Goal: Task Accomplishment & Management: Complete application form

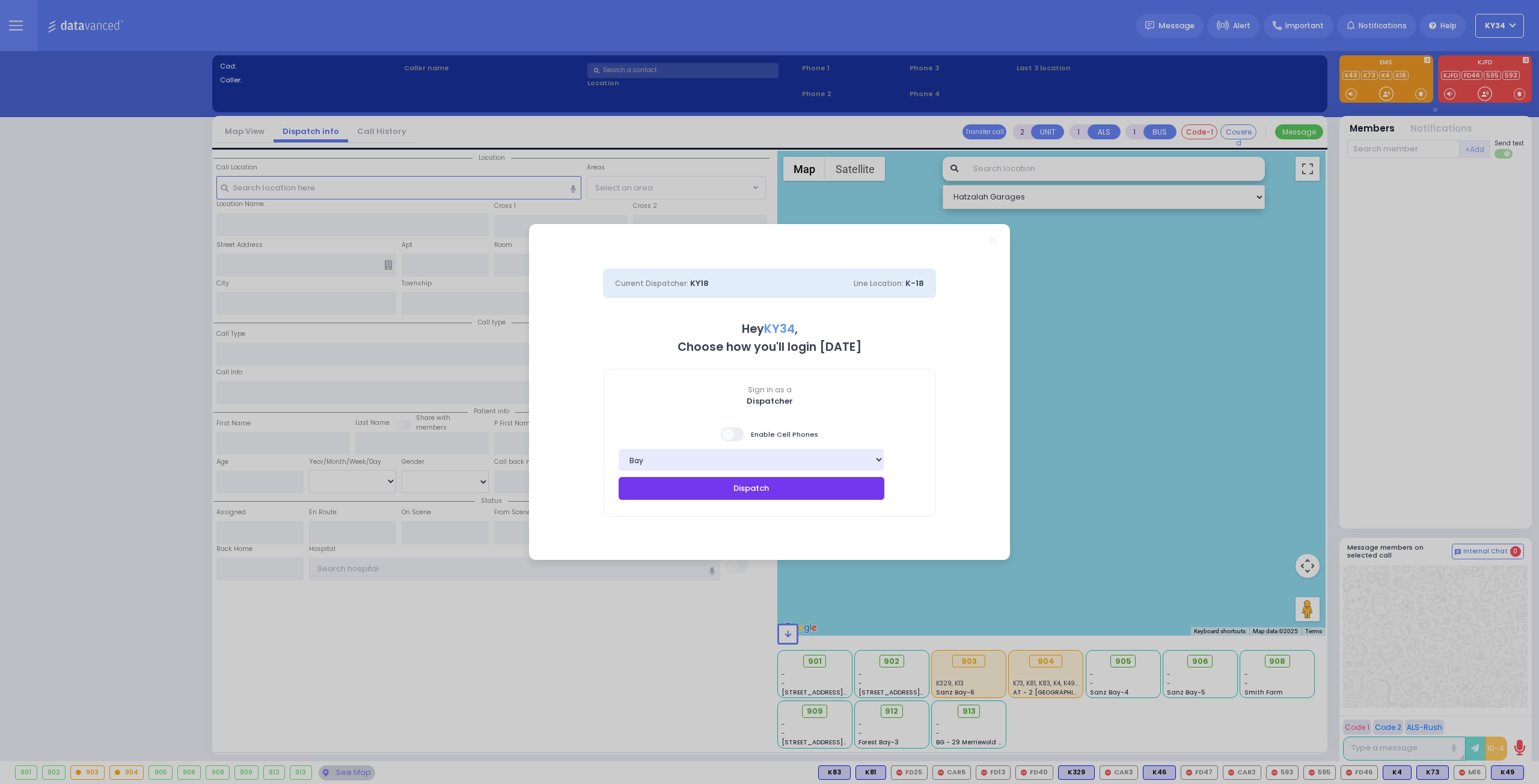
click at [758, 497] on button "Dispatch" at bounding box center [751, 488] width 265 height 23
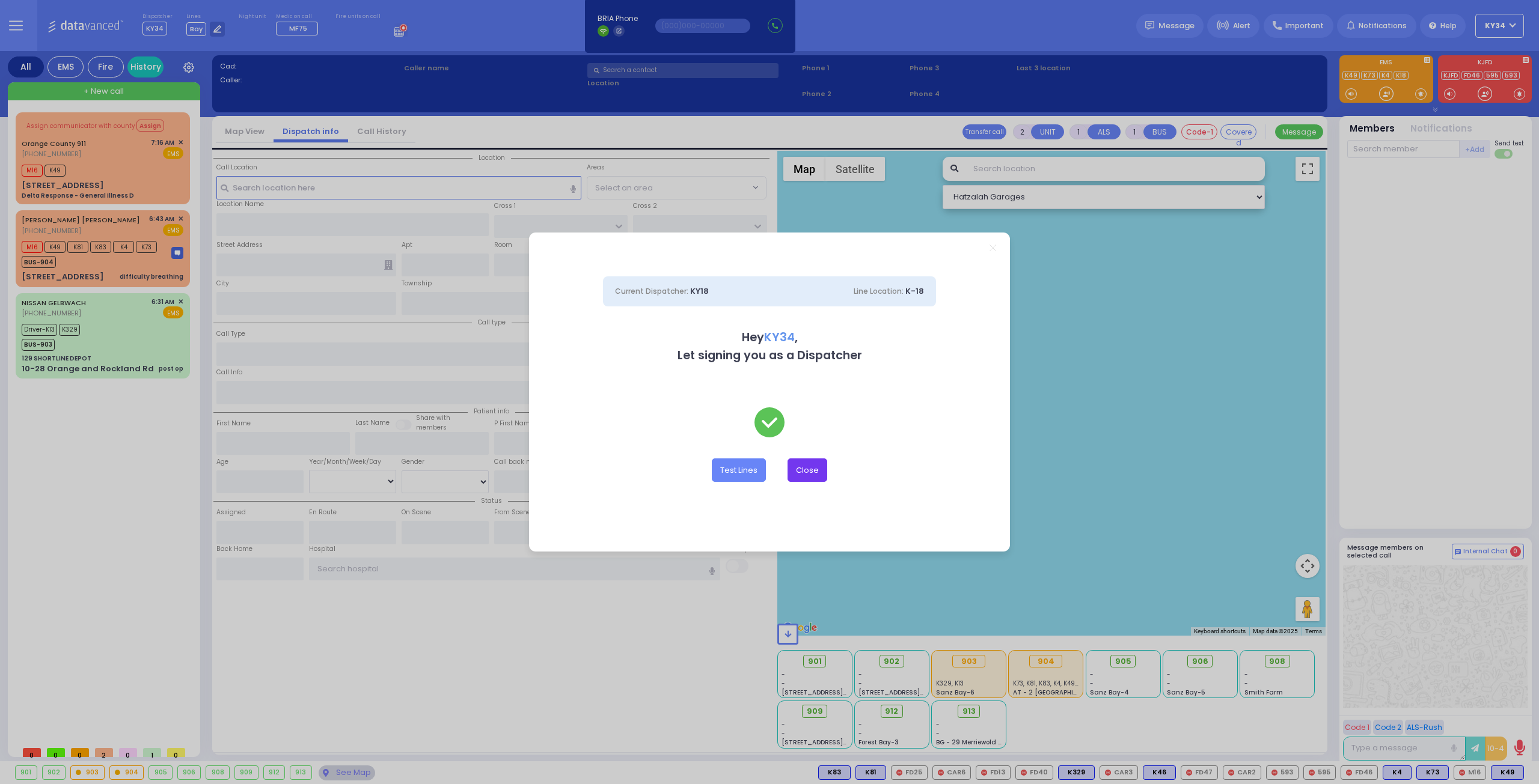
click at [817, 470] on button "Close" at bounding box center [808, 470] width 40 height 23
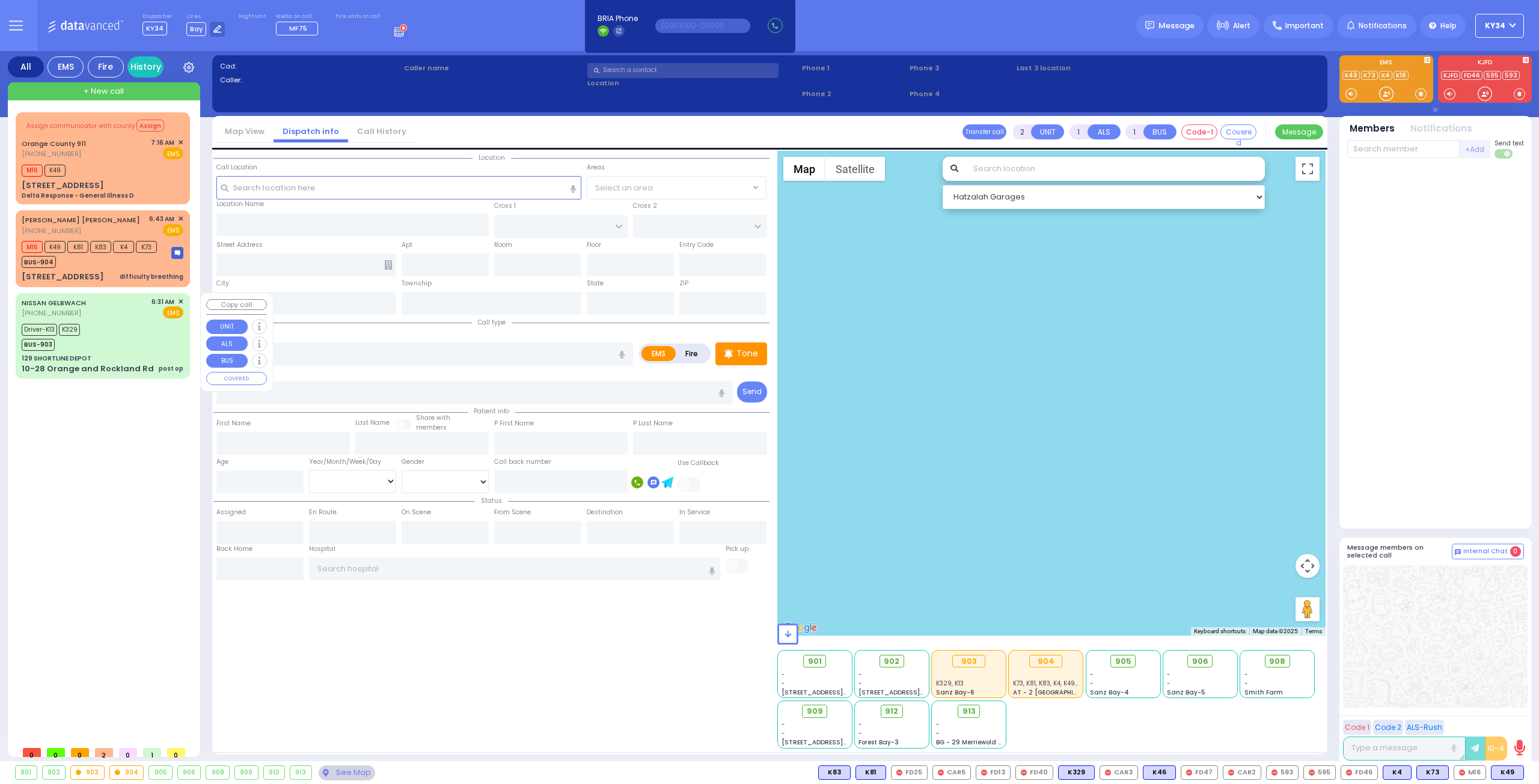
click at [95, 351] on div "NISSAN GELBWACH (732) 684-6291 6:31 AM ✕ EMS Driver-K13 K329" at bounding box center [103, 336] width 169 height 82
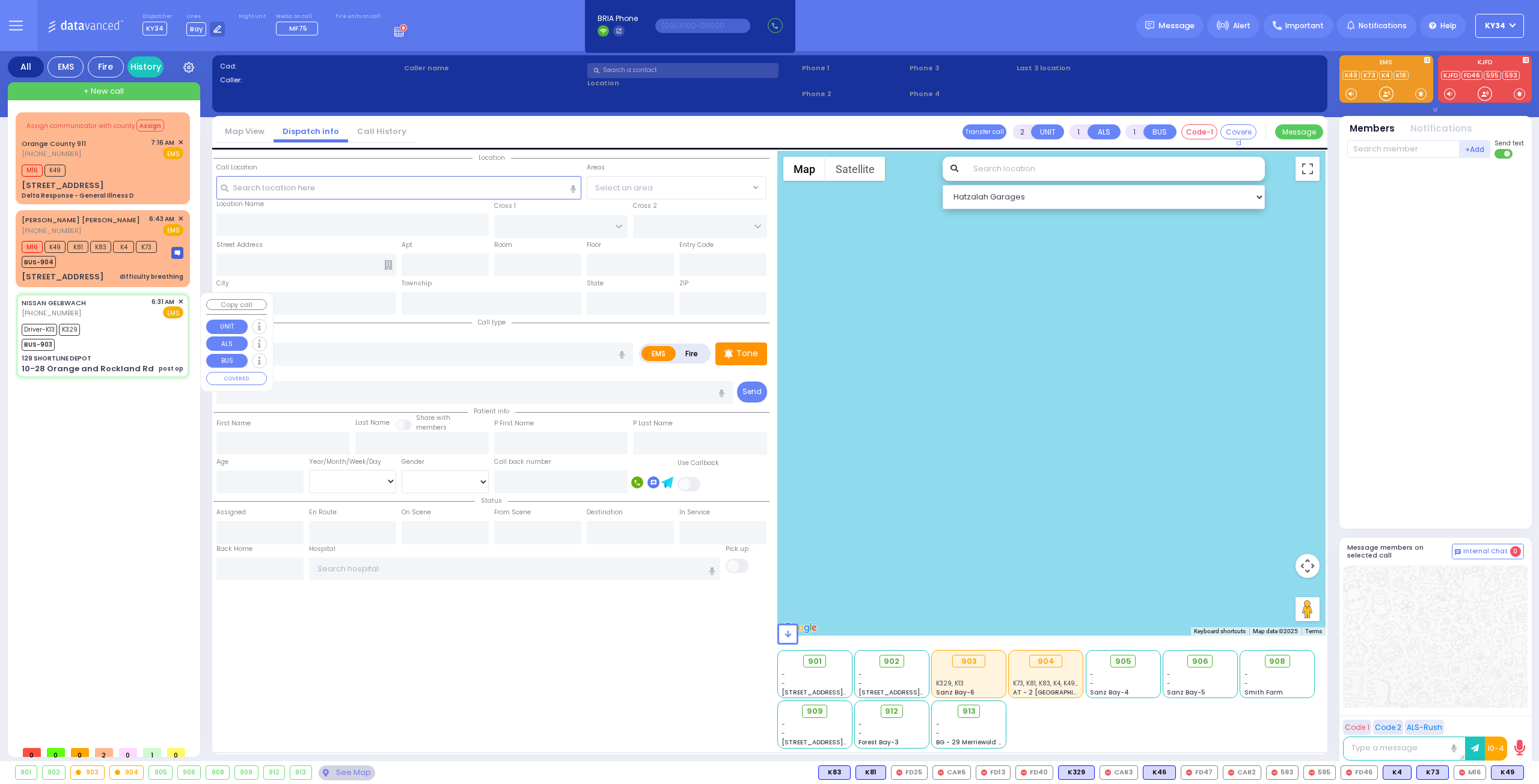
type input "6"
select select
type input "post op"
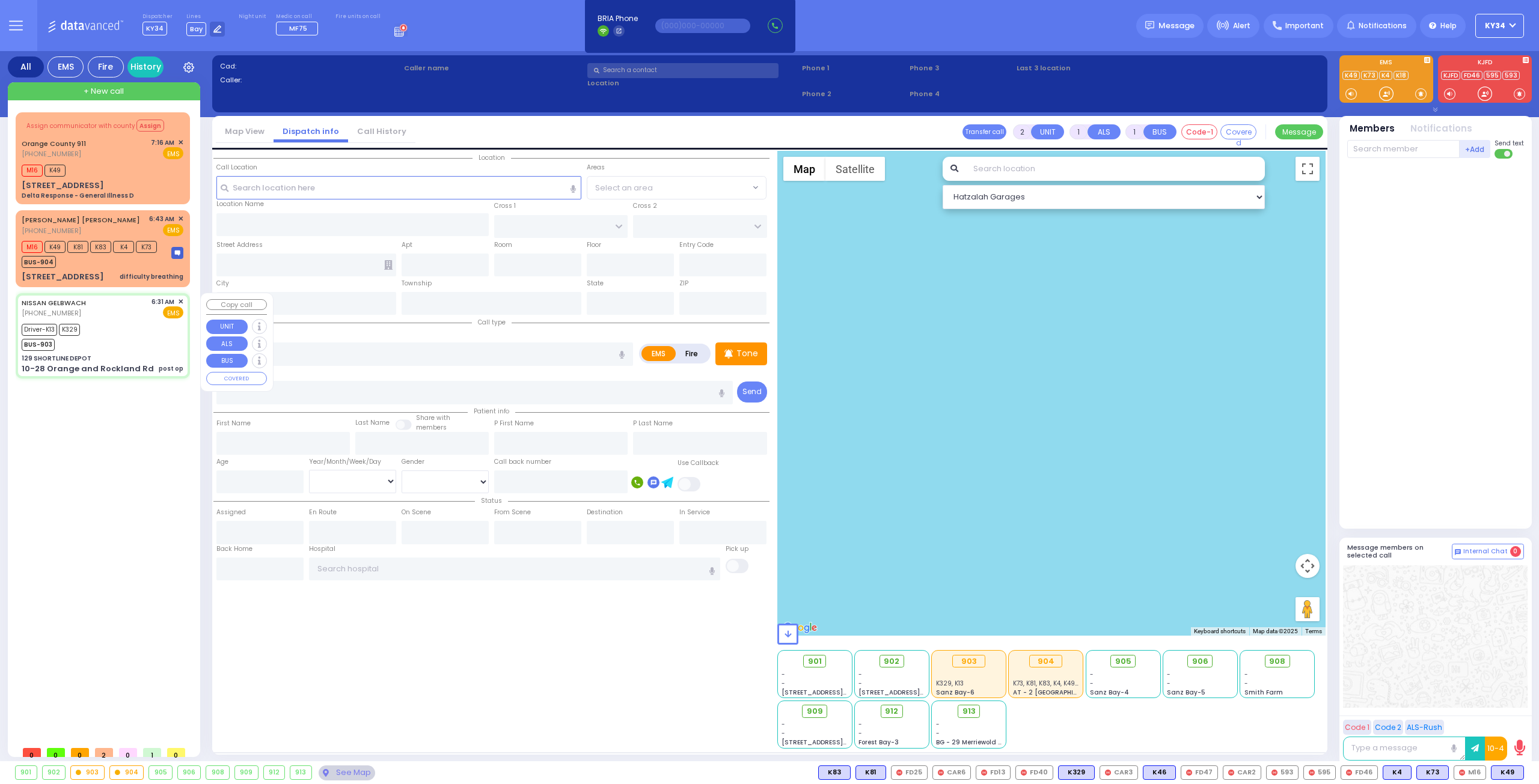
radio input "true"
type input "David"
type input "Kohn"
type input "40"
select select "Year"
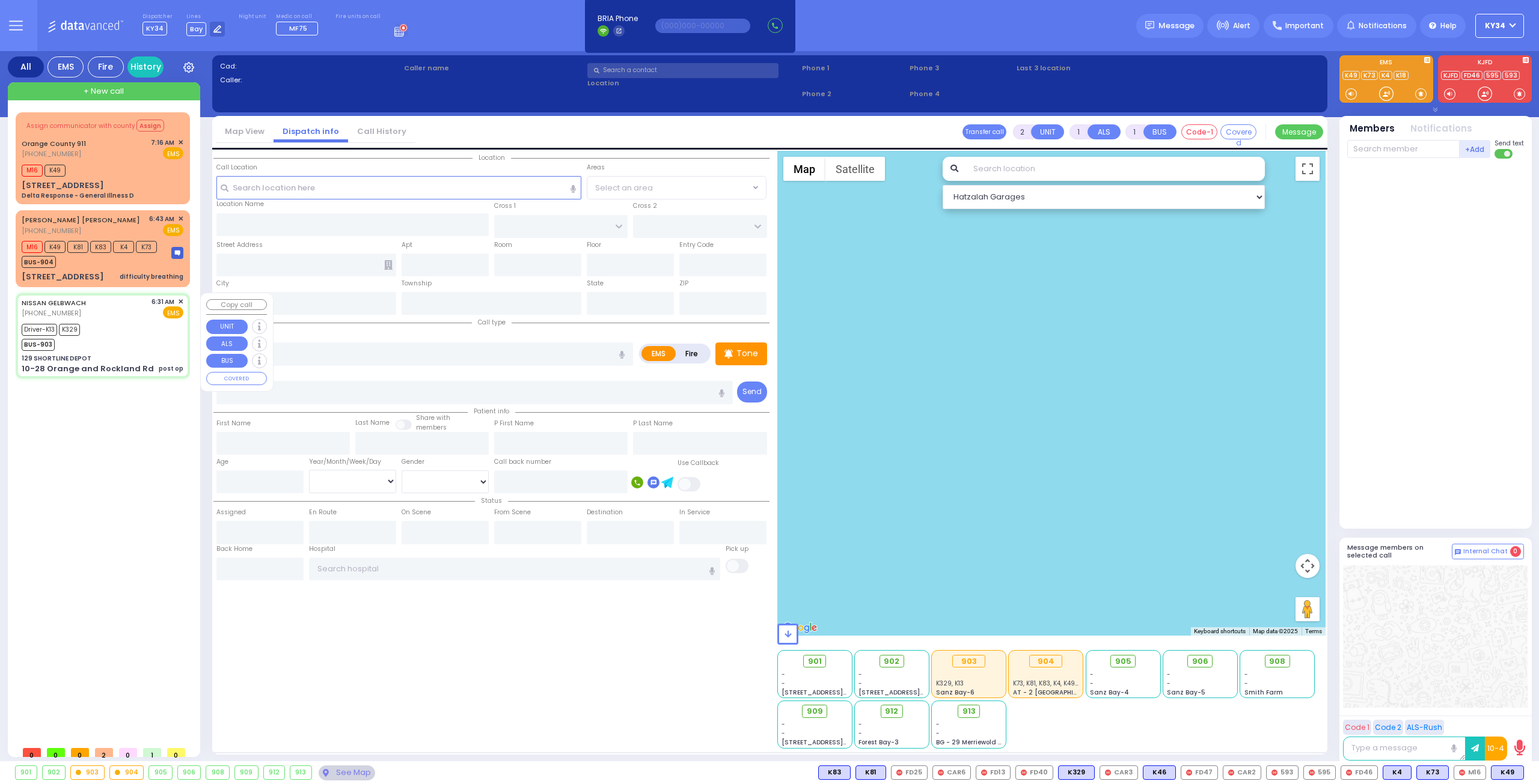
select select "[DEMOGRAPHIC_DATA]"
type input "06:31"
type input "06:36"
type input "06:57"
type input "07:05"
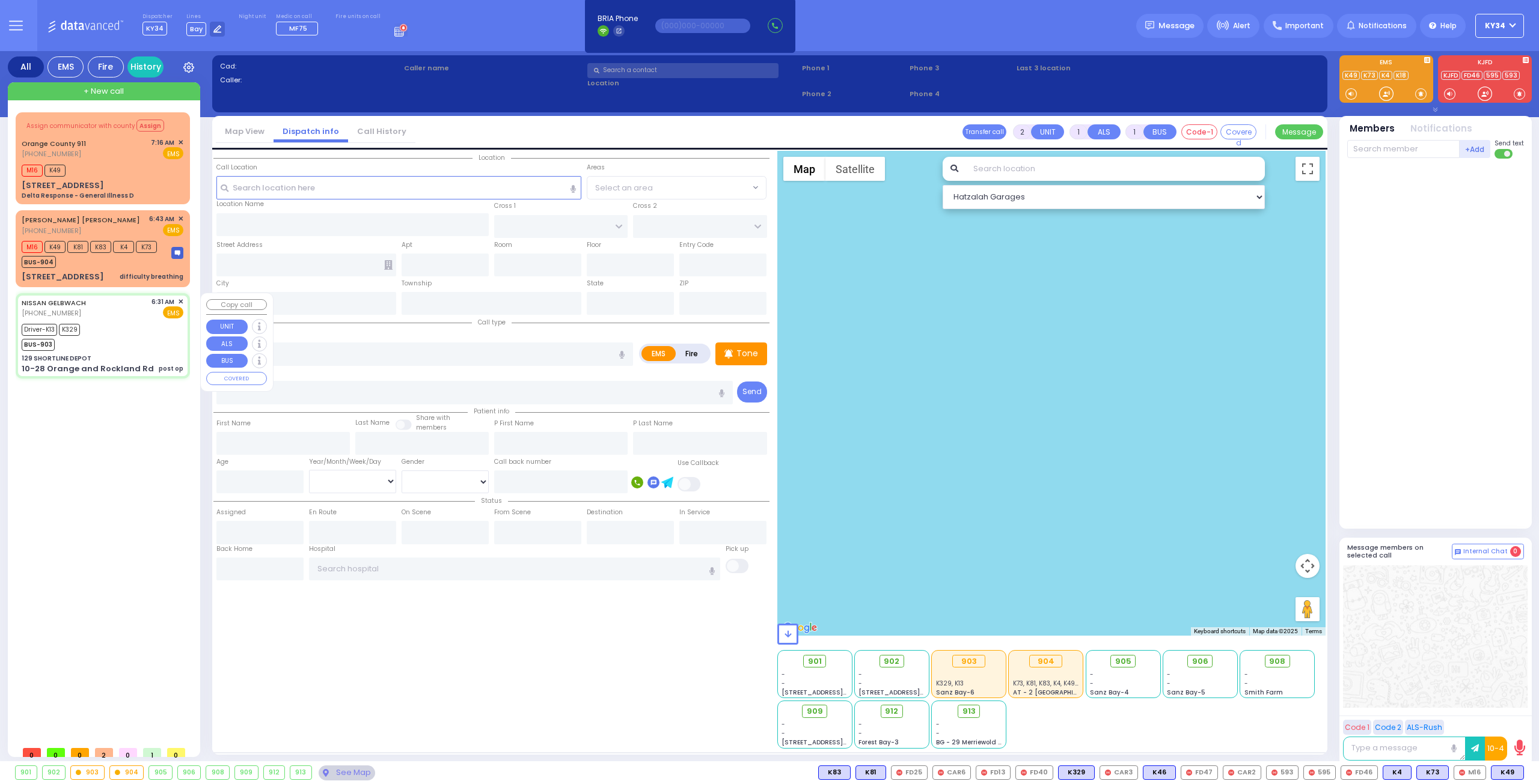
type input "07:46"
type input "Lenox Hill Hospital 100 E 77TH ST New York City"
select select "Hatzalah Garages"
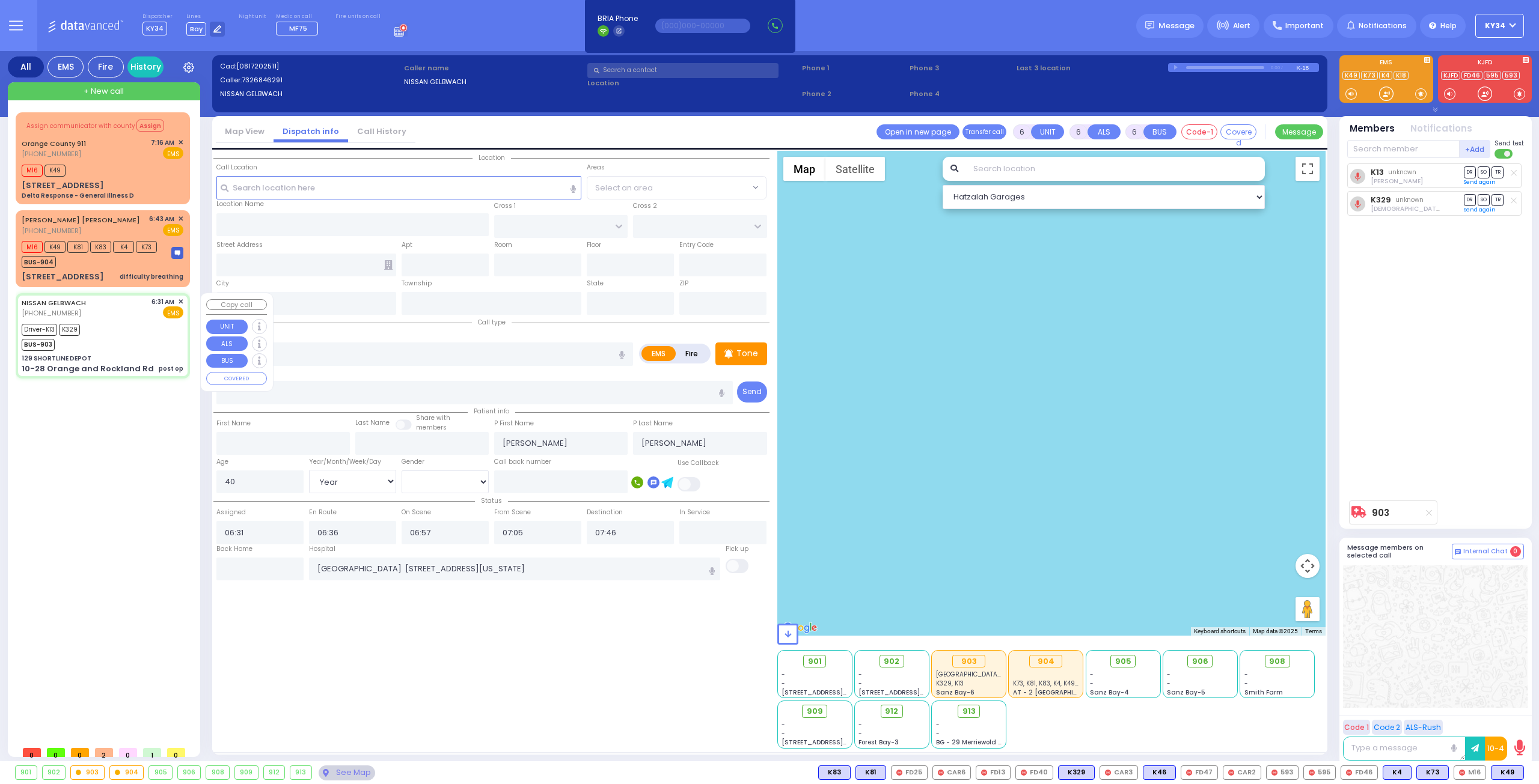
type input "129 SHORTLINE DEPOT"
type input "10-28 Orange and Rockland Rd"
type input "Monroe"
type input "New York"
type input "10950"
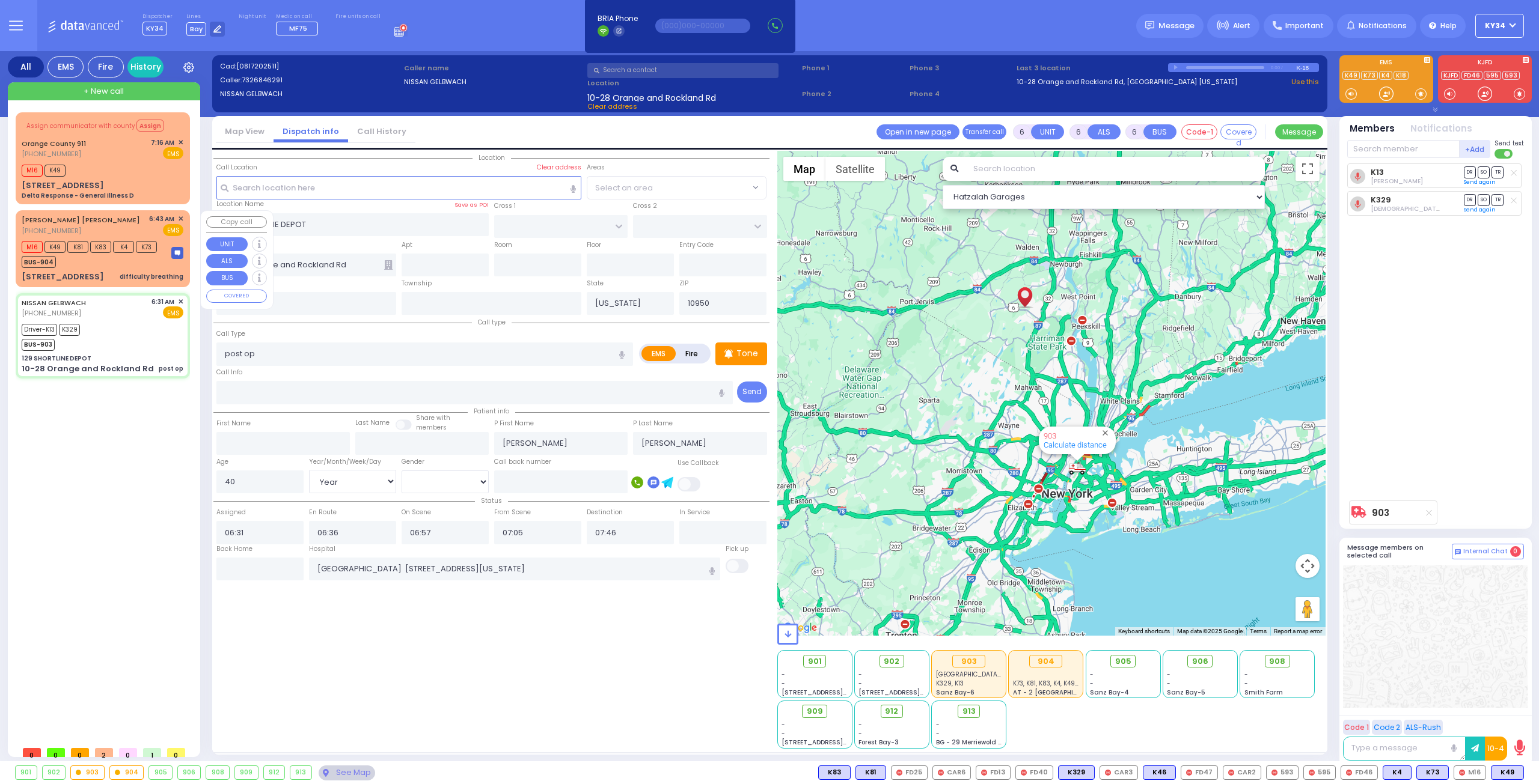
click at [134, 269] on div "CHAIM HERSH SOFER (845) 662-1263 6:43 AM ✕ EMS M16 K49 K81" at bounding box center [103, 248] width 169 height 73
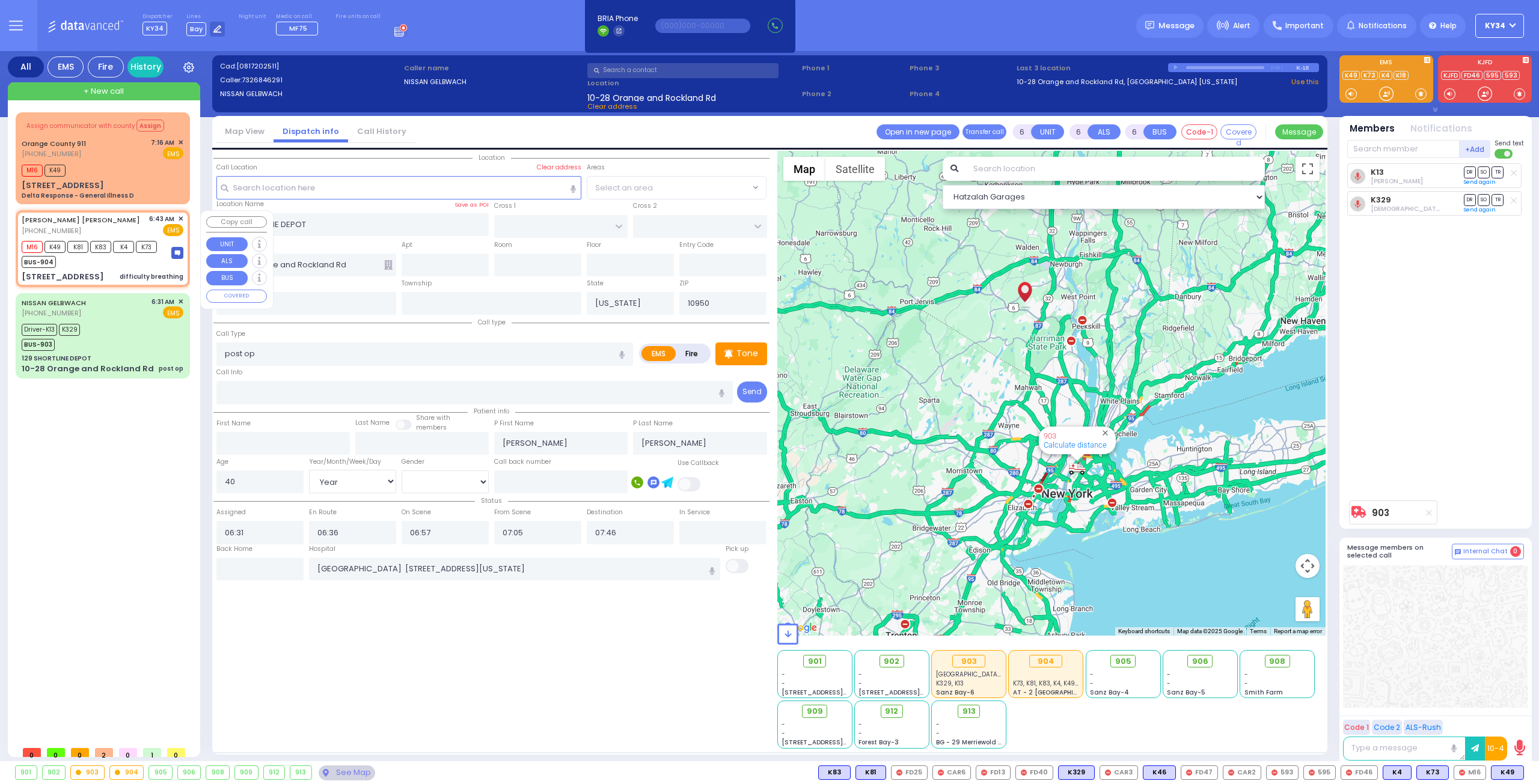
select select
type input "difficulty breathing"
radio input "true"
type input "CHAIM HERSH"
type input "SOFER"
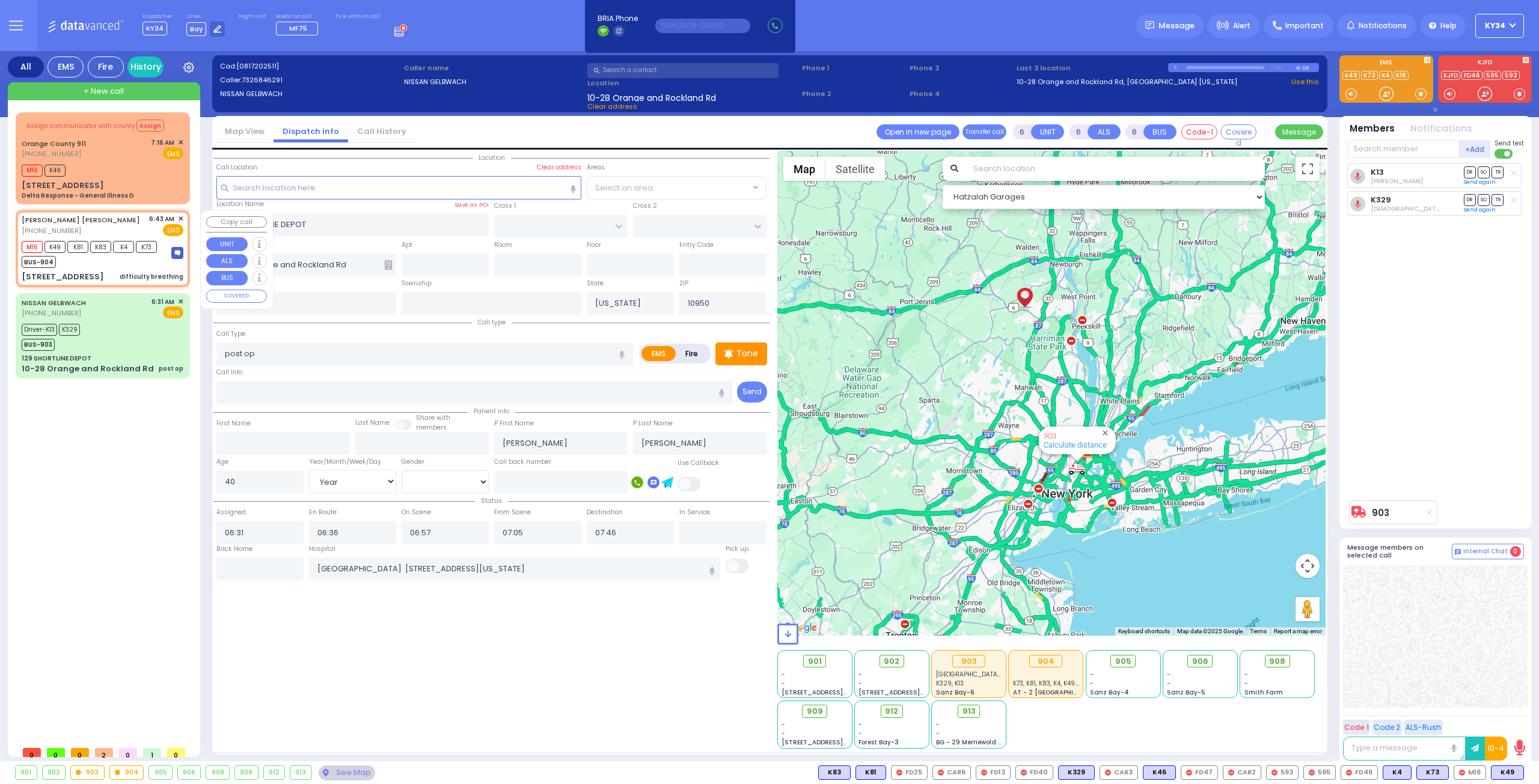
type input "Rachel"
type input "Sofer"
type input "39"
select select "Year"
select select "[DEMOGRAPHIC_DATA]"
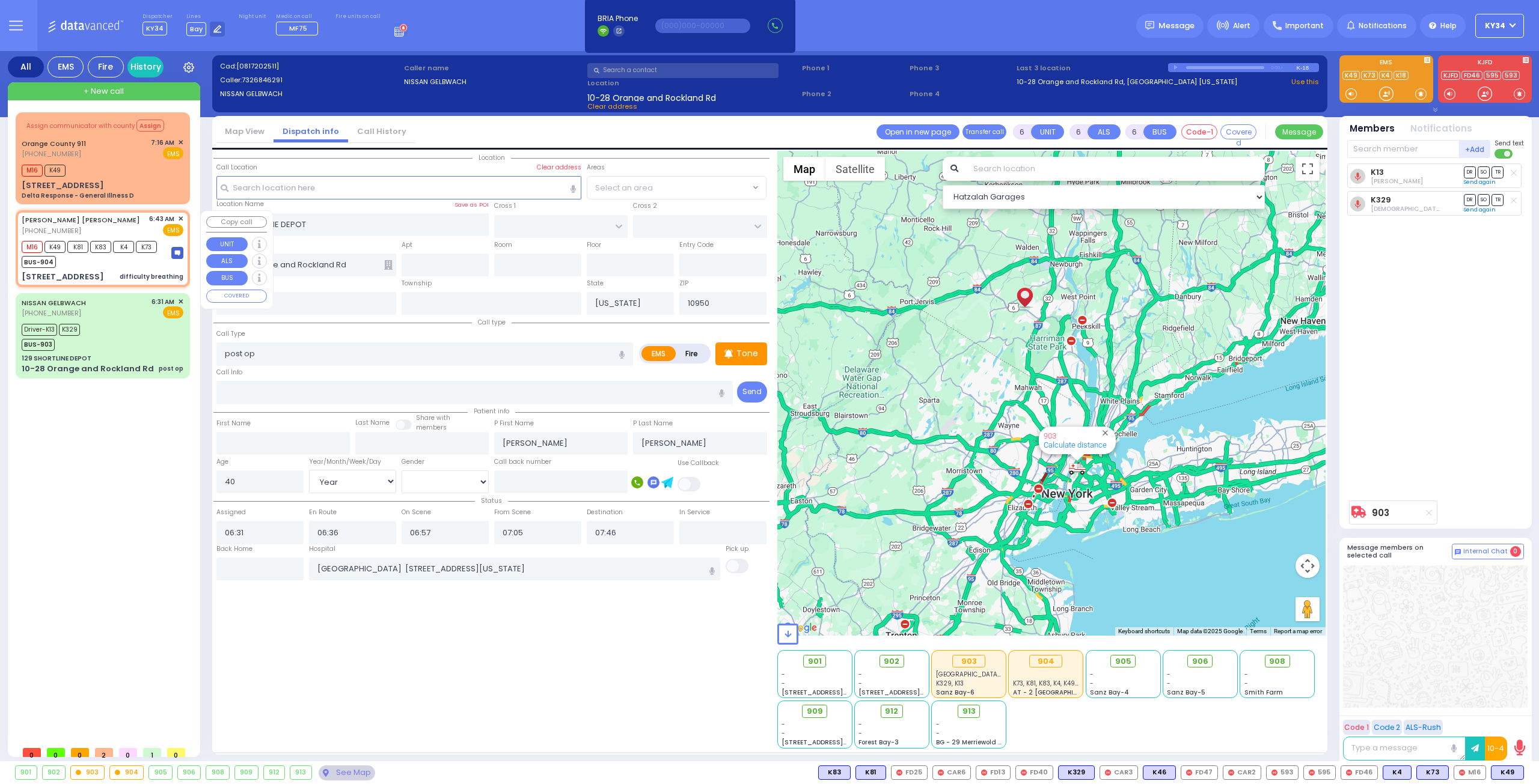
type input "06:43"
type input "06:45"
type input "GETZIL BERGER BLVD"
type input "KAHAN DR"
type input "3 KERESTIER CT"
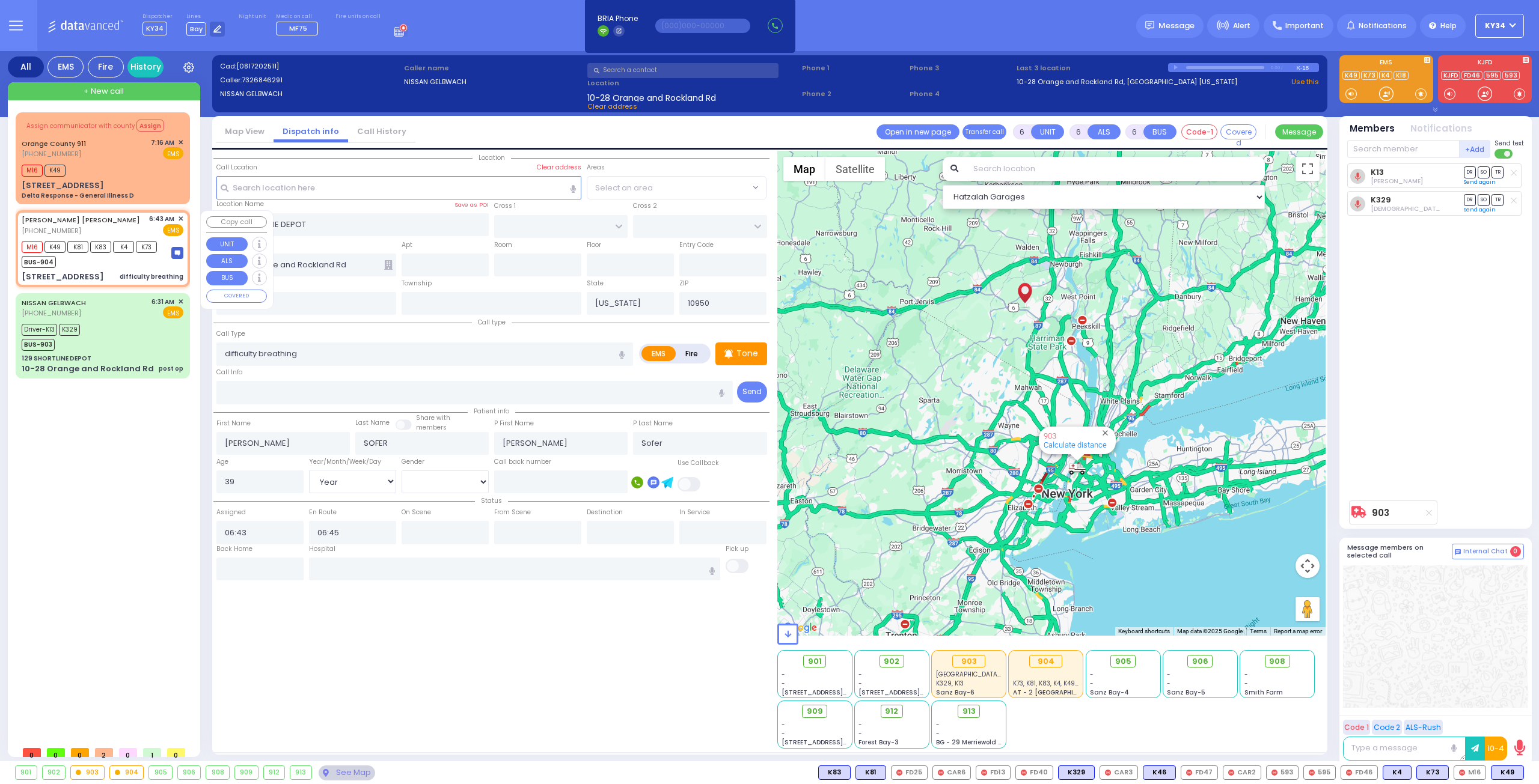
type input "406"
type input "Kiryas Joel"
select select "SECTION 4"
select select "Hatzalah Garages"
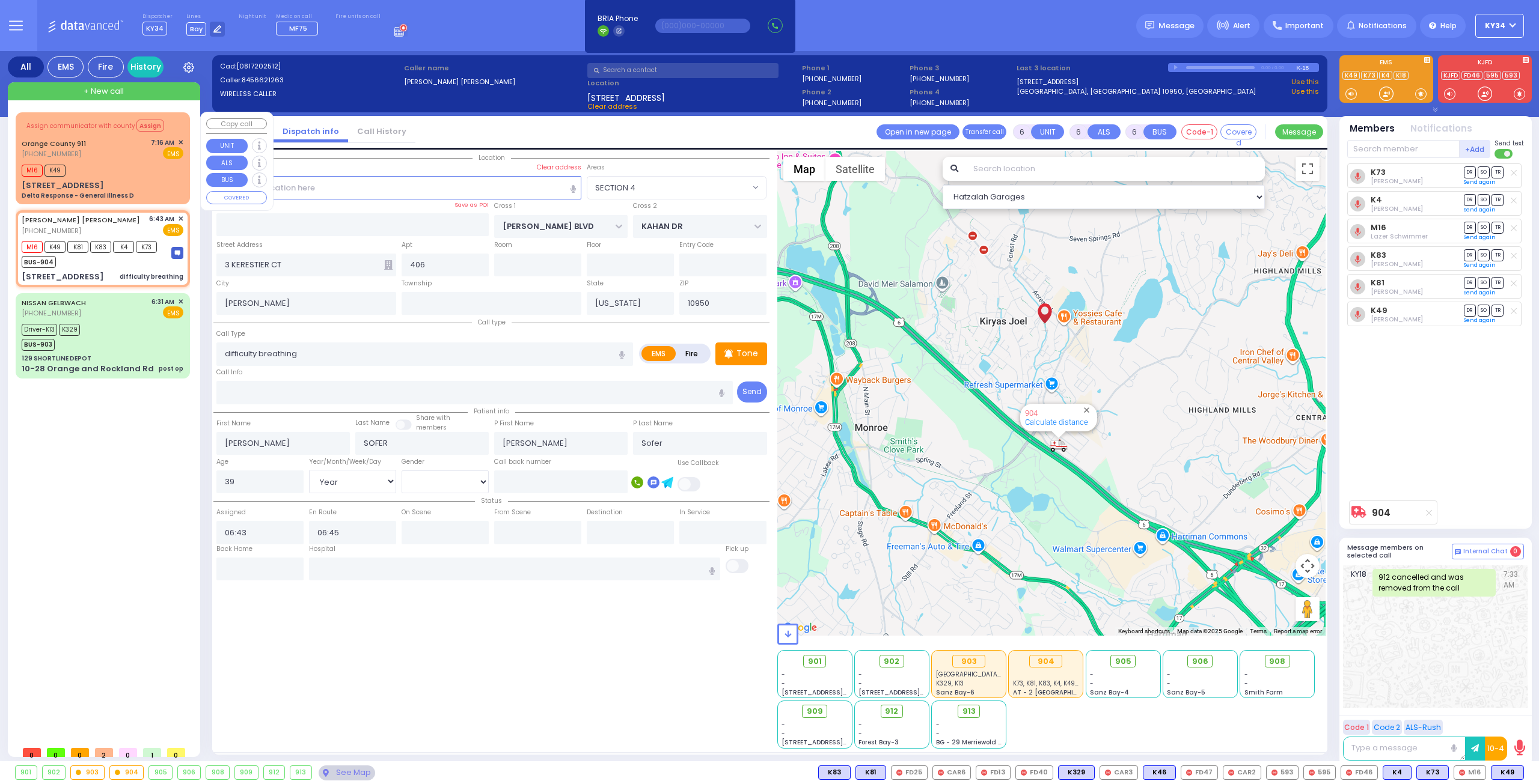
click at [126, 179] on div "40 Wedgewood Dr Delta Response - General Illness D" at bounding box center [103, 190] width 162 height 21
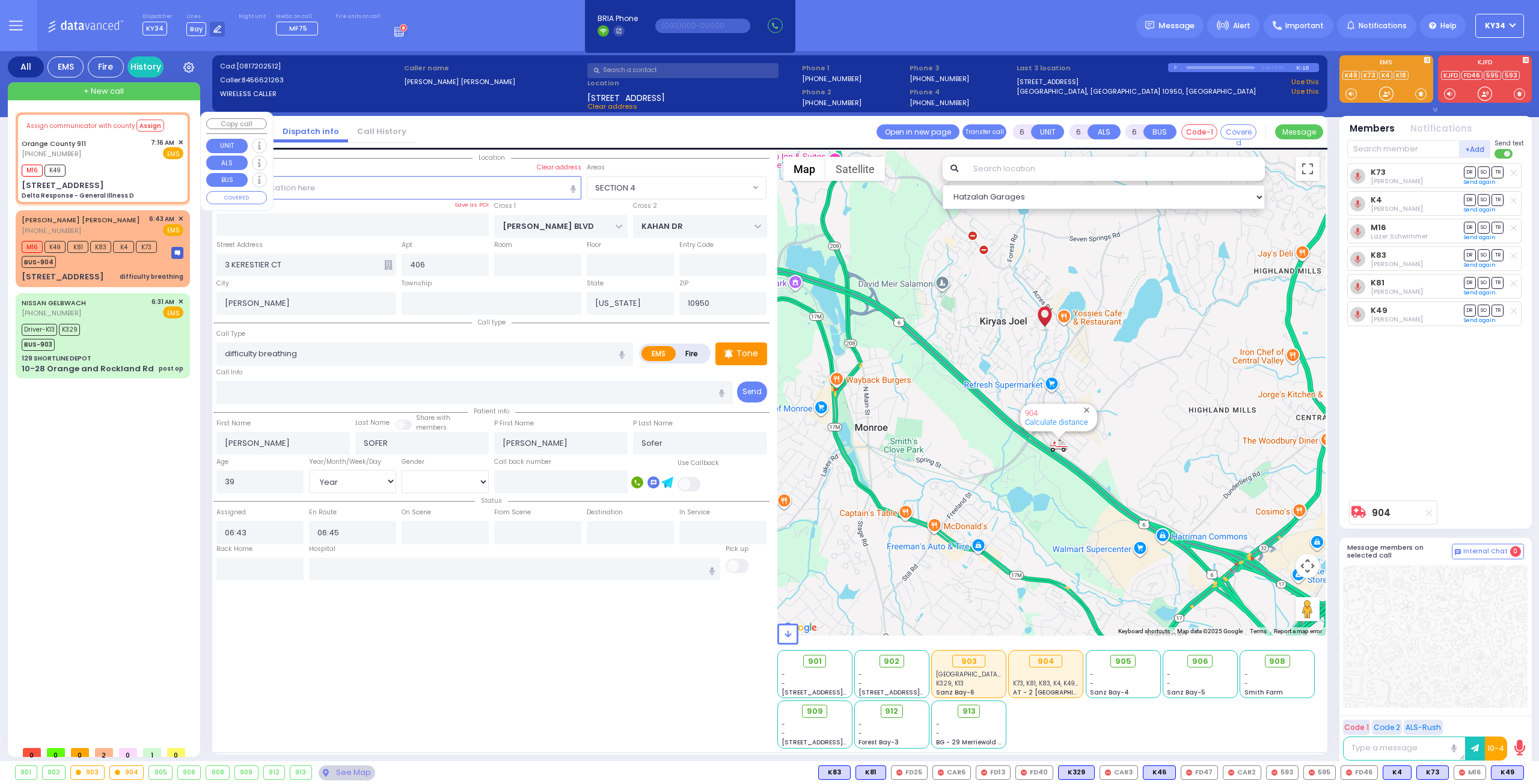
select select
type input "Delta Response - General Illness D"
radio input "true"
type input "Nature: : Delta Response - General Illness D Address: : 40 Wedgewood Dr, 10924 …"
select select
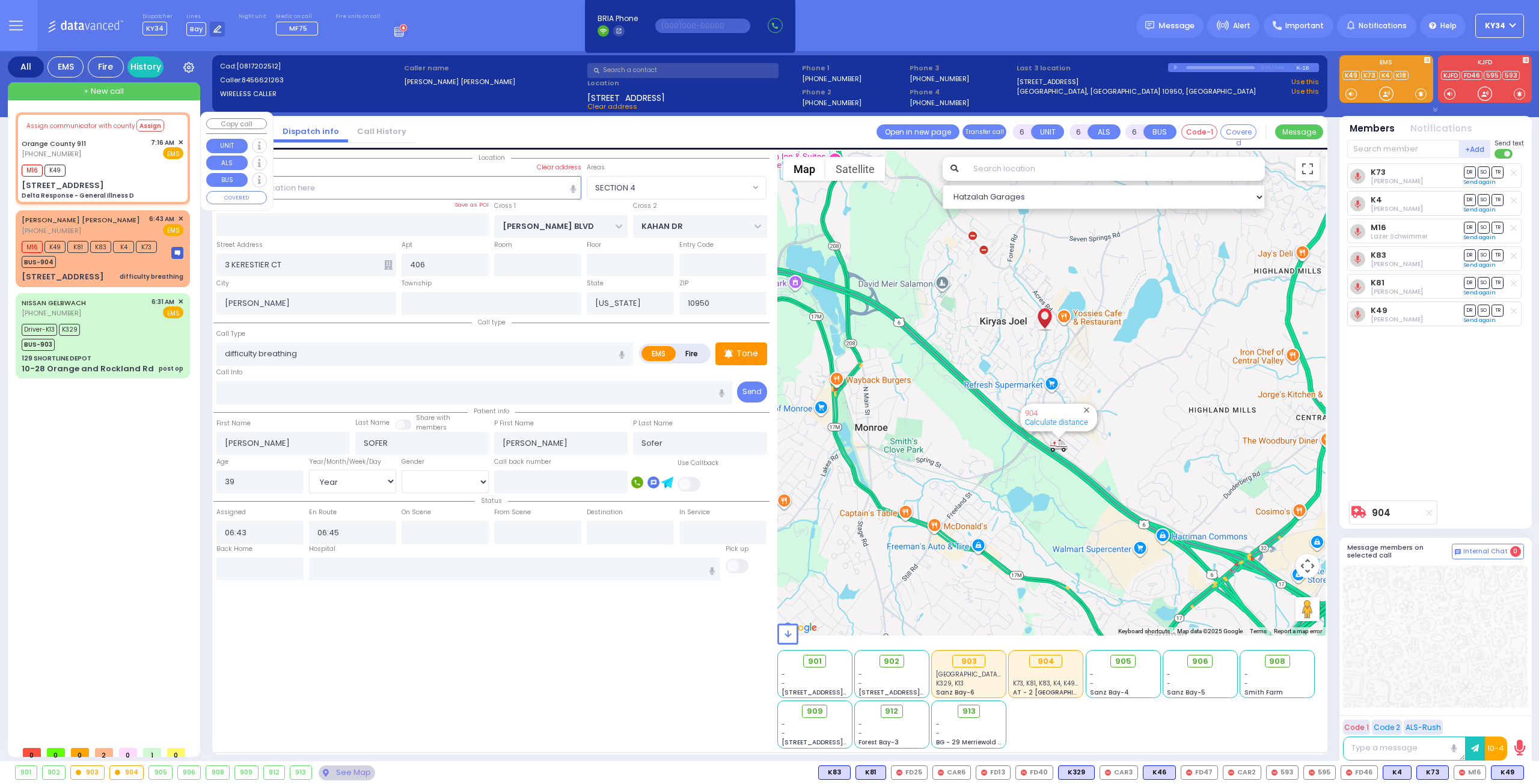
select select
type input "07:18"
type input "40 Wedgewood Dr"
type input "Monroe"
type input "10924"
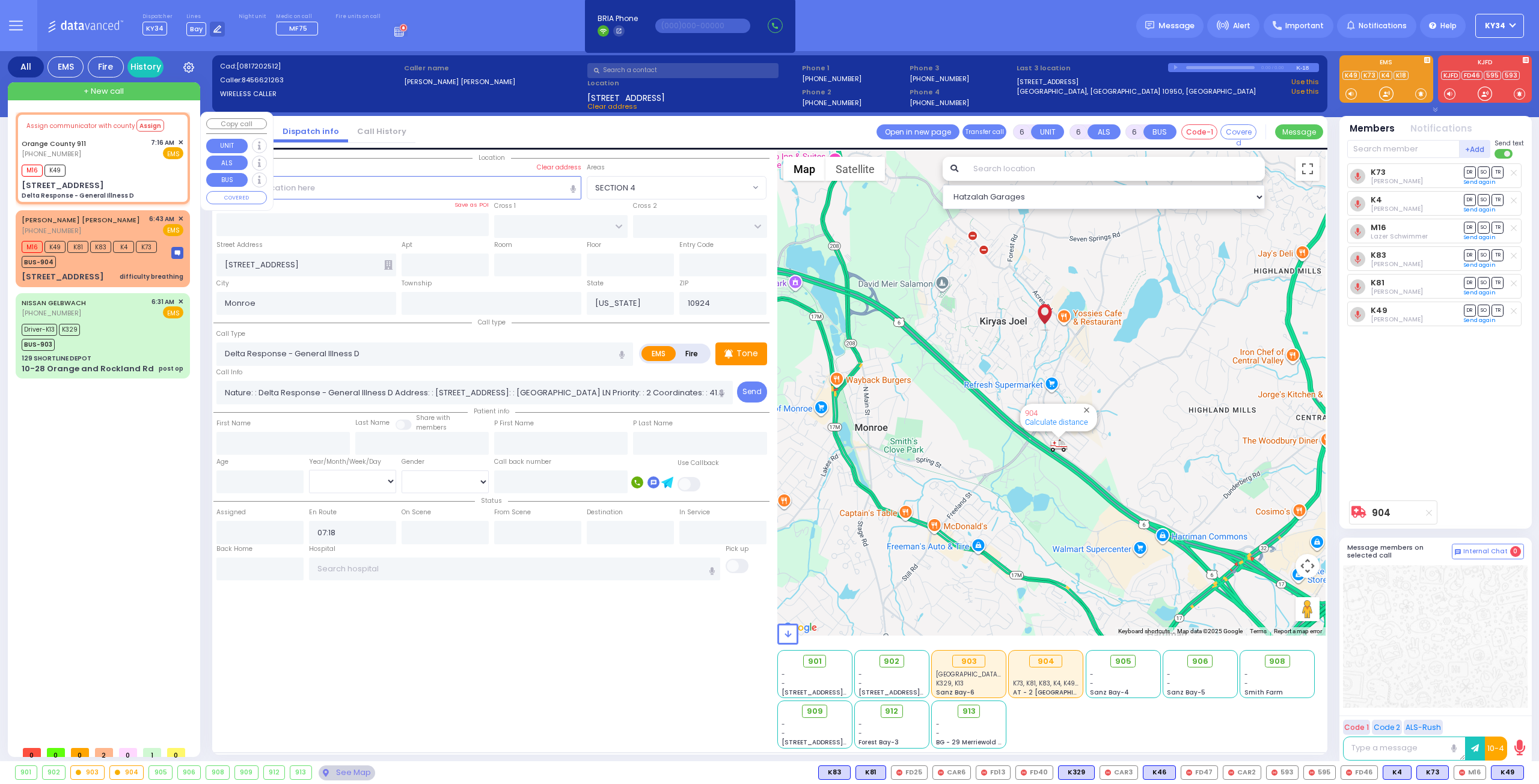
select select "Hatzalah Garages"
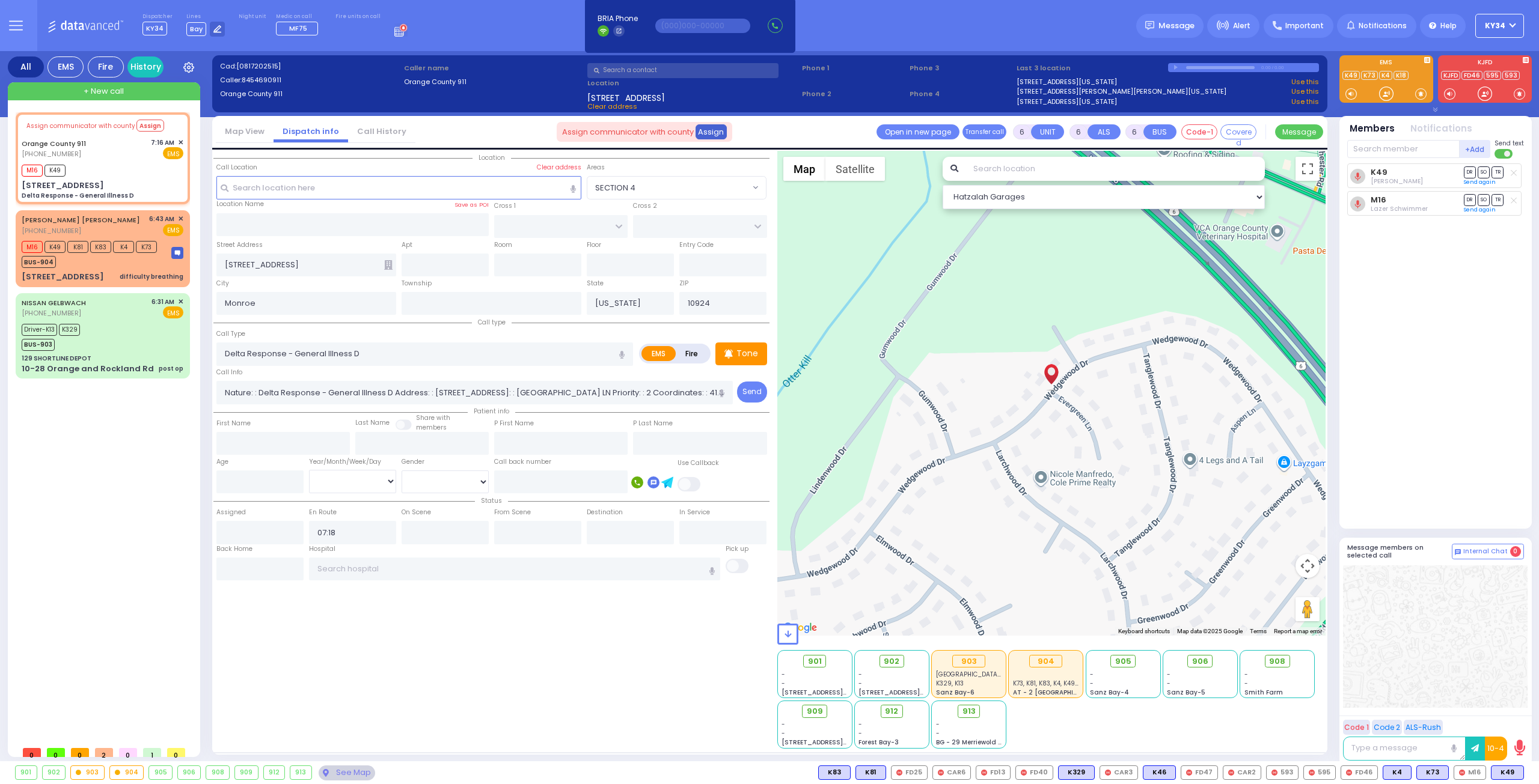
click at [718, 131] on button "Assign" at bounding box center [711, 131] width 32 height 14
click at [705, 125] on button "Assign" at bounding box center [711, 131] width 32 height 14
click at [140, 123] on button "Assign" at bounding box center [150, 125] width 27 height 12
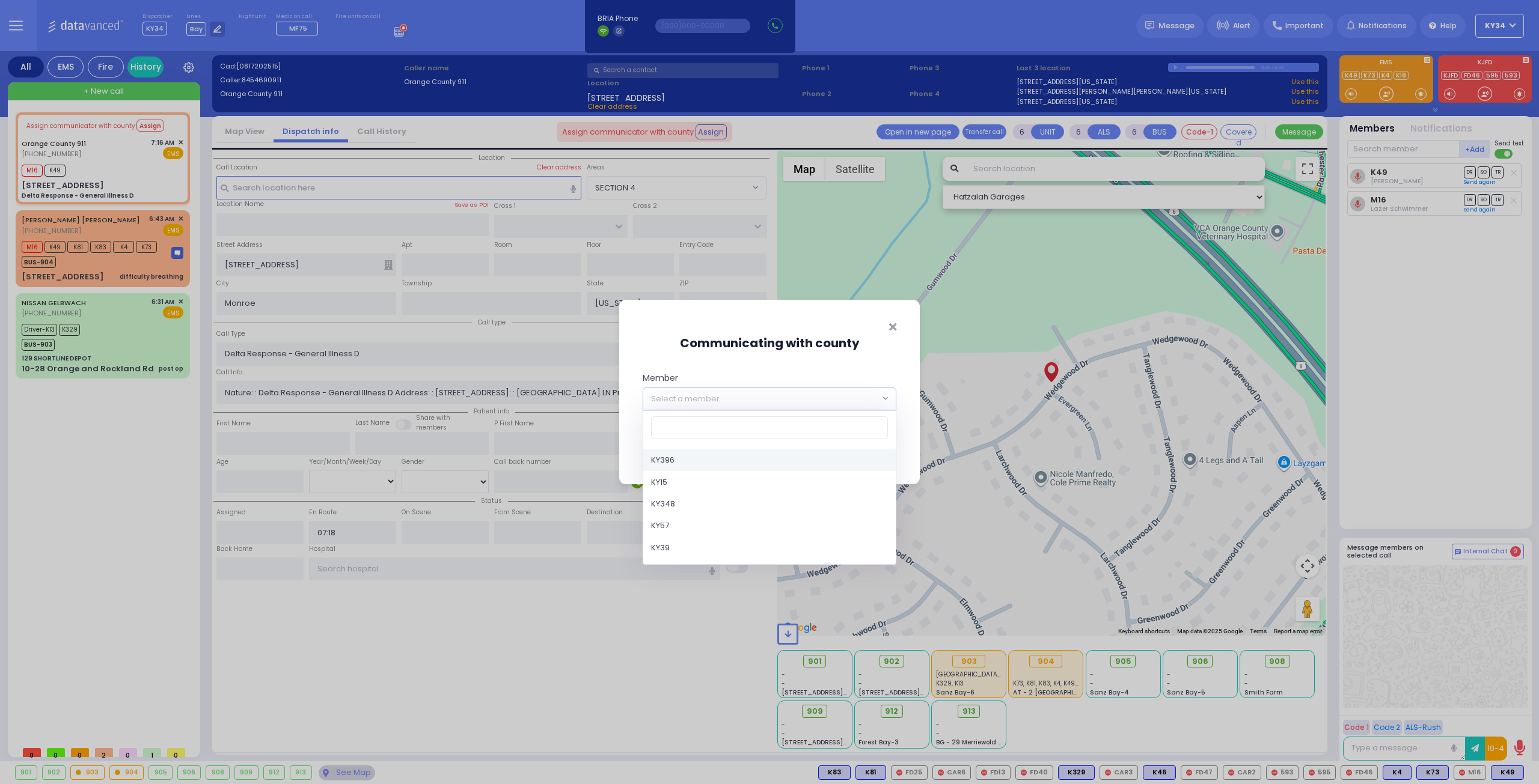
click at [794, 400] on span "Select a member" at bounding box center [761, 399] width 236 height 22
type input "med"
select select "Medic16"
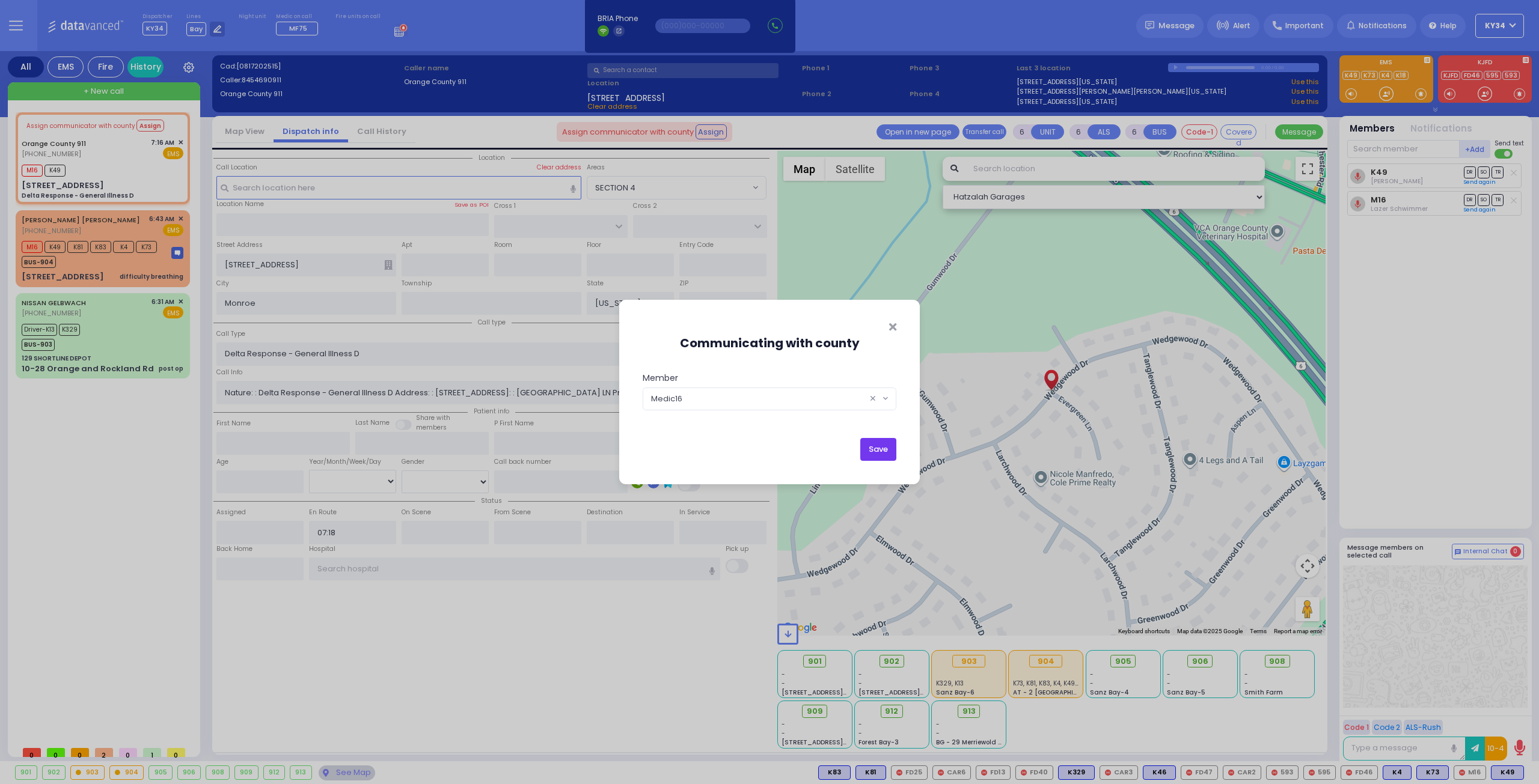
click at [869, 451] on button "Save" at bounding box center [879, 449] width 36 height 23
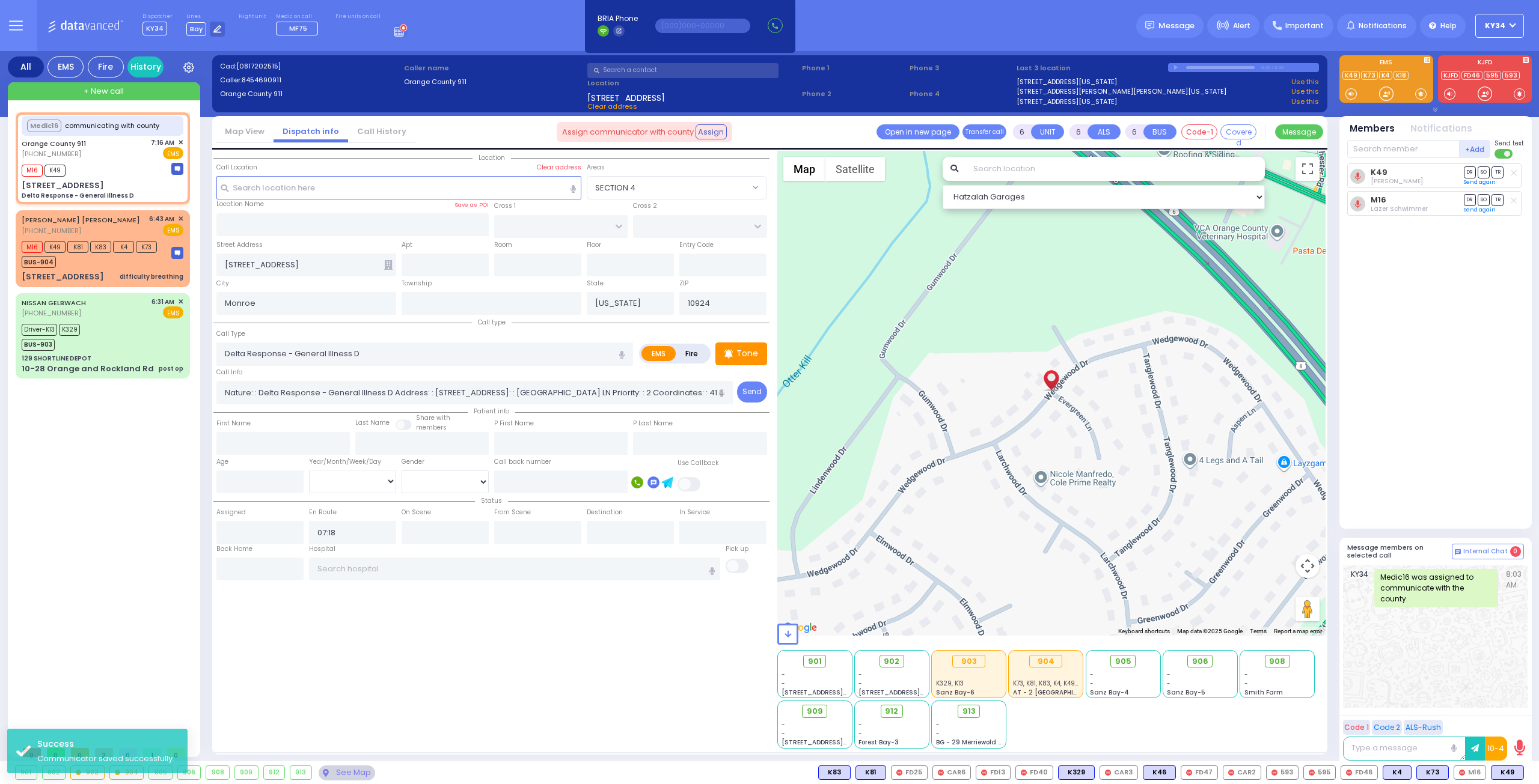
select select
radio input "true"
select select
select select "Hatzalah Garages"
click at [85, 470] on div "Medic16 communicating with county Orange County 911 (845) 469-0911 M16 K49 M16 …" at bounding box center [105, 426] width 179 height 628
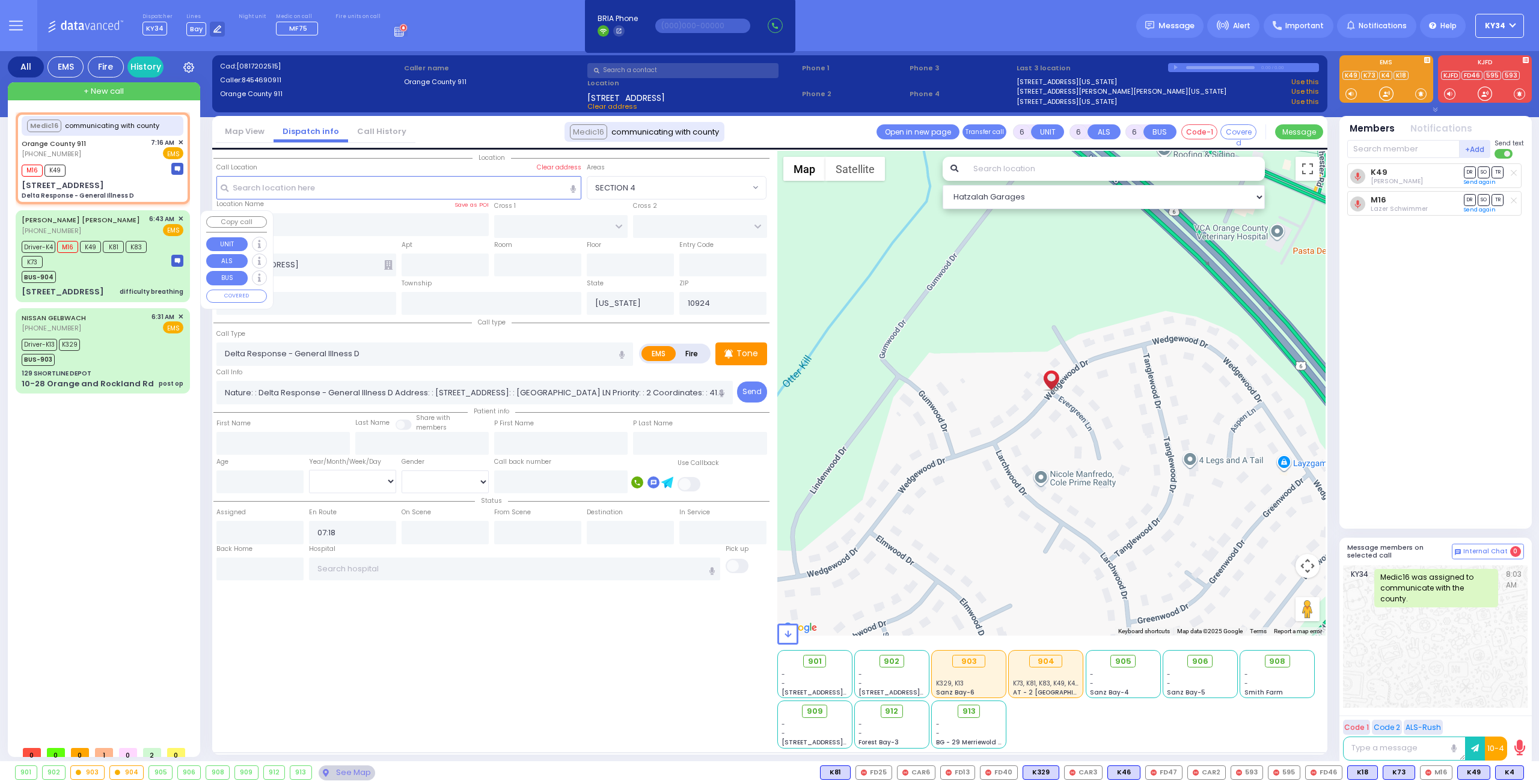
click at [162, 272] on div "Driver-K4 M16 K49 K81 K83 K73 BUS-904" at bounding box center [93, 260] width 142 height 45
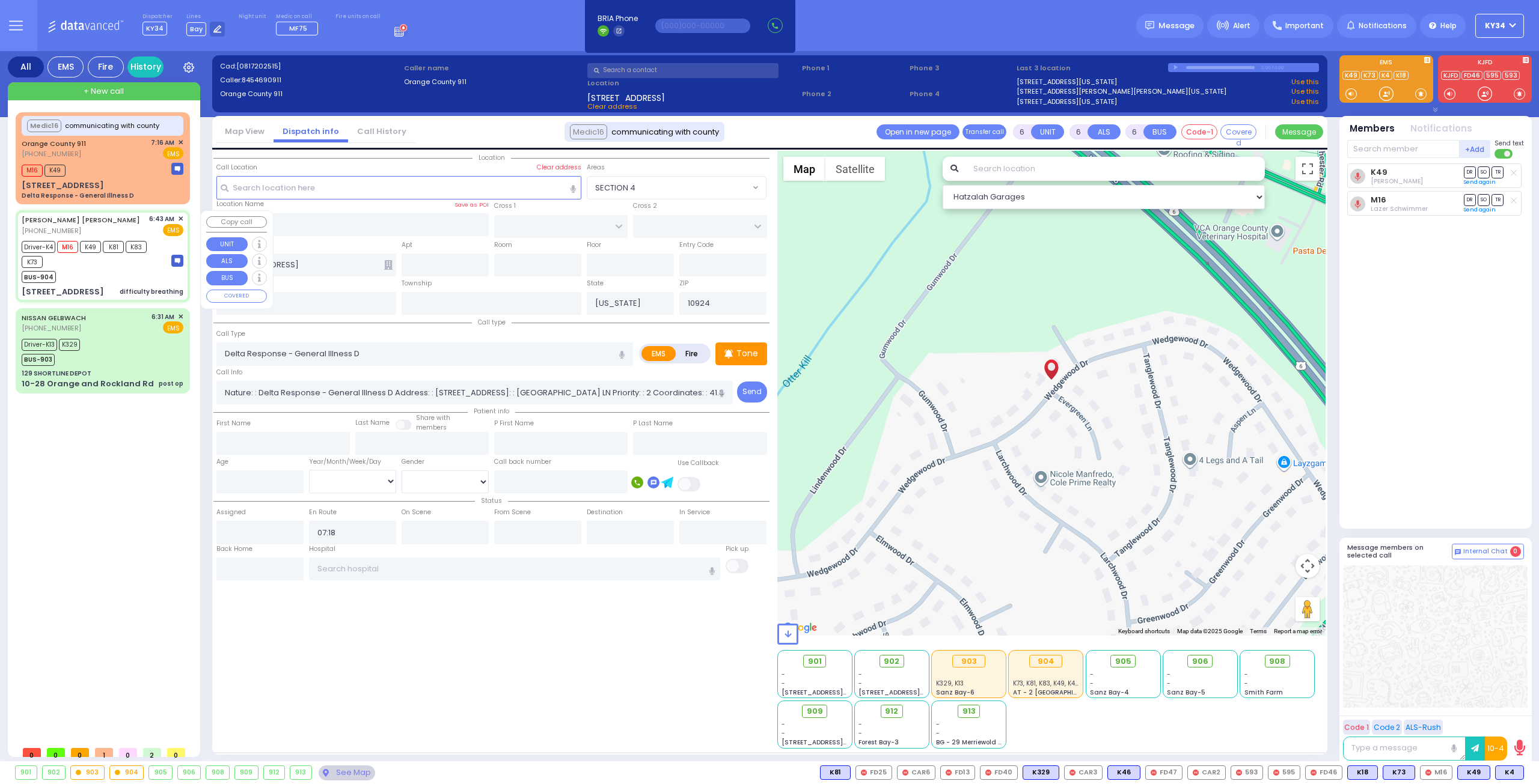
select select
type input "difficulty breathing"
radio input "true"
type input "CHAIM HERSH"
type input "SOFER"
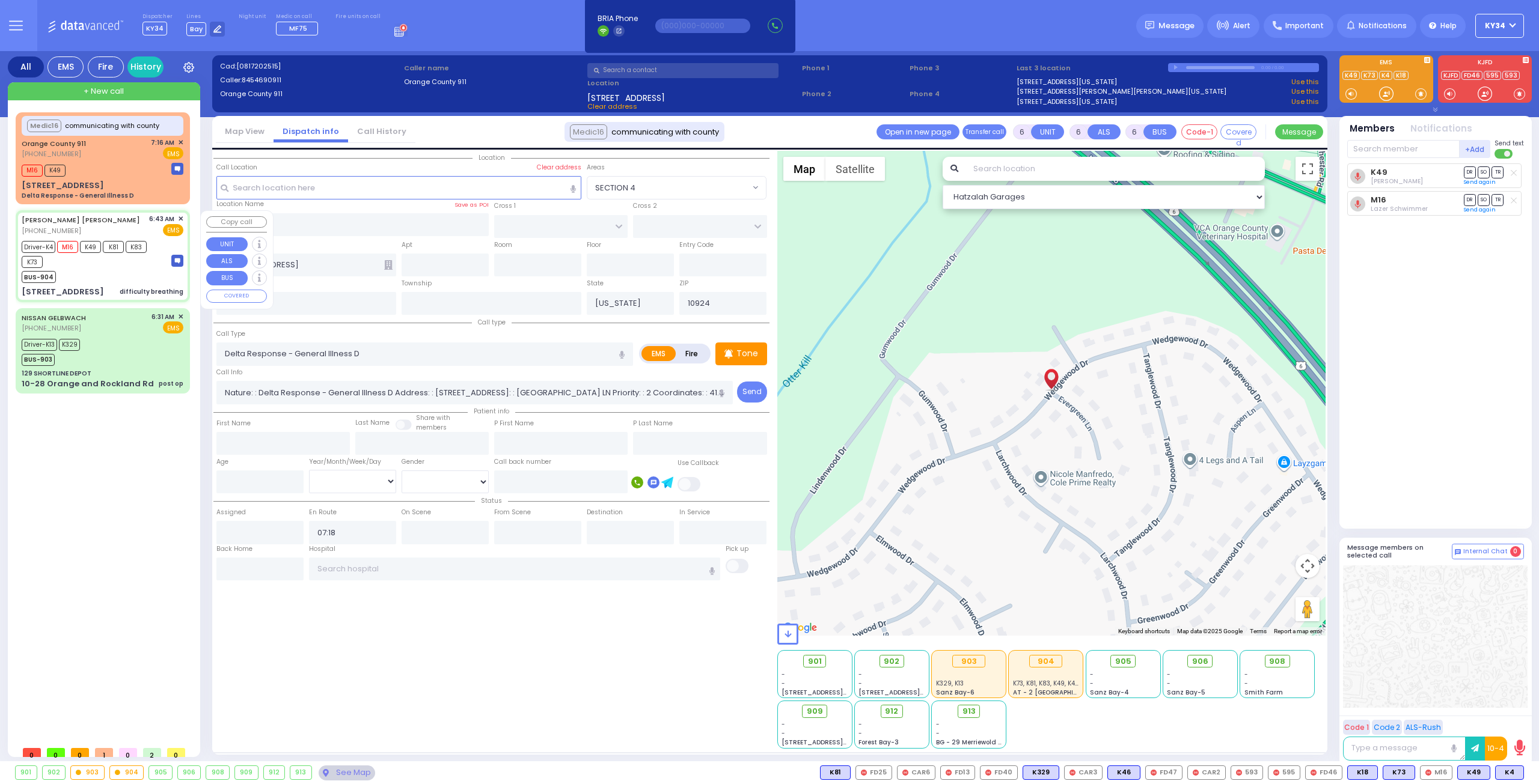
type input "Rachel"
type input "Sofer"
type input "39"
select select "Year"
select select "[DEMOGRAPHIC_DATA]"
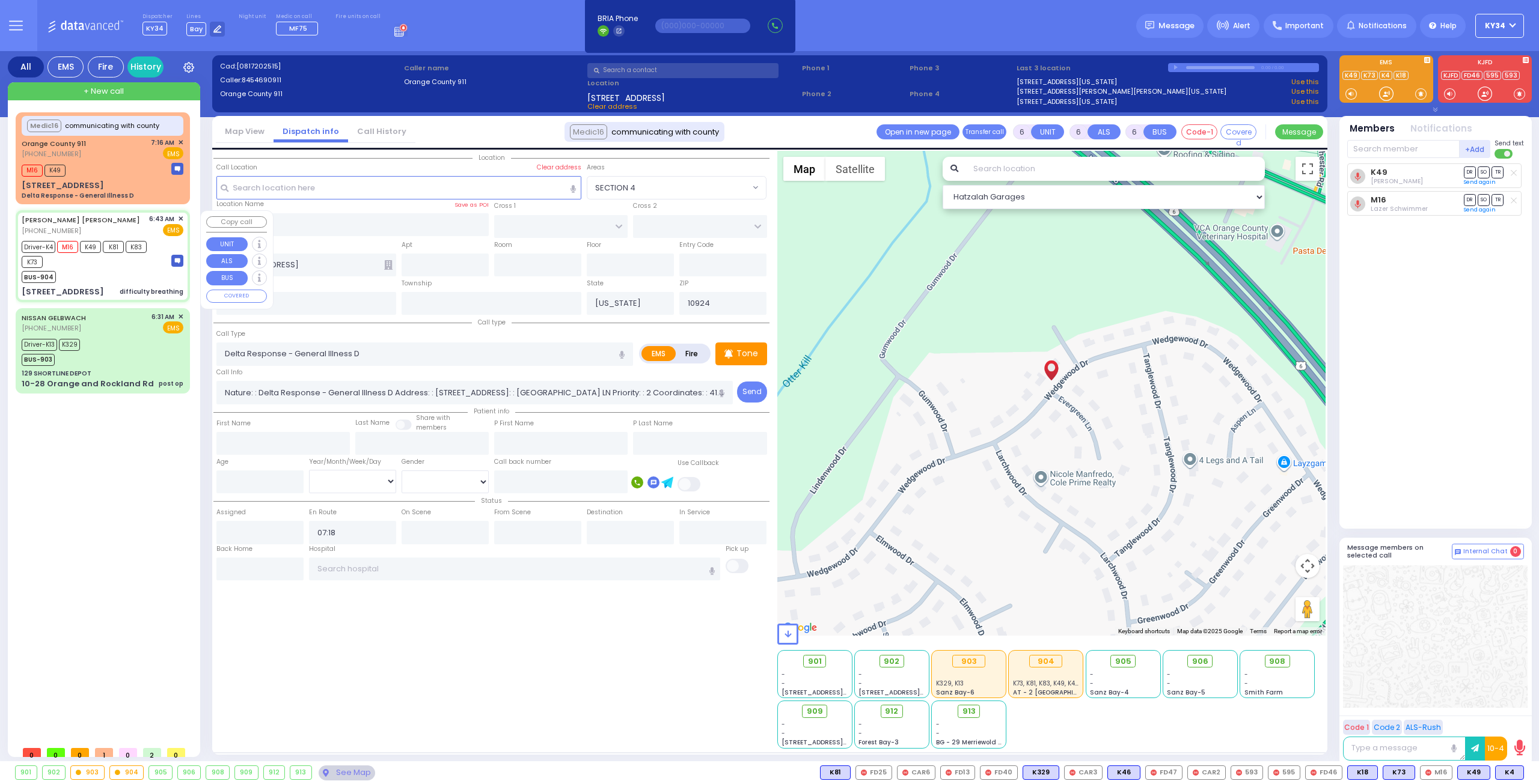
type input "06:43"
type input "06:45"
type input "08:08"
type input "GETZIL BERGER BLVD"
type input "KAHAN DR"
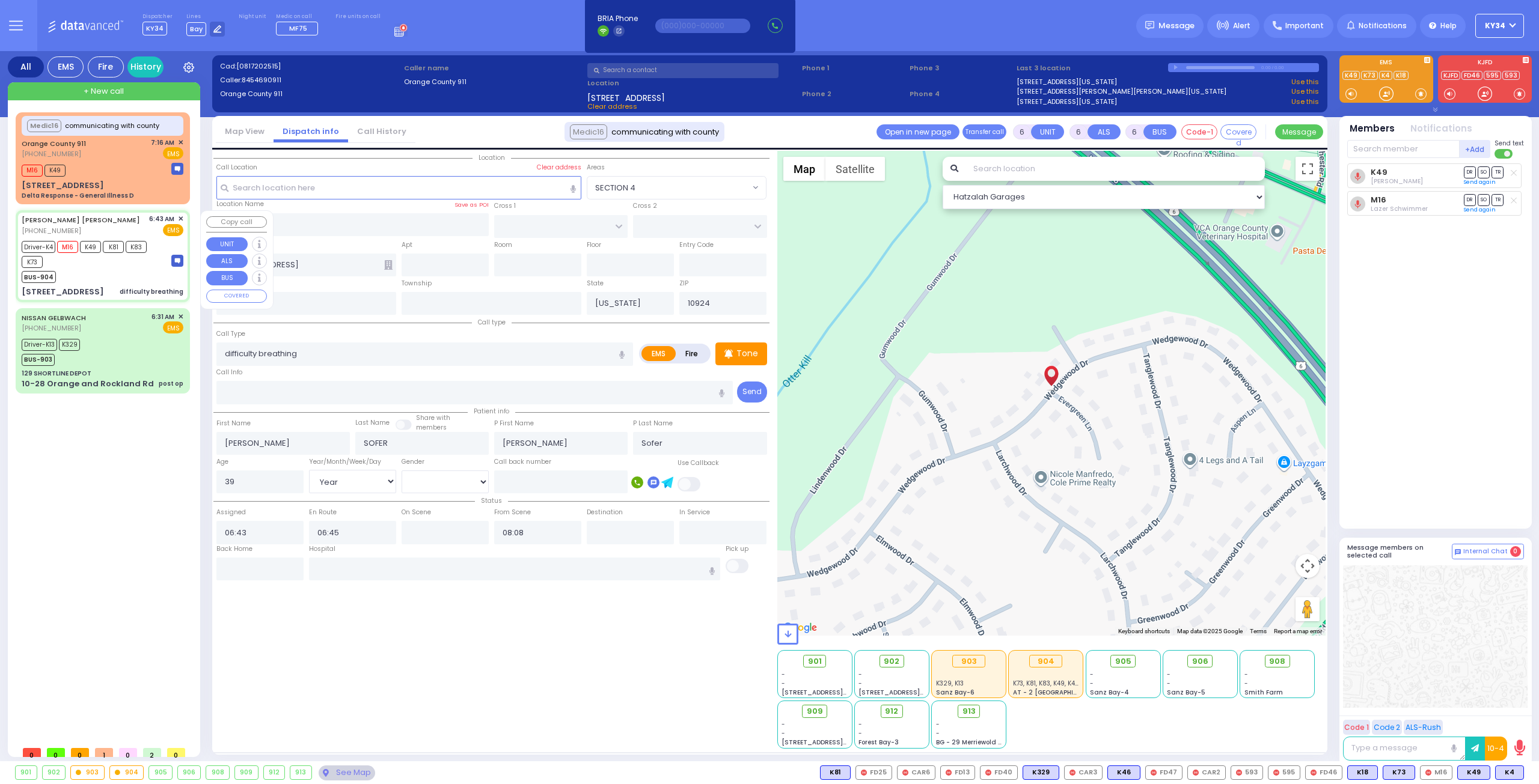
type input "3 KERESTIER CT"
type input "406"
type input "Kiryas Joel"
type input "10950"
select select "SECTION 4"
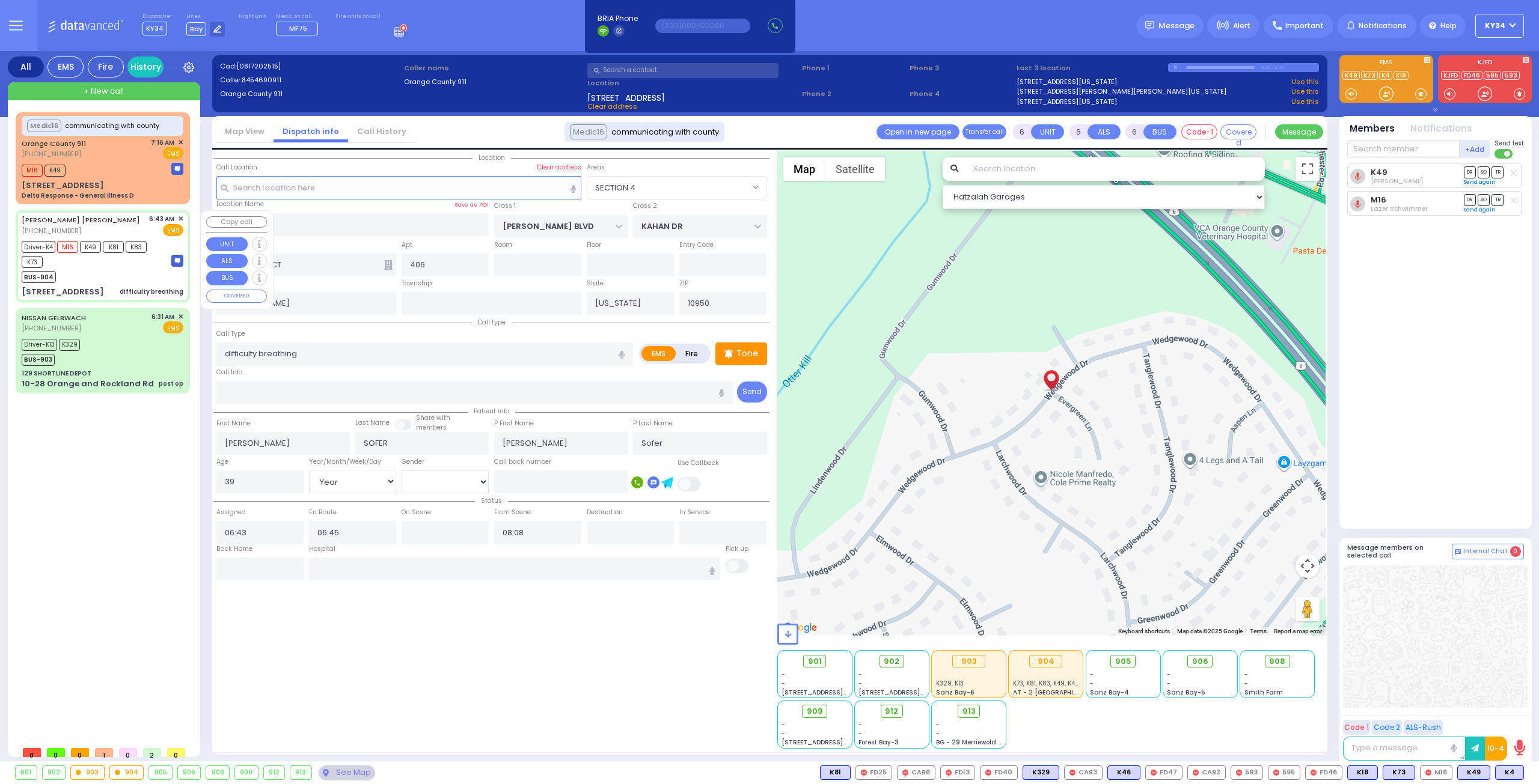
select select "Hatzalah Garages"
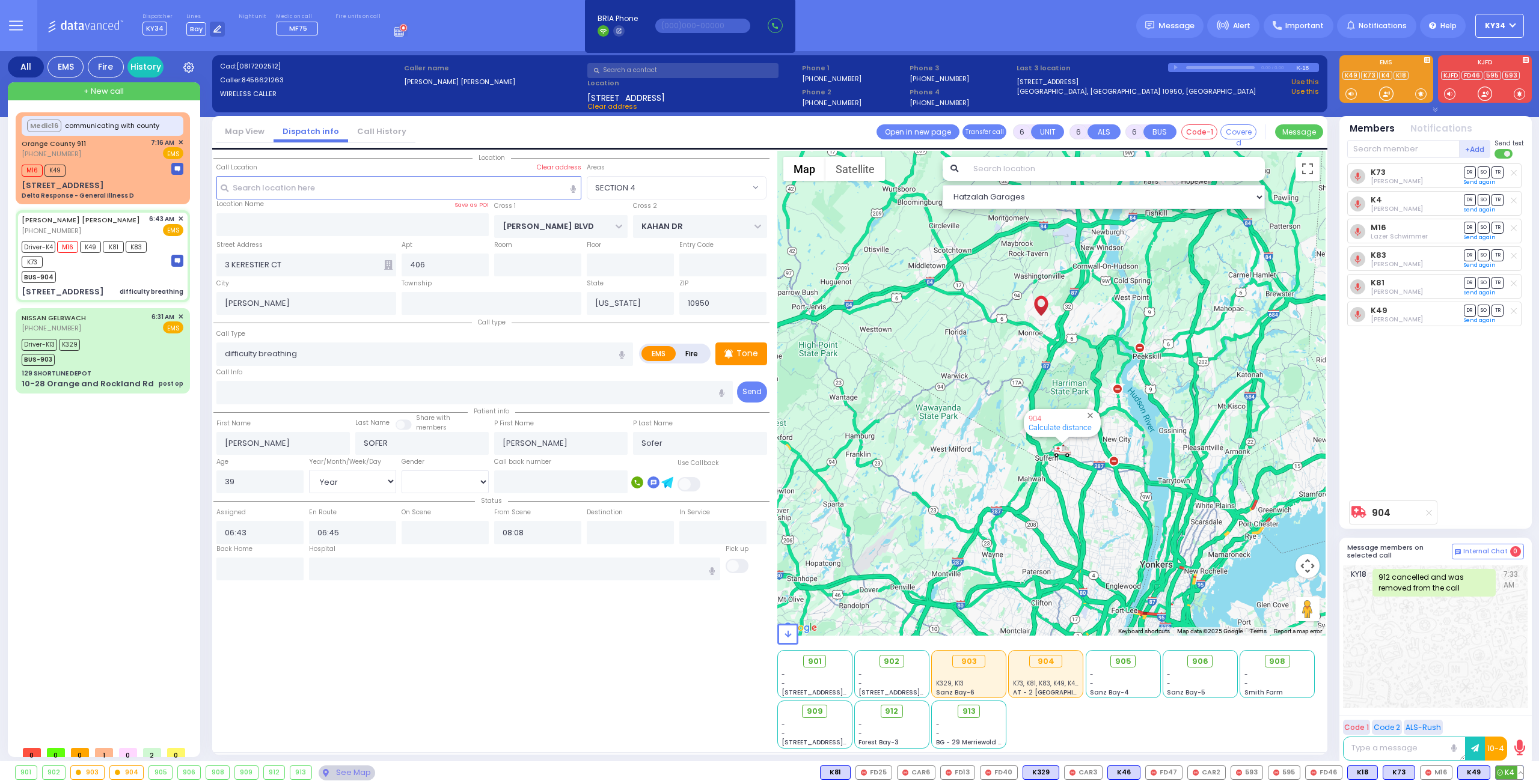
click at [1523, 773] on button at bounding box center [1520, 772] width 6 height 13
click at [1512, 717] on icon at bounding box center [1512, 719] width 12 height 12
click at [1412, 422] on div "K73 Pinchas Braun DR SO TR" at bounding box center [1437, 329] width 179 height 331
click at [1497, 200] on span "TR" at bounding box center [1497, 200] width 12 height 11
select select
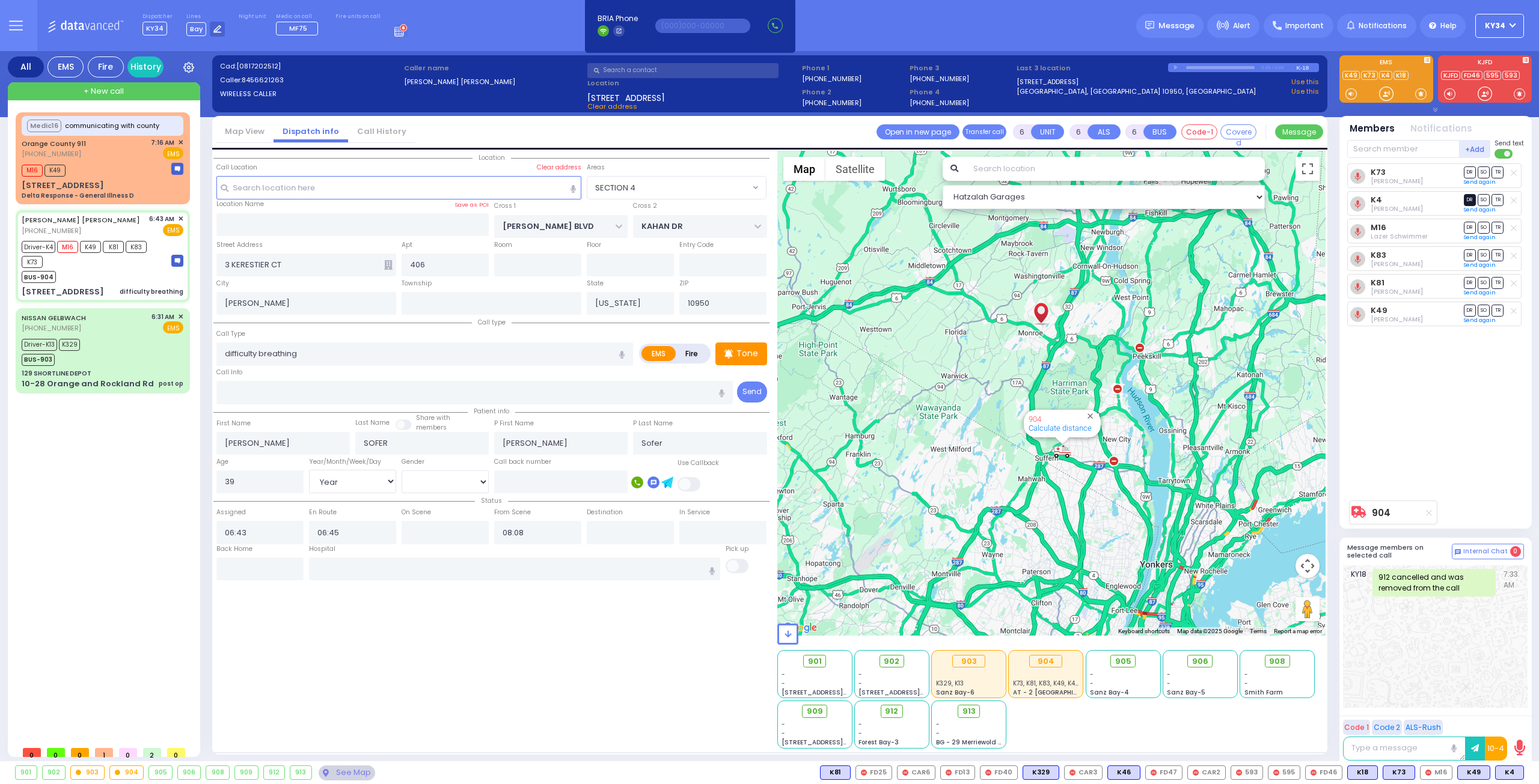
radio input "true"
select select "Year"
select select "[DEMOGRAPHIC_DATA]"
select select "SECTION 4"
select select "Hatzalah Garages"
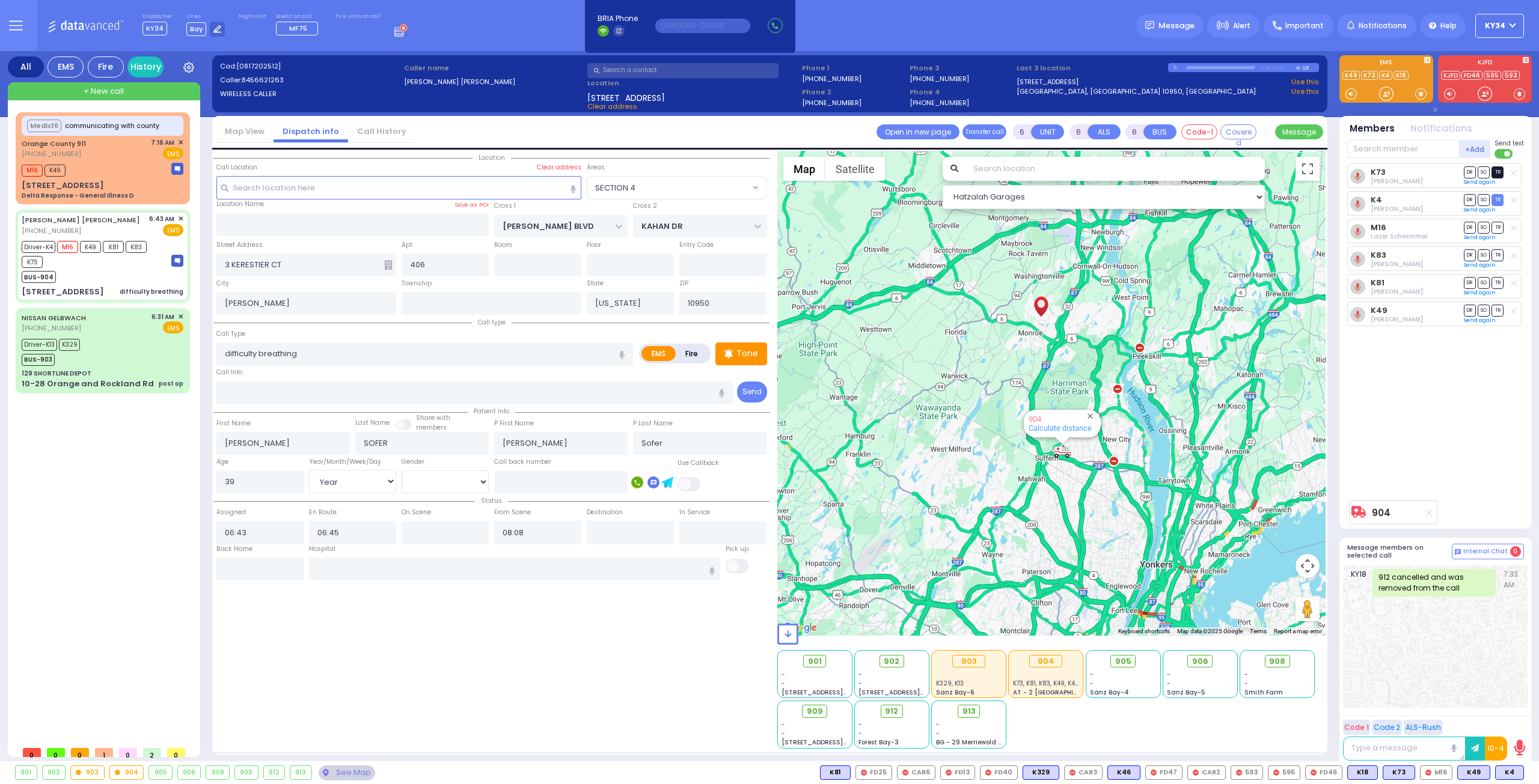
click at [1496, 171] on span "TR" at bounding box center [1497, 172] width 12 height 11
select select
radio input "true"
select select "Year"
select select "[DEMOGRAPHIC_DATA]"
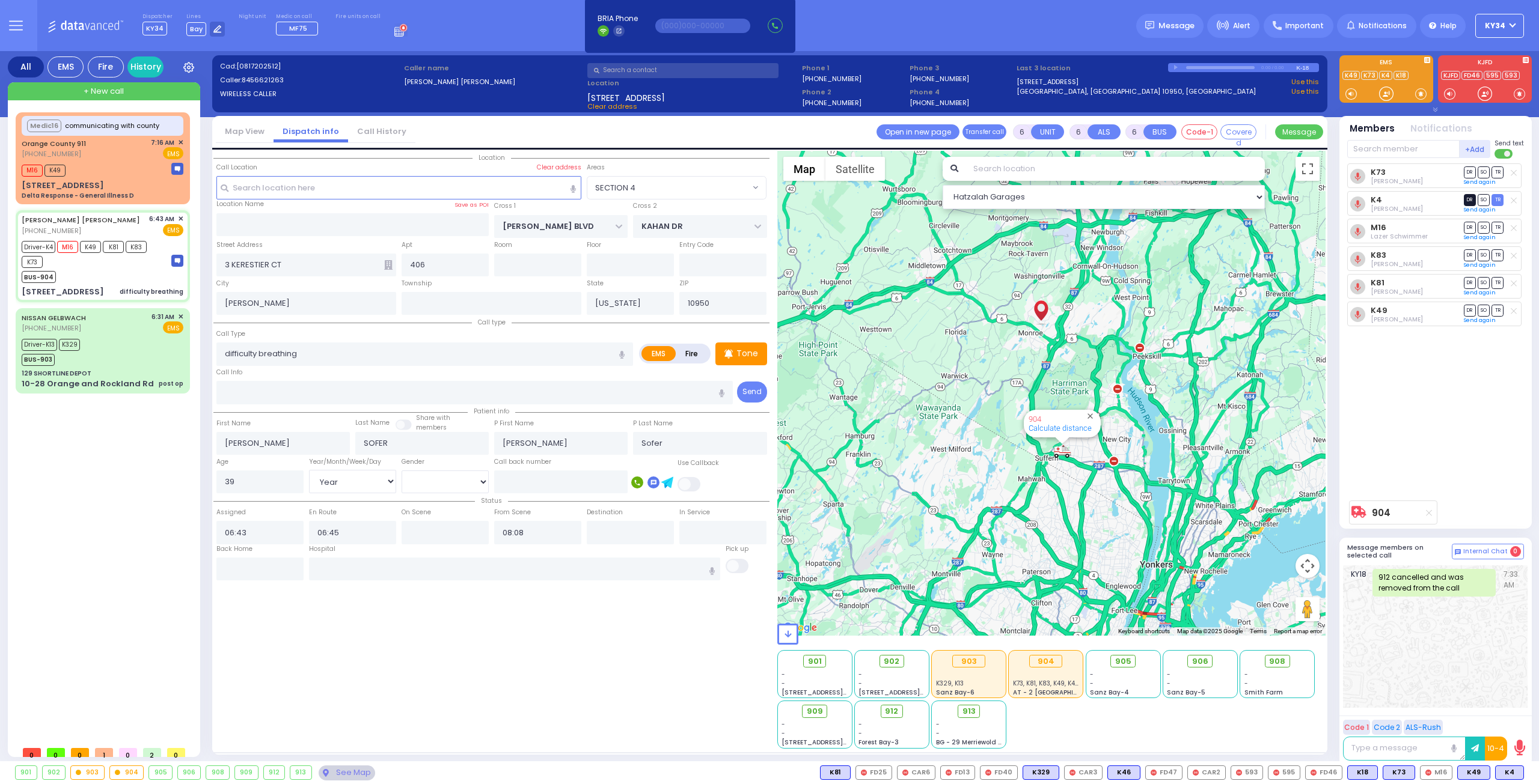
select select "Hatzalah Garages"
select select "SECTION 4"
click at [1468, 196] on span "DR" at bounding box center [1469, 200] width 12 height 11
select select
radio input "true"
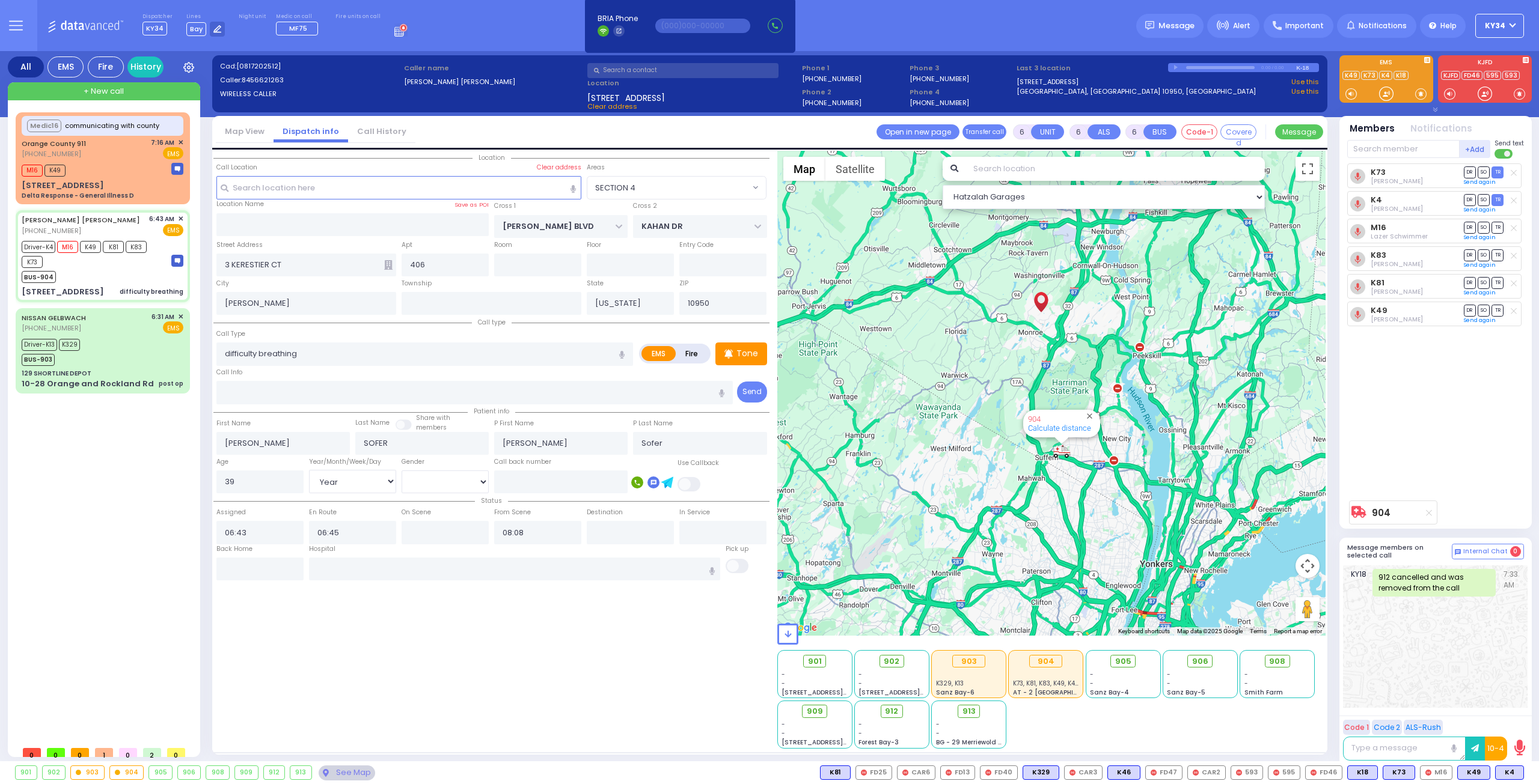
select select "Year"
select select "[DEMOGRAPHIC_DATA]"
select select "SECTION 4"
select select "Hatzalah Garages"
select select
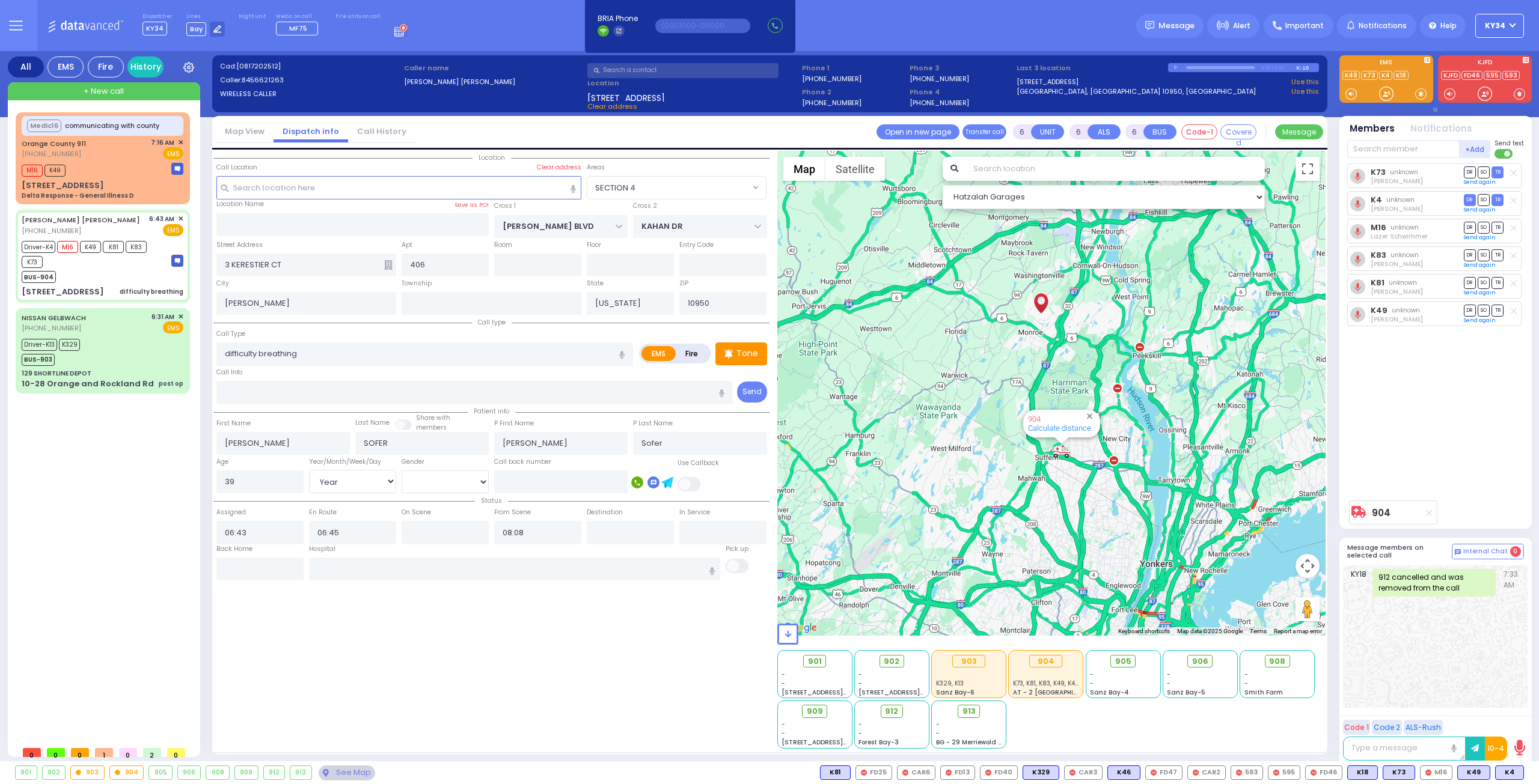
radio input "true"
select select "Year"
select select "[DEMOGRAPHIC_DATA]"
select select "Hatzalah Garages"
select select "SECTION 4"
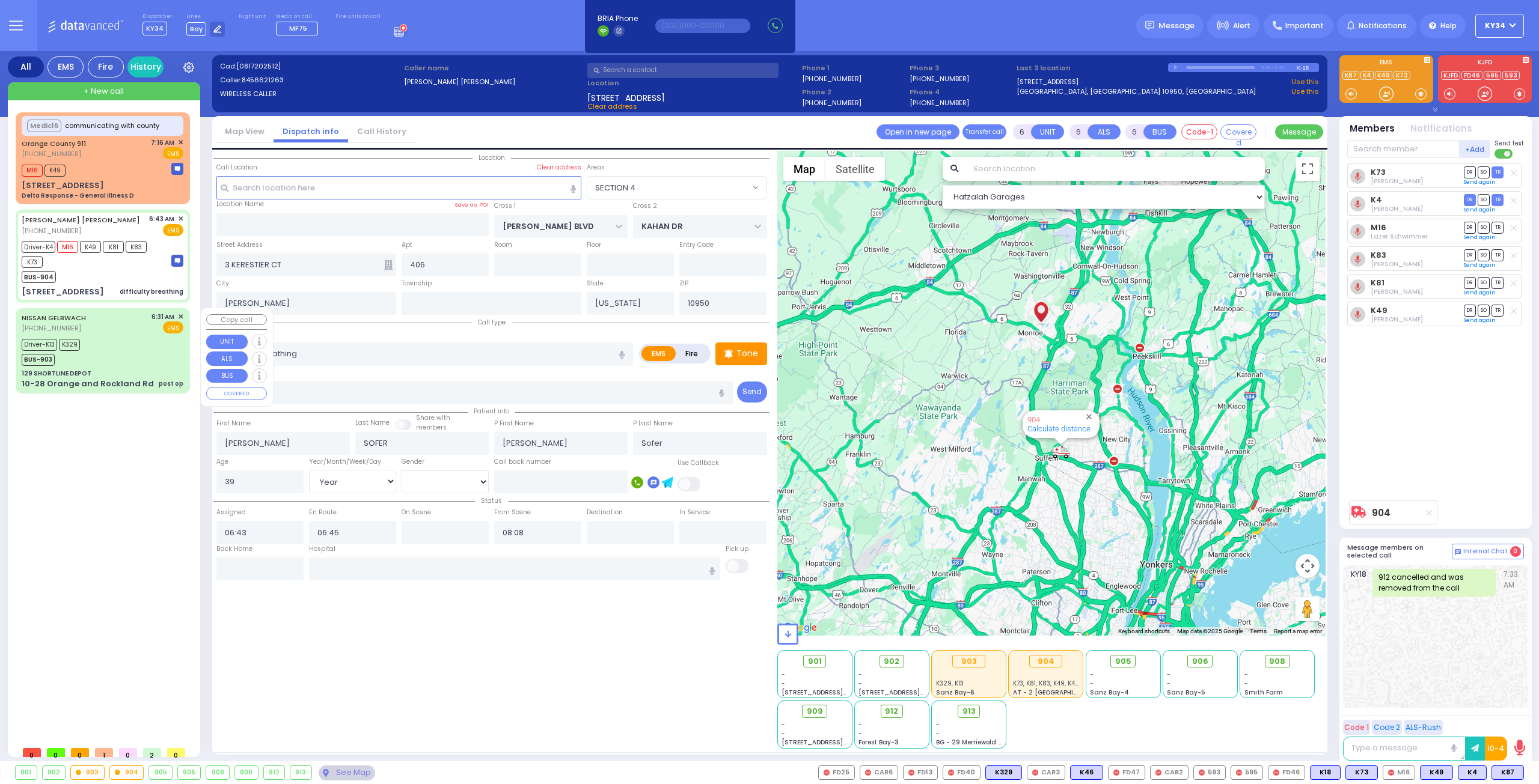
click at [136, 371] on div "129 SHORTLINE DEPOT" at bounding box center [103, 373] width 162 height 9
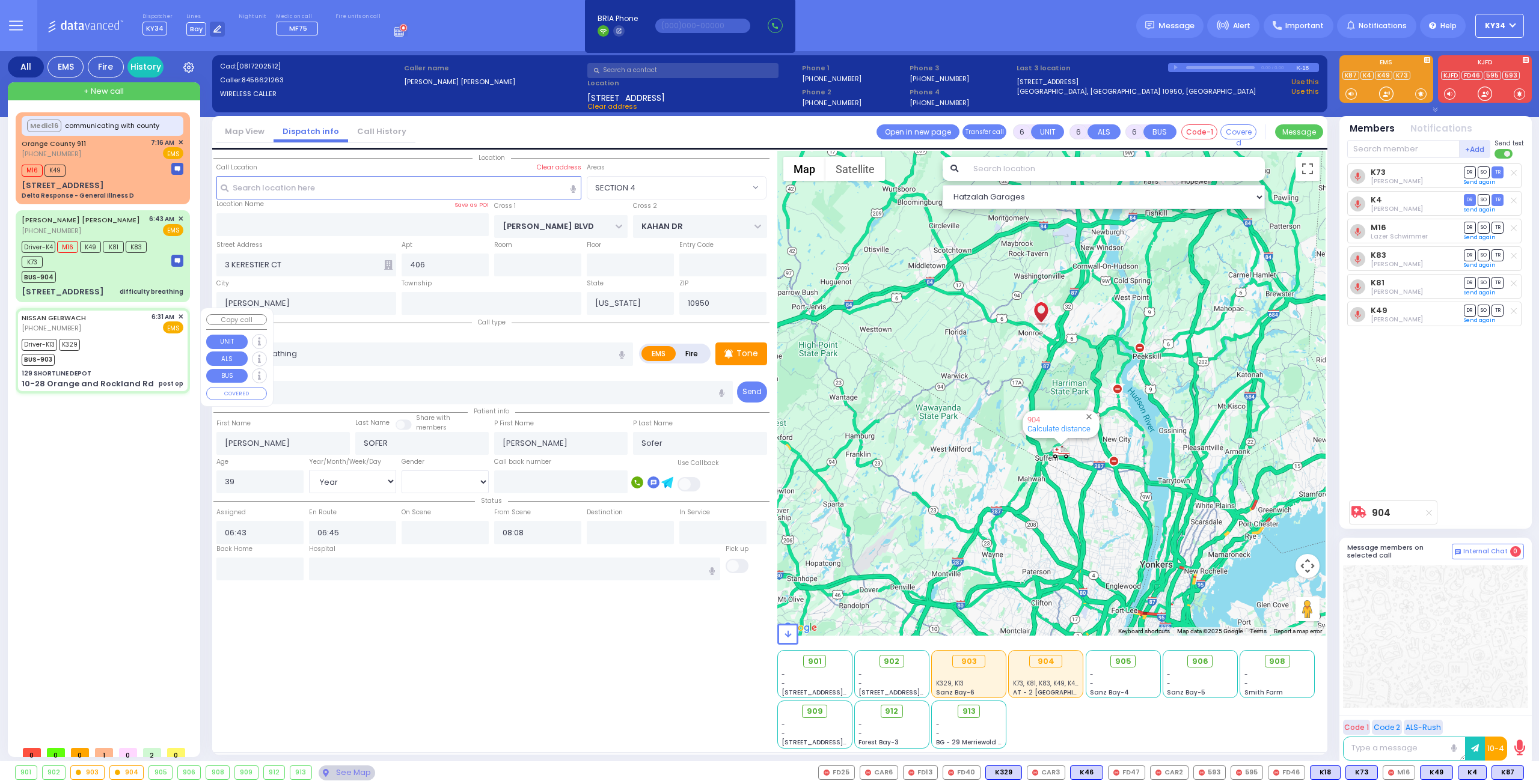
select select
type input "post op"
radio input "true"
type input "David"
type input "Kohn"
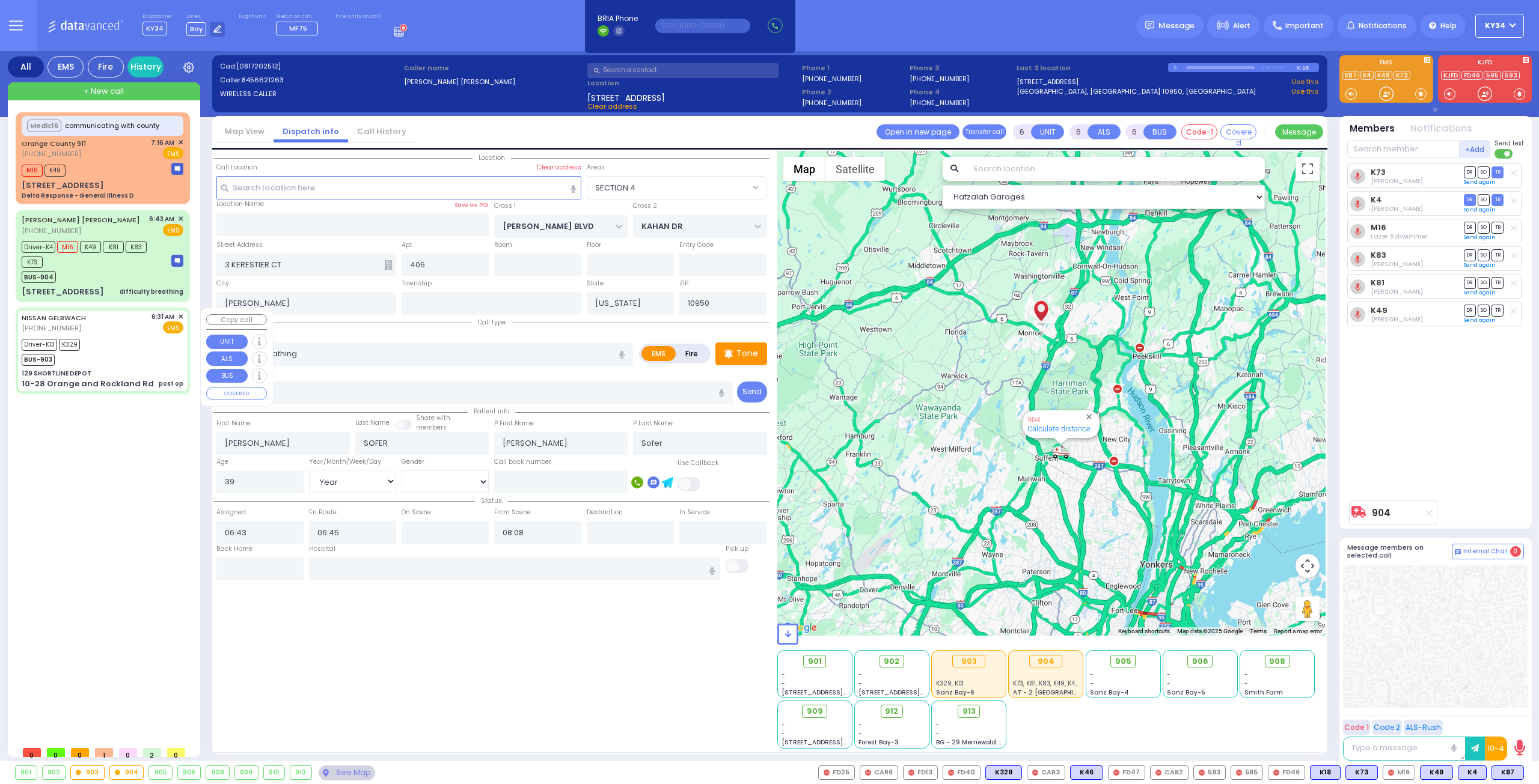
type input "40"
select select "Year"
select select "[DEMOGRAPHIC_DATA]"
type input "06:31"
type input "06:36"
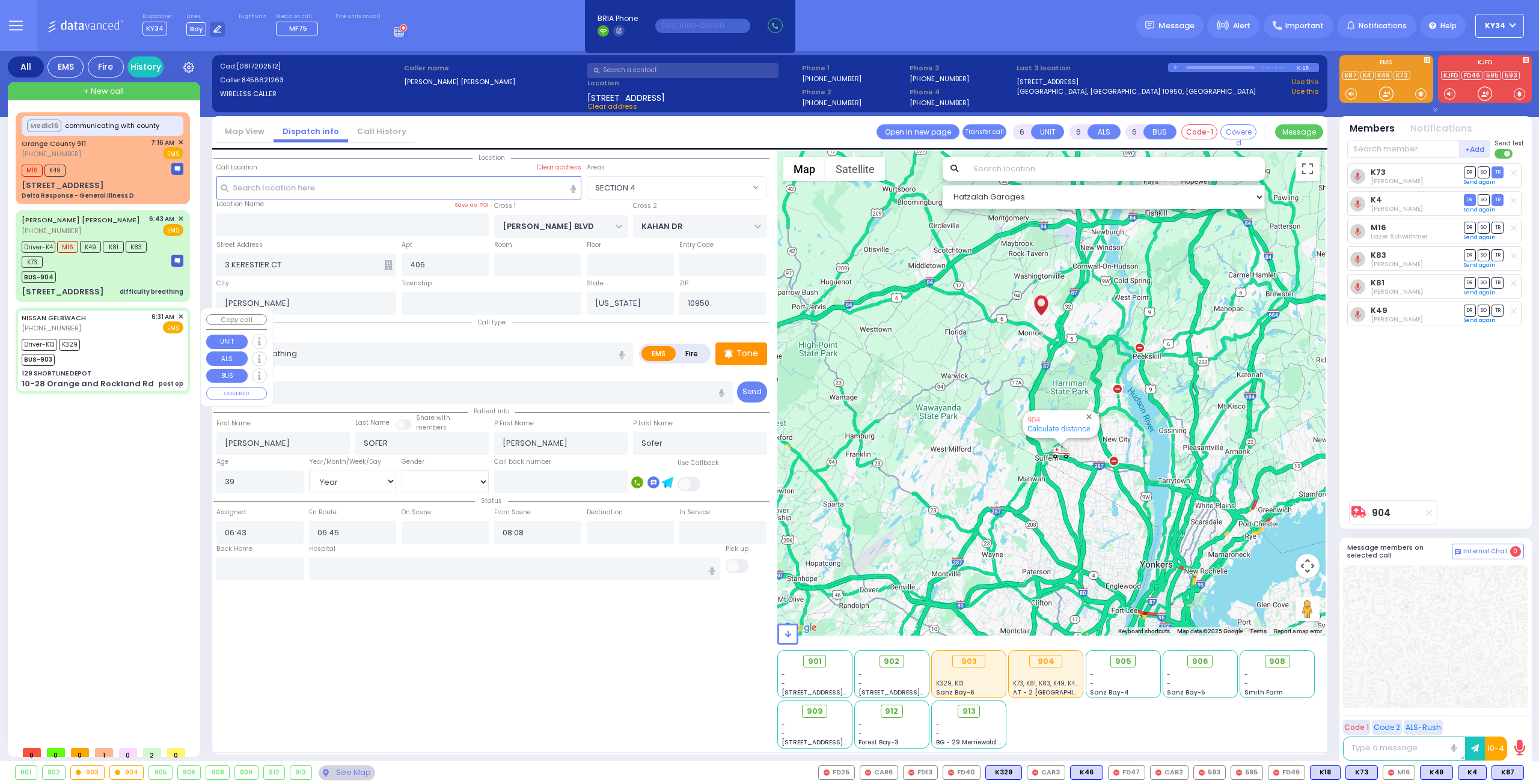
type input "06:57"
type input "07:05"
type input "07:46"
type input "Lenox Hill Hospital 100 E 77TH ST New York City"
select select "Hatzalah Garages"
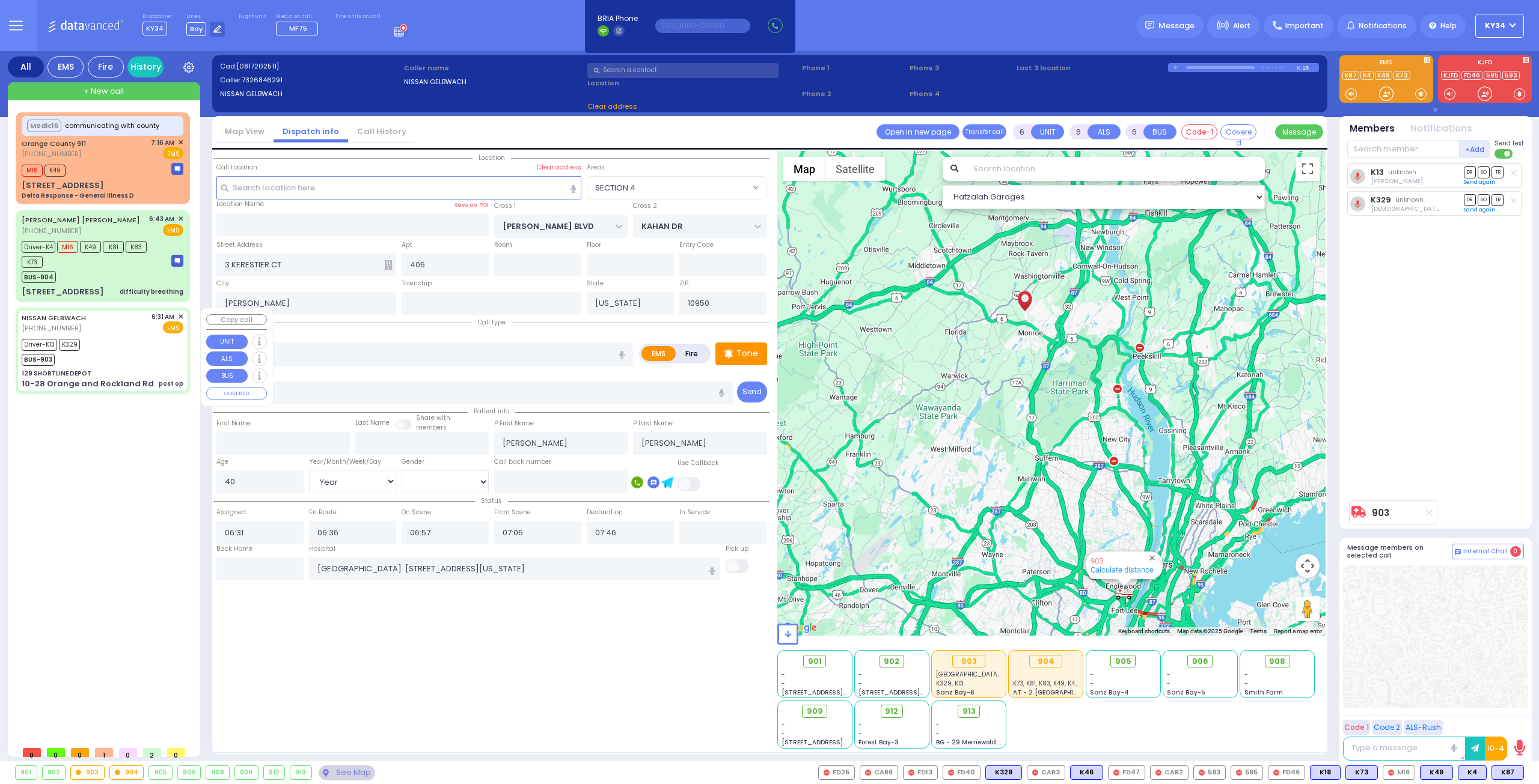
type input "129 SHORTLINE DEPOT"
type input "10-28 Orange and Rockland Rd"
type input "Monroe"
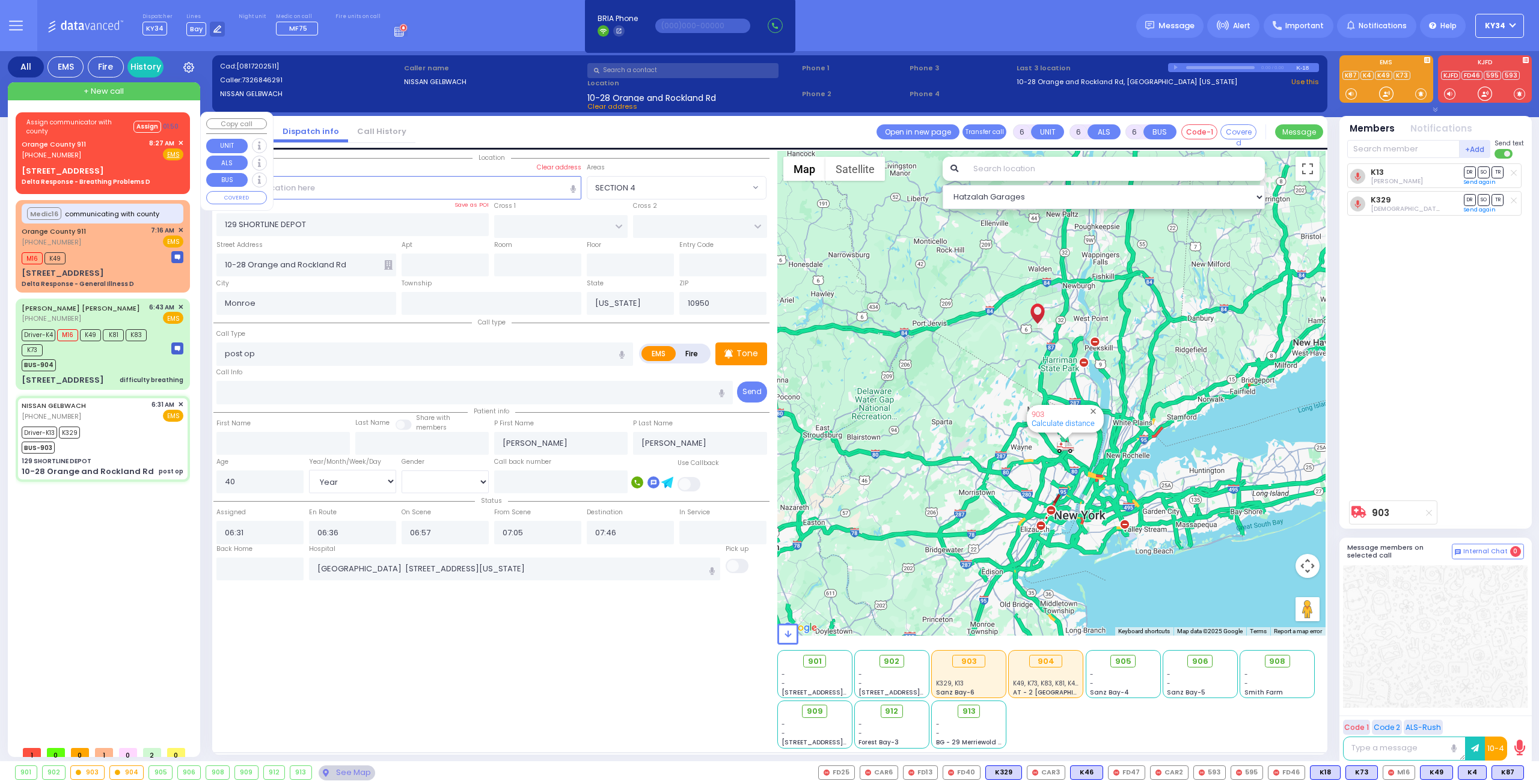
click at [112, 163] on div "Assign communicator with county Assign 01:50 Orange County 911 (845) 469-0911 8…" at bounding box center [103, 151] width 169 height 74
select select
type input "Delta Response - Breathing Problems D"
radio input "true"
type input "Nature: : Delta Response - Breathing Problems D Address: : 2 Commerce Dr S, 109…"
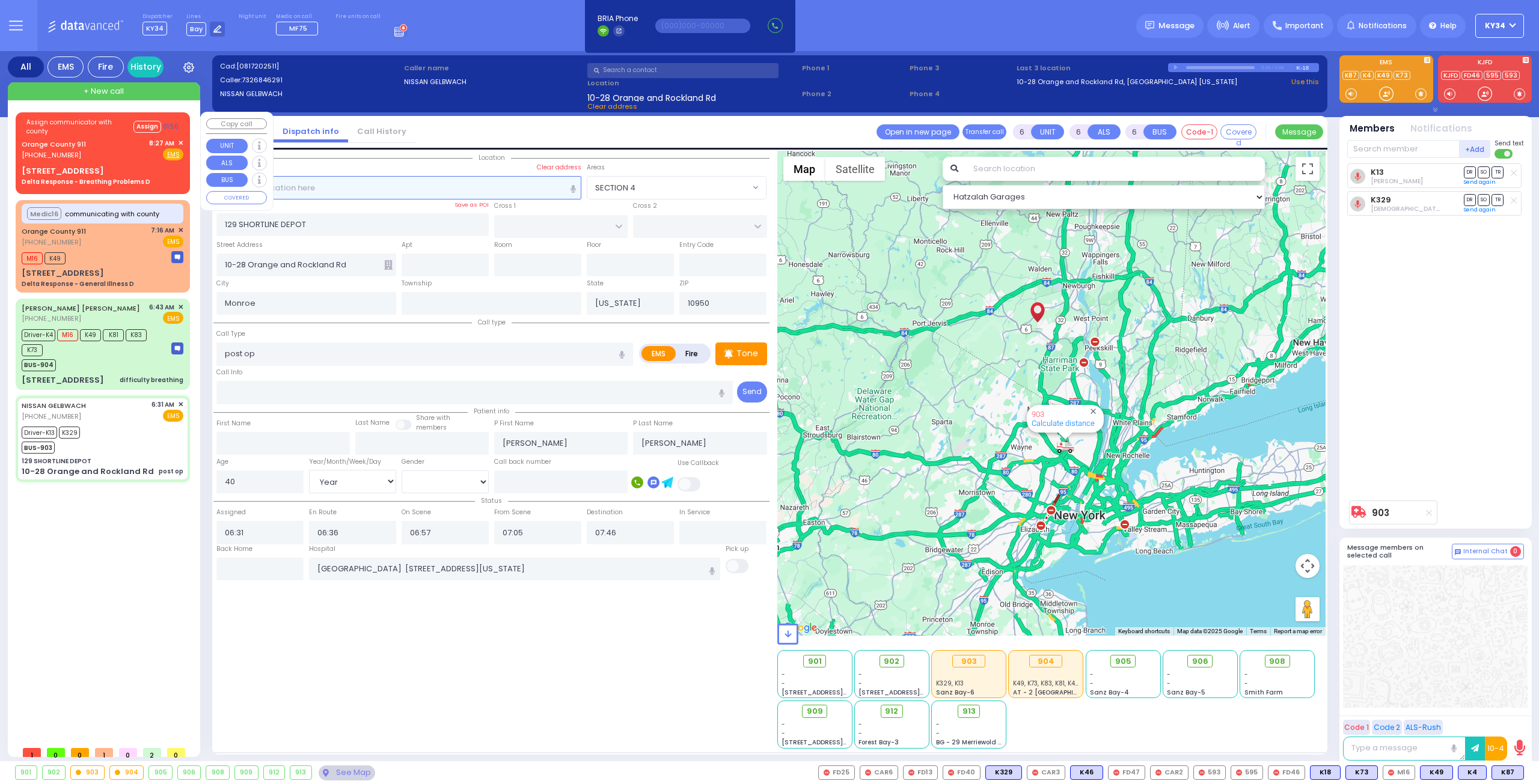
select select
select select "Hatzalah Garages"
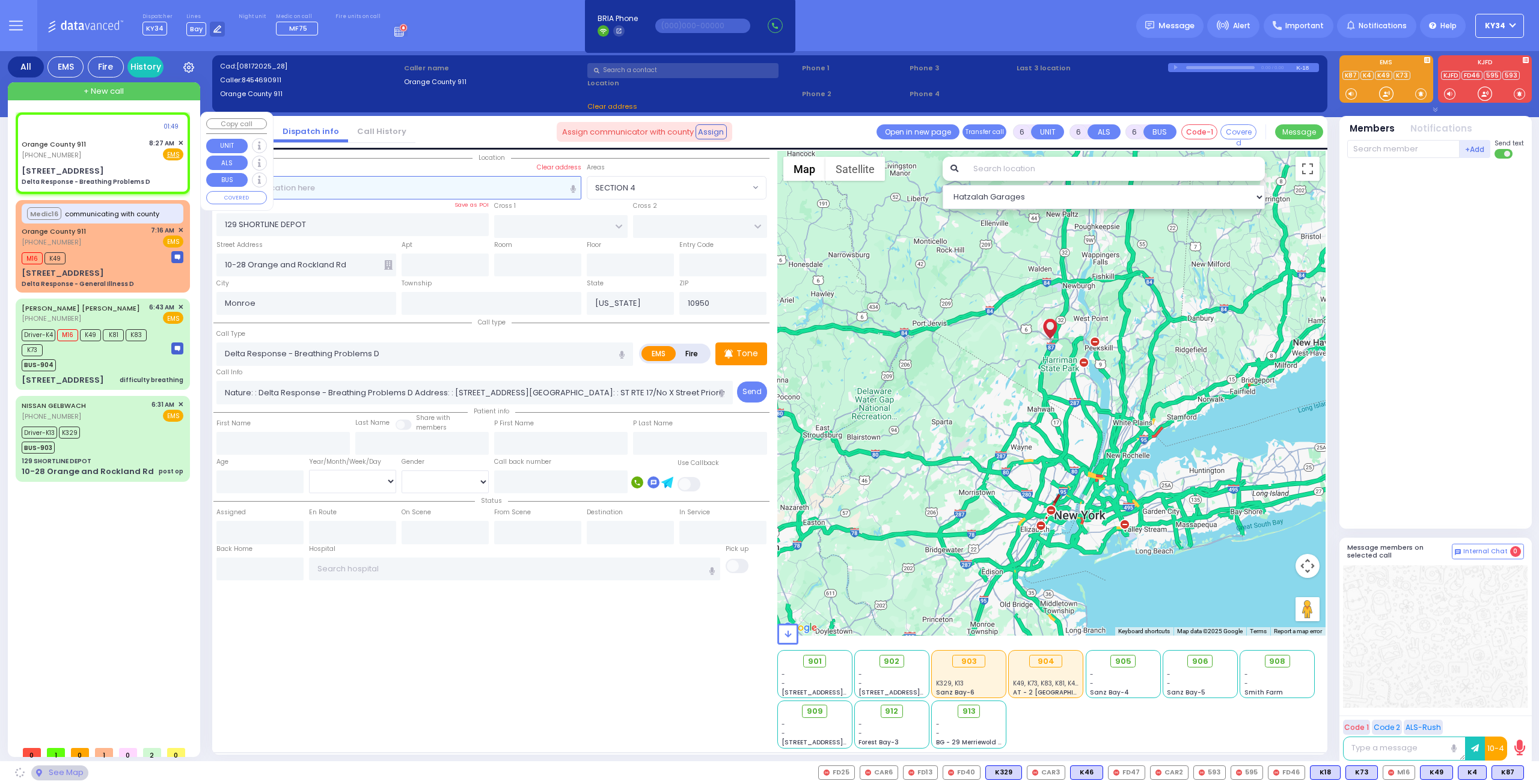
select select
radio input "true"
select select
select select "Hatzalah Garages"
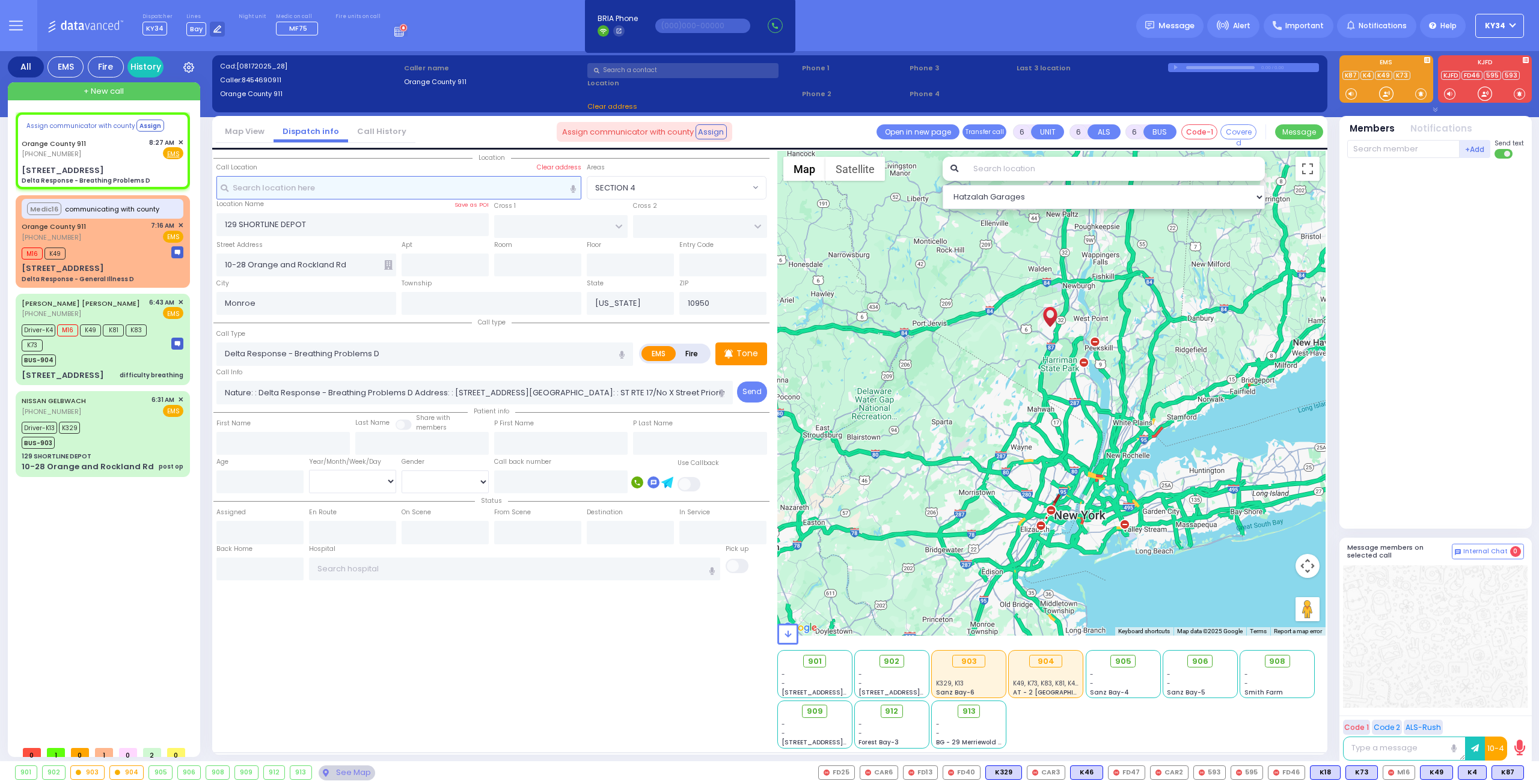
type input "2 Commerce Dr S"
type input "10926"
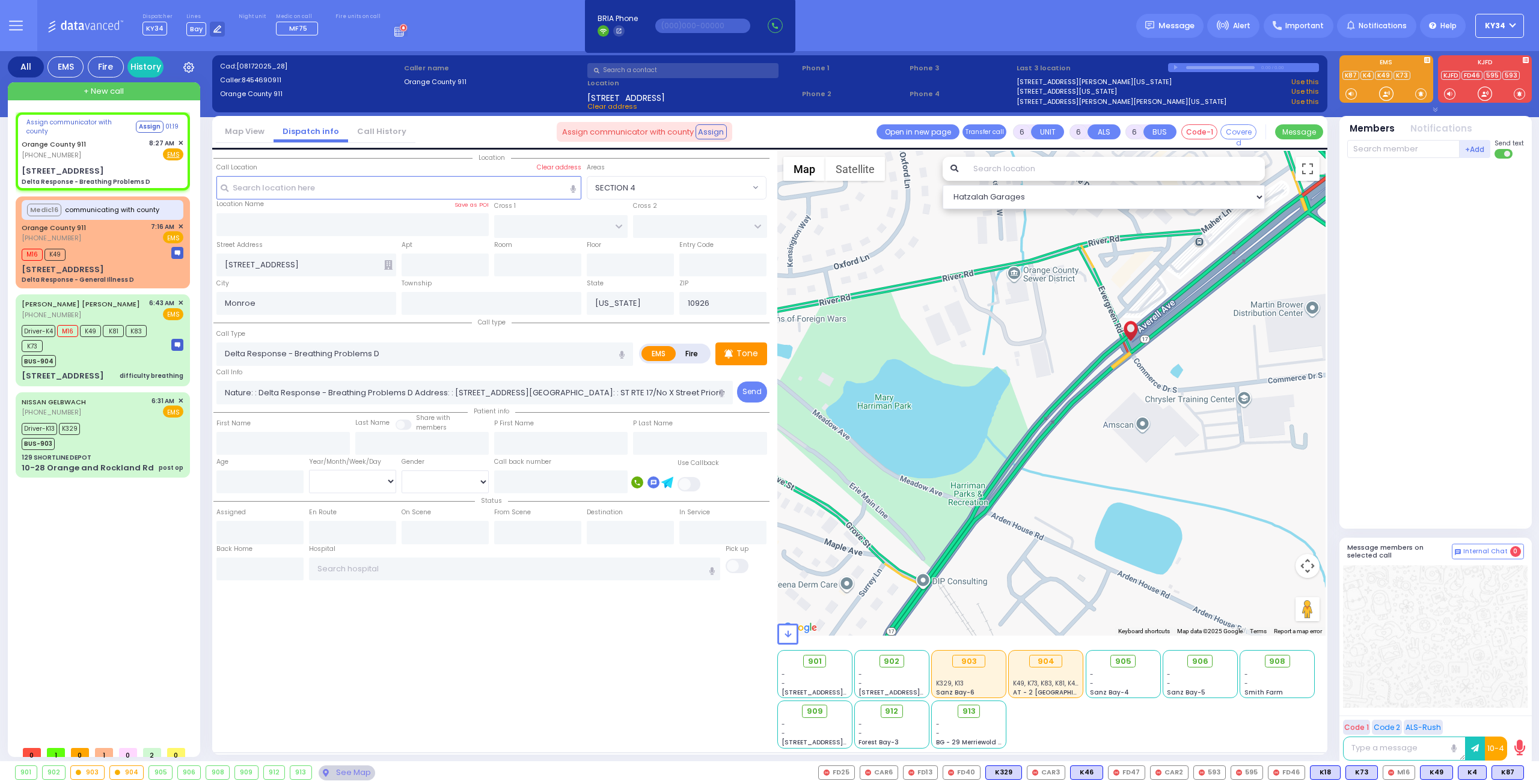
drag, startPoint x: 967, startPoint y: 421, endPoint x: 1027, endPoint y: 397, distance: 64.6
click at [1027, 397] on div at bounding box center [1052, 393] width 549 height 485
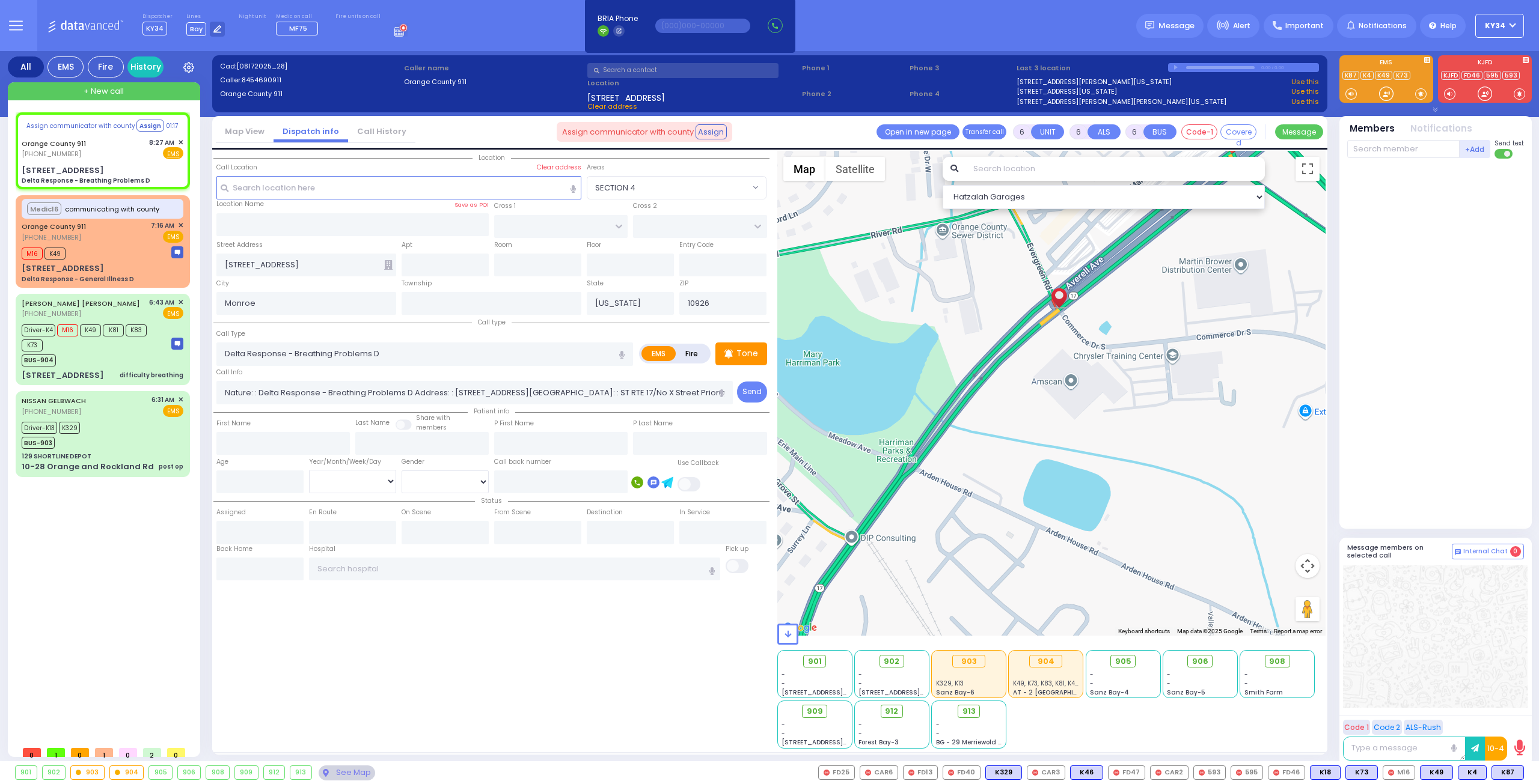
drag, startPoint x: 1108, startPoint y: 448, endPoint x: 1035, endPoint y: 404, distance: 85.2
click at [1035, 404] on div at bounding box center [1052, 393] width 549 height 485
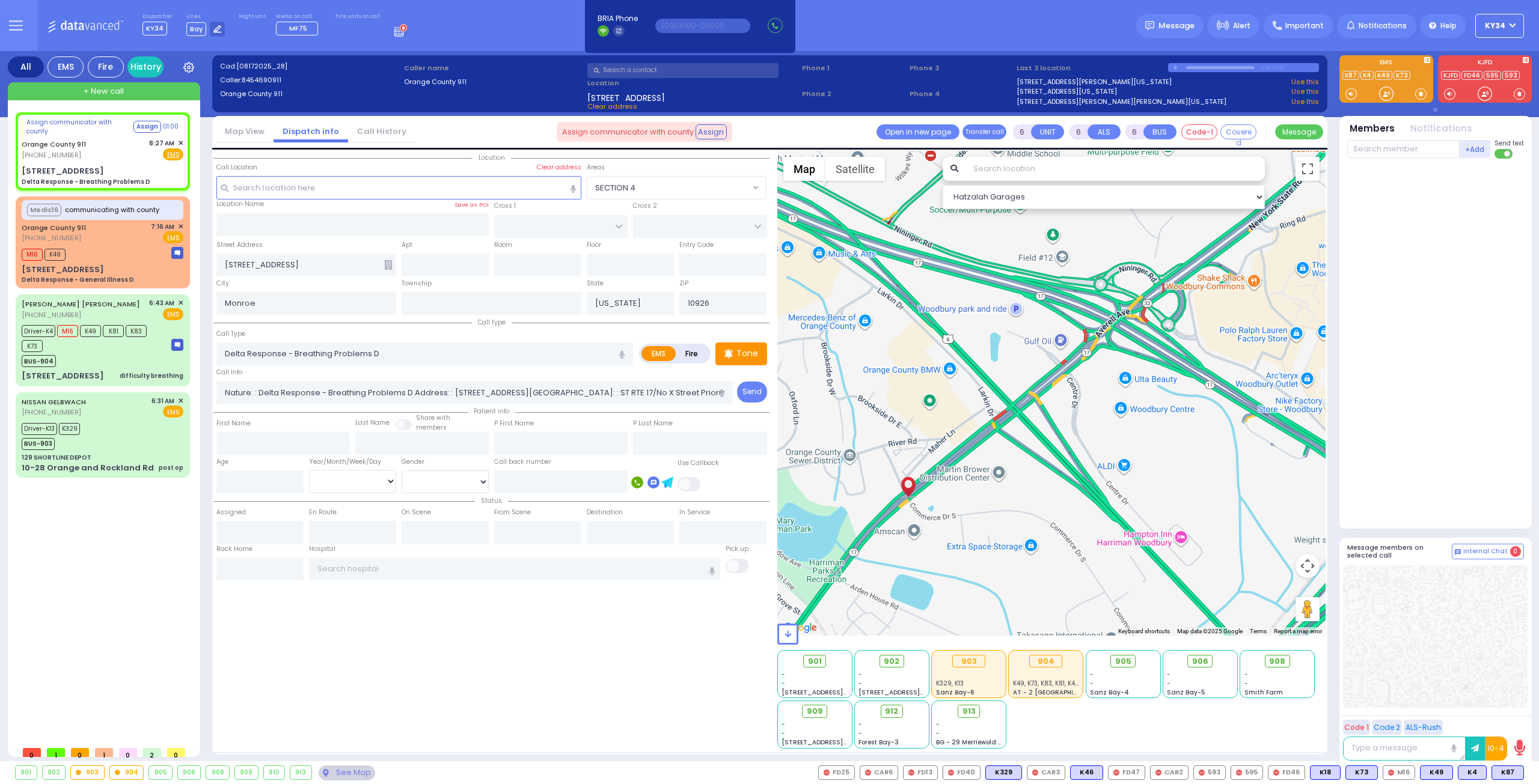
drag, startPoint x: 1025, startPoint y: 422, endPoint x: 926, endPoint y: 550, distance: 161.8
click at [890, 553] on div at bounding box center [1052, 393] width 549 height 485
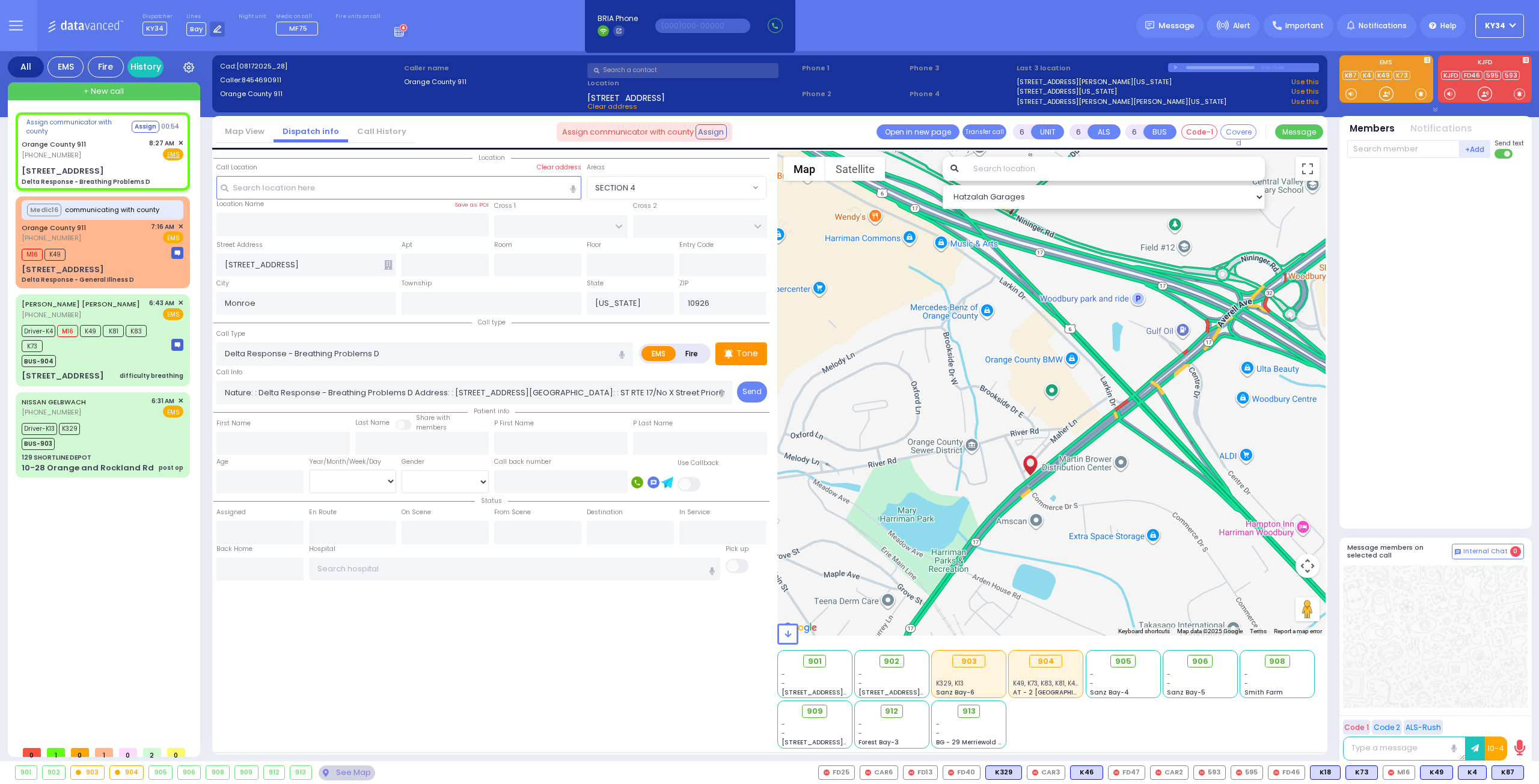
drag, startPoint x: 1113, startPoint y: 430, endPoint x: 1241, endPoint y: 410, distance: 129.6
click at [1241, 410] on div at bounding box center [1052, 393] width 549 height 485
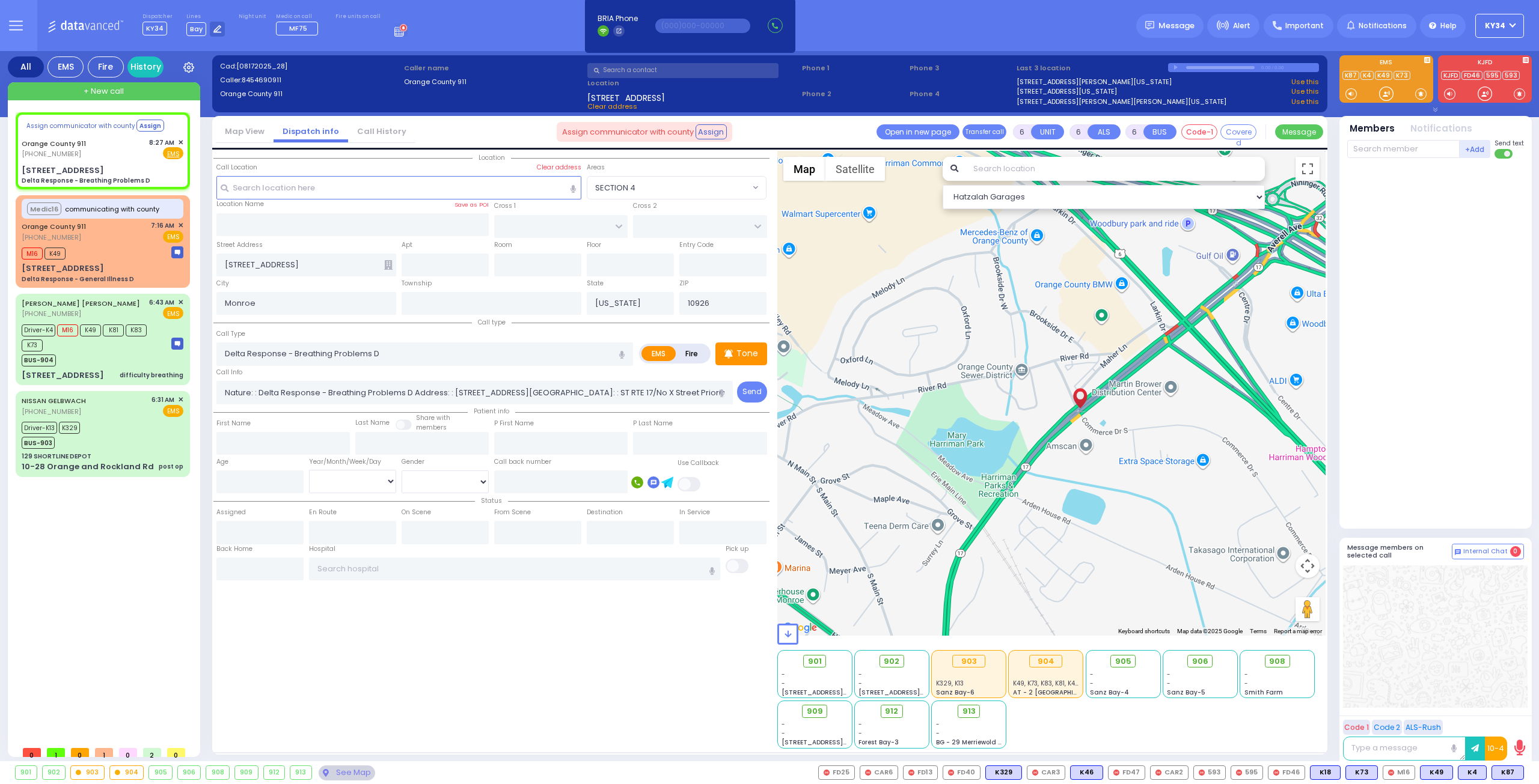
drag, startPoint x: 1127, startPoint y: 506, endPoint x: 1189, endPoint y: 390, distance: 131.5
click at [1189, 390] on div at bounding box center [1052, 393] width 549 height 485
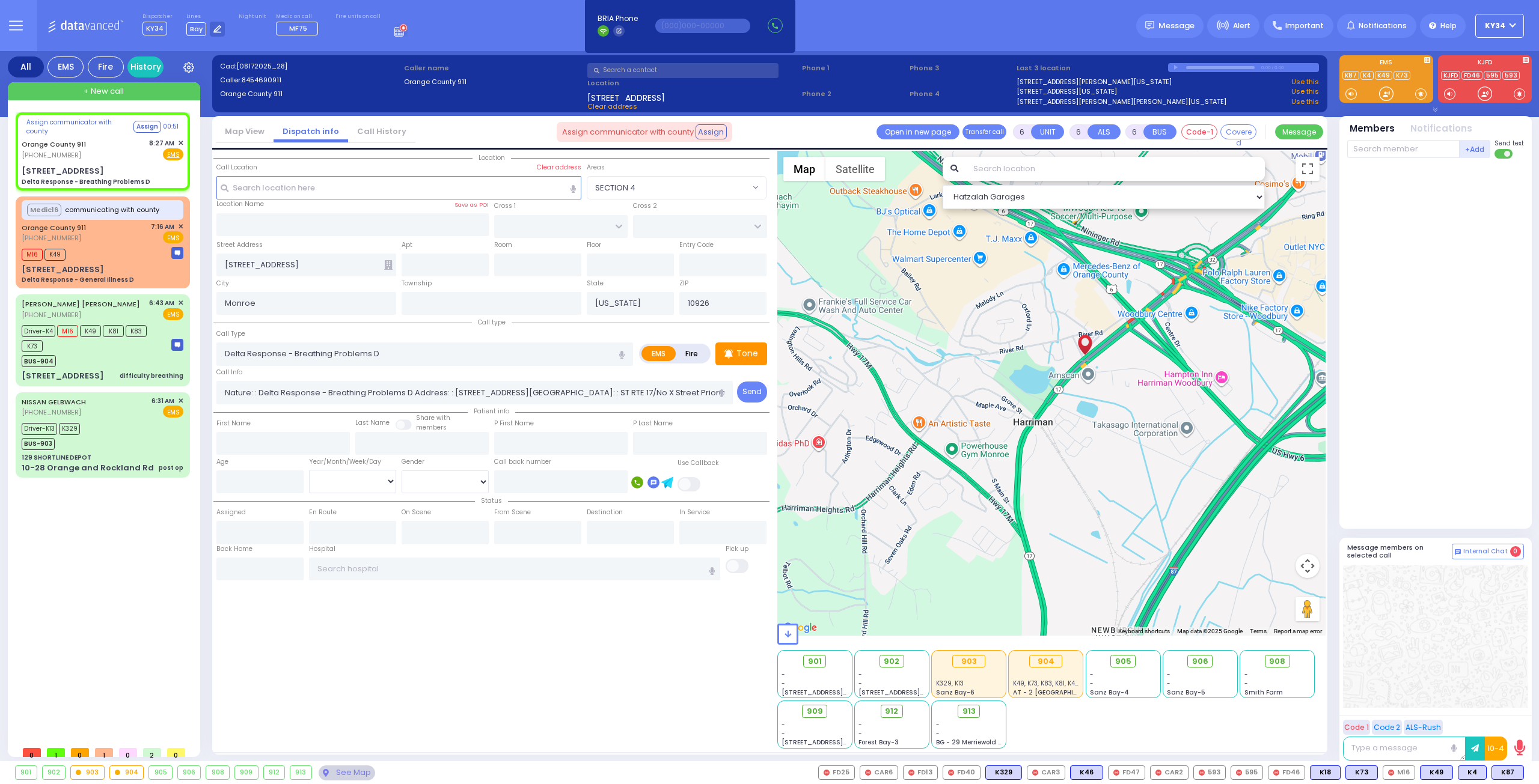
drag, startPoint x: 943, startPoint y: 450, endPoint x: 962, endPoint y: 395, distance: 58.2
click at [962, 395] on div at bounding box center [1052, 393] width 549 height 485
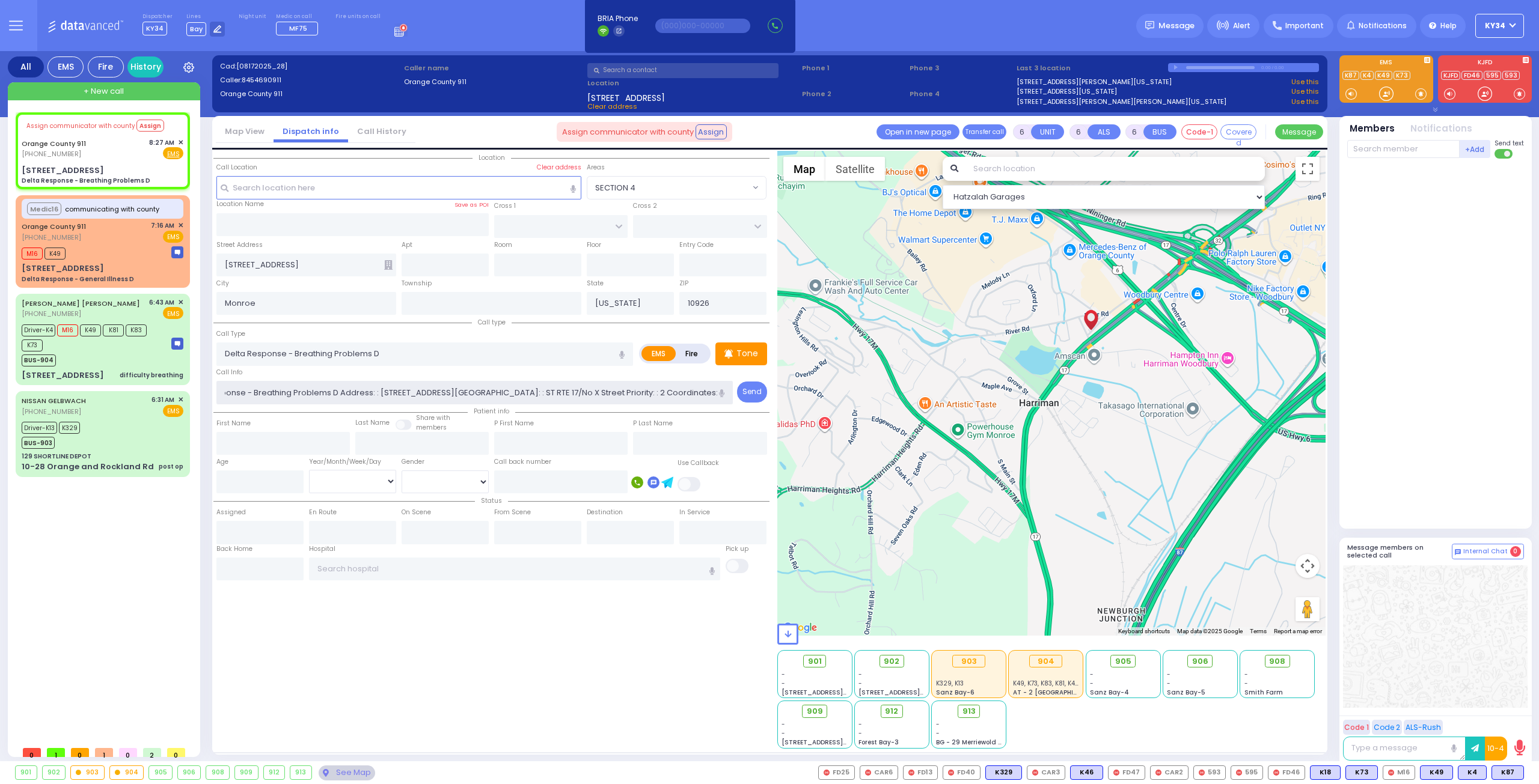
scroll to position [0, 0]
drag, startPoint x: 586, startPoint y: 391, endPoint x: 198, endPoint y: 388, distance: 388.0
click at [164, 380] on div "All EMS Fire History Settings" at bounding box center [770, 409] width 1524 height 715
click at [107, 545] on div "Assign communicator with county Assign Orange County 911 (845) 469-0911 EMS Med…" at bounding box center [105, 426] width 179 height 628
click at [126, 239] on div "Orange County 911 (845) 469-0911 7:16 AM ✕ EMS" at bounding box center [103, 232] width 162 height 22
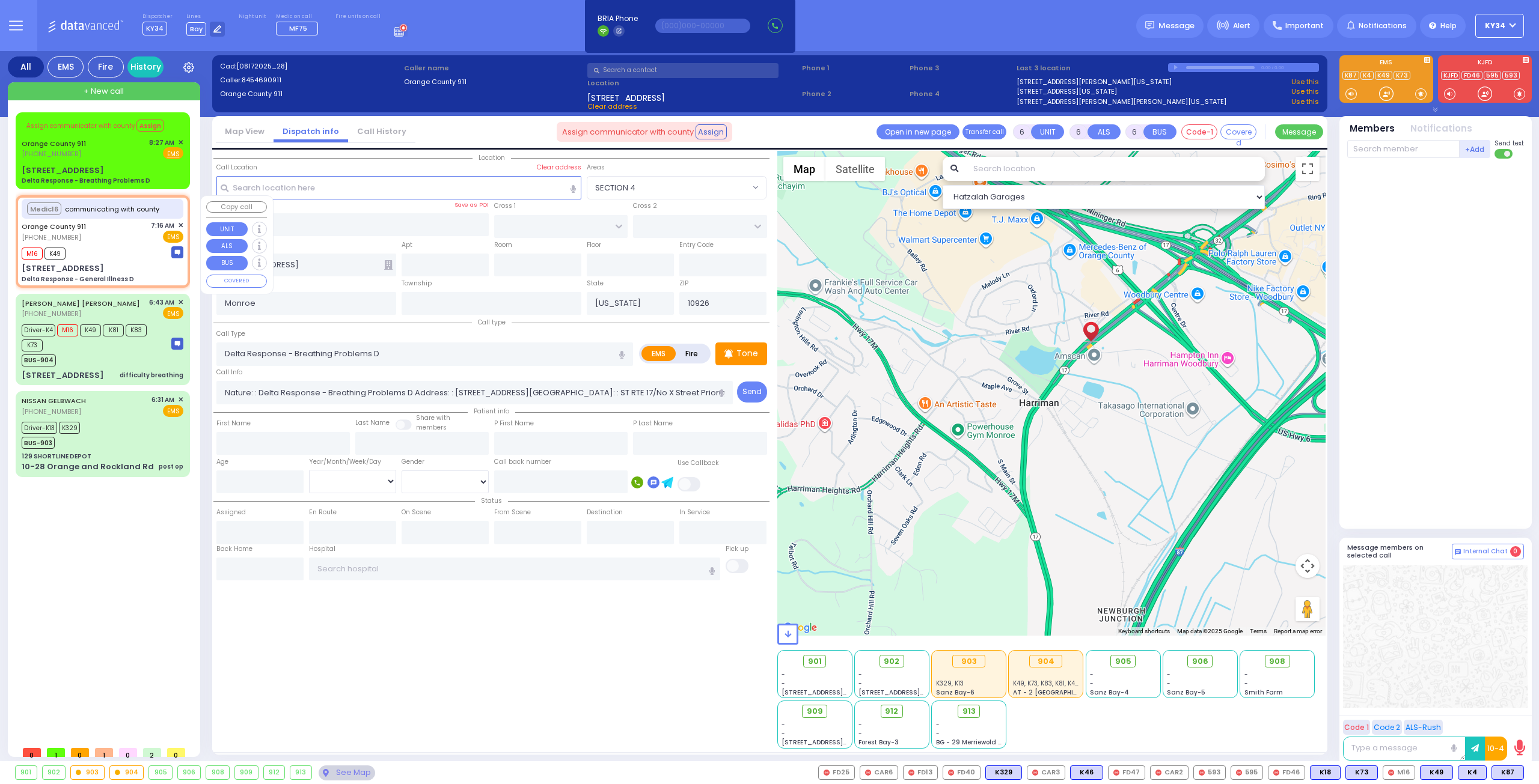
select select
type input "Delta Response - General Illness D"
radio input "true"
type input "Nature: : Delta Response - General Illness D Address: : 40 Wedgewood Dr, 10924 …"
select select
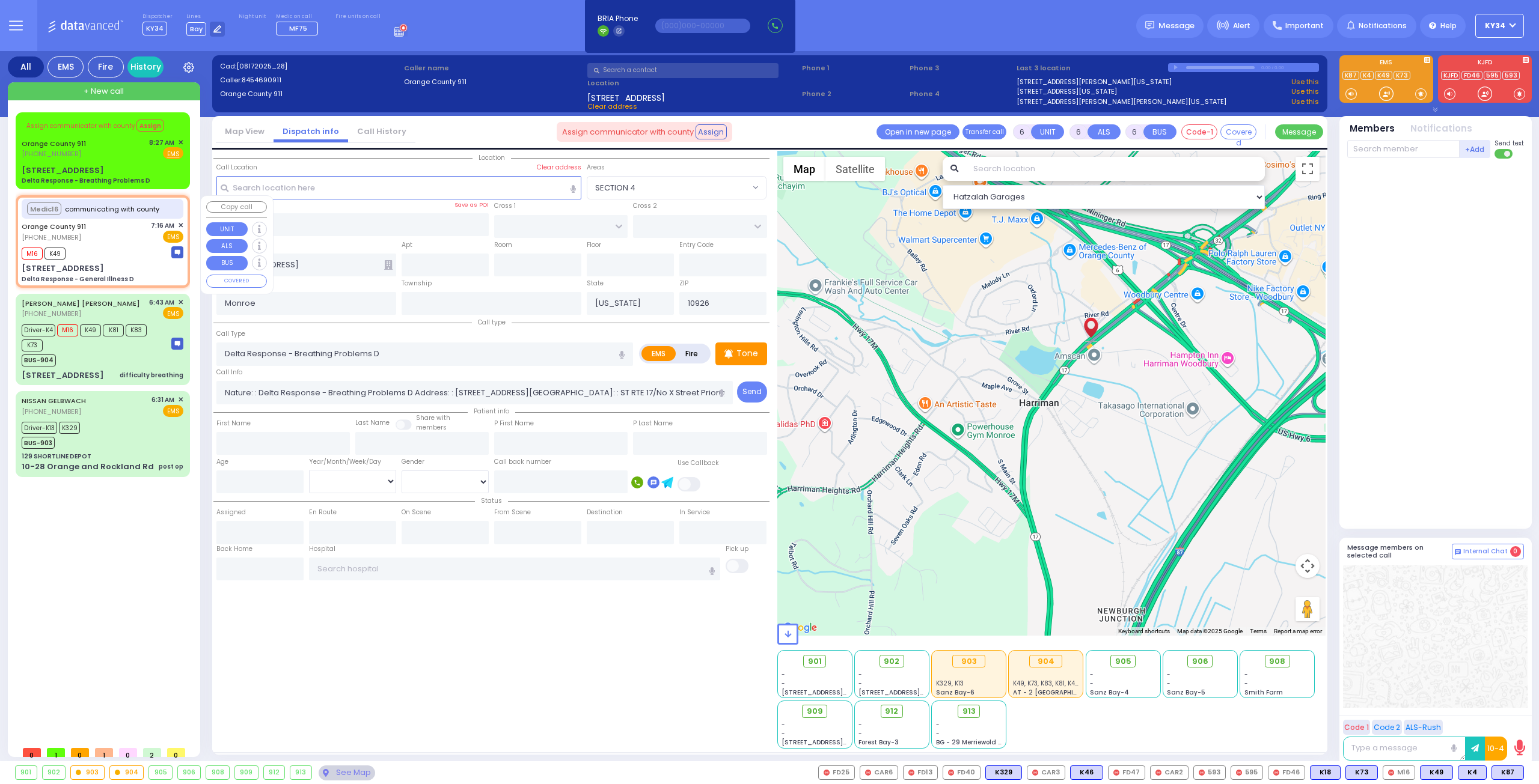
type input "07:18"
select select "Hatzalah Garages"
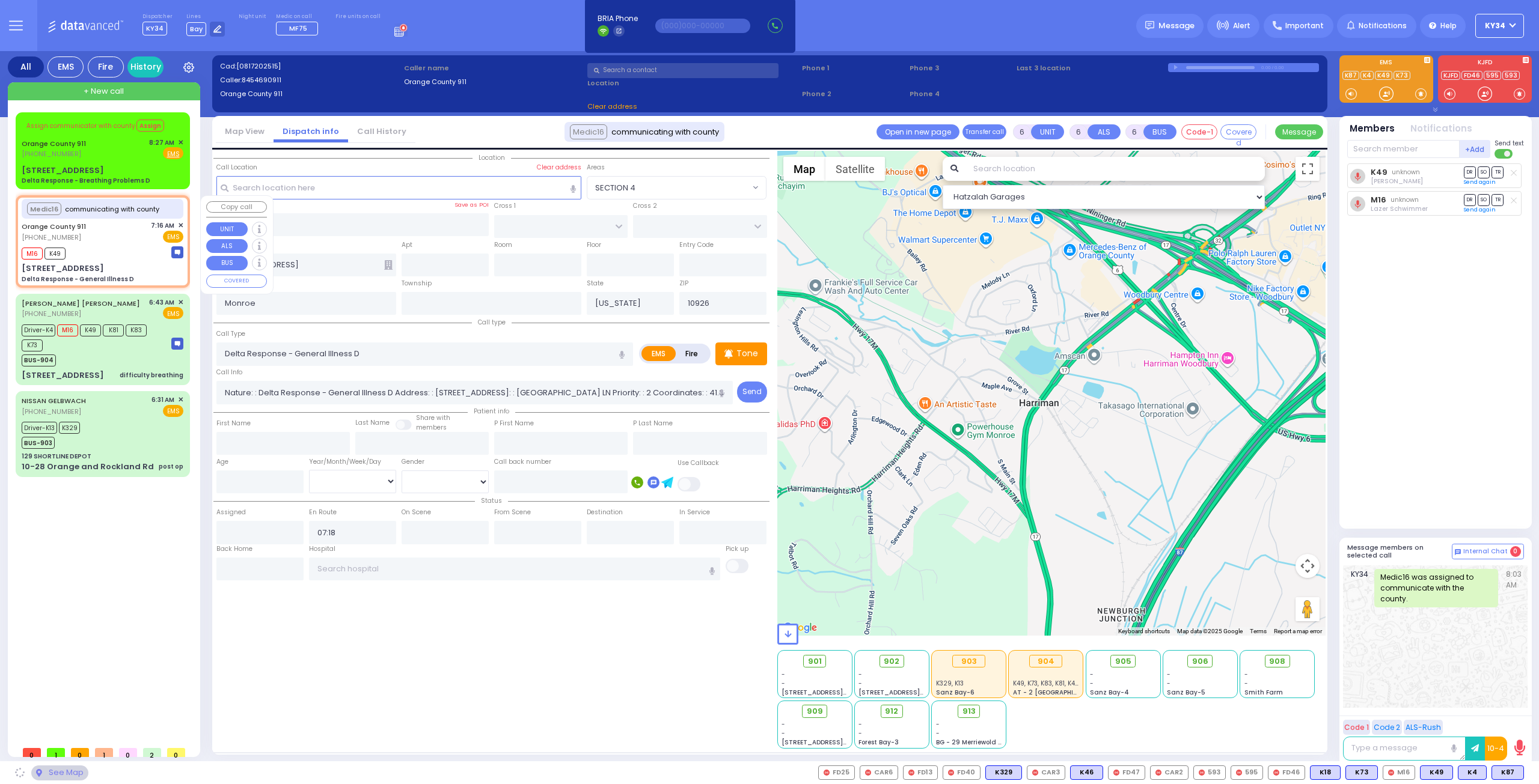
type input "40 Wedgewood Dr"
type input "10924"
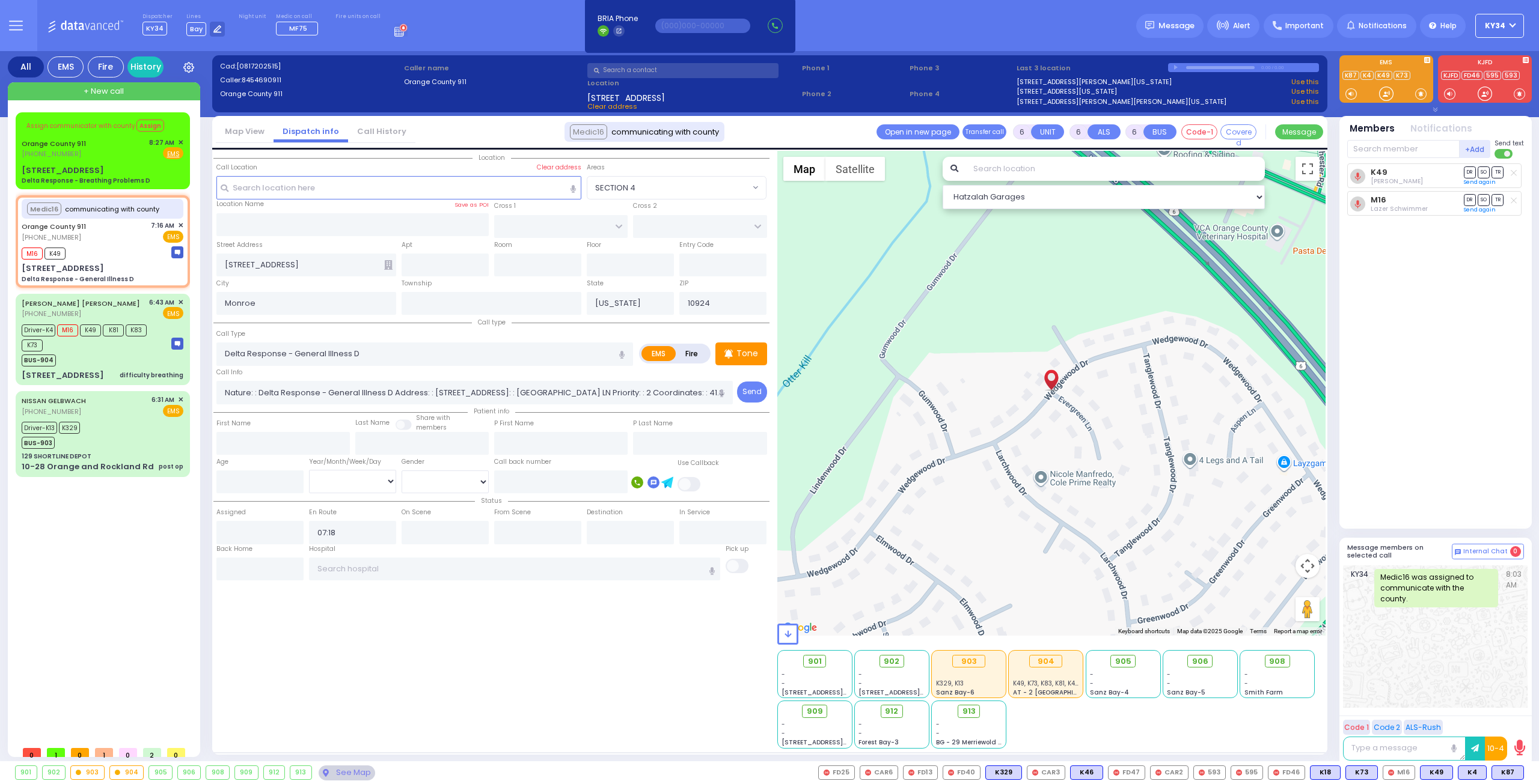
click at [1176, 67] on div "0.00 / 0.00" at bounding box center [1244, 67] width 151 height 9
click at [133, 352] on div "BUS-904" at bounding box center [91, 359] width 138 height 15
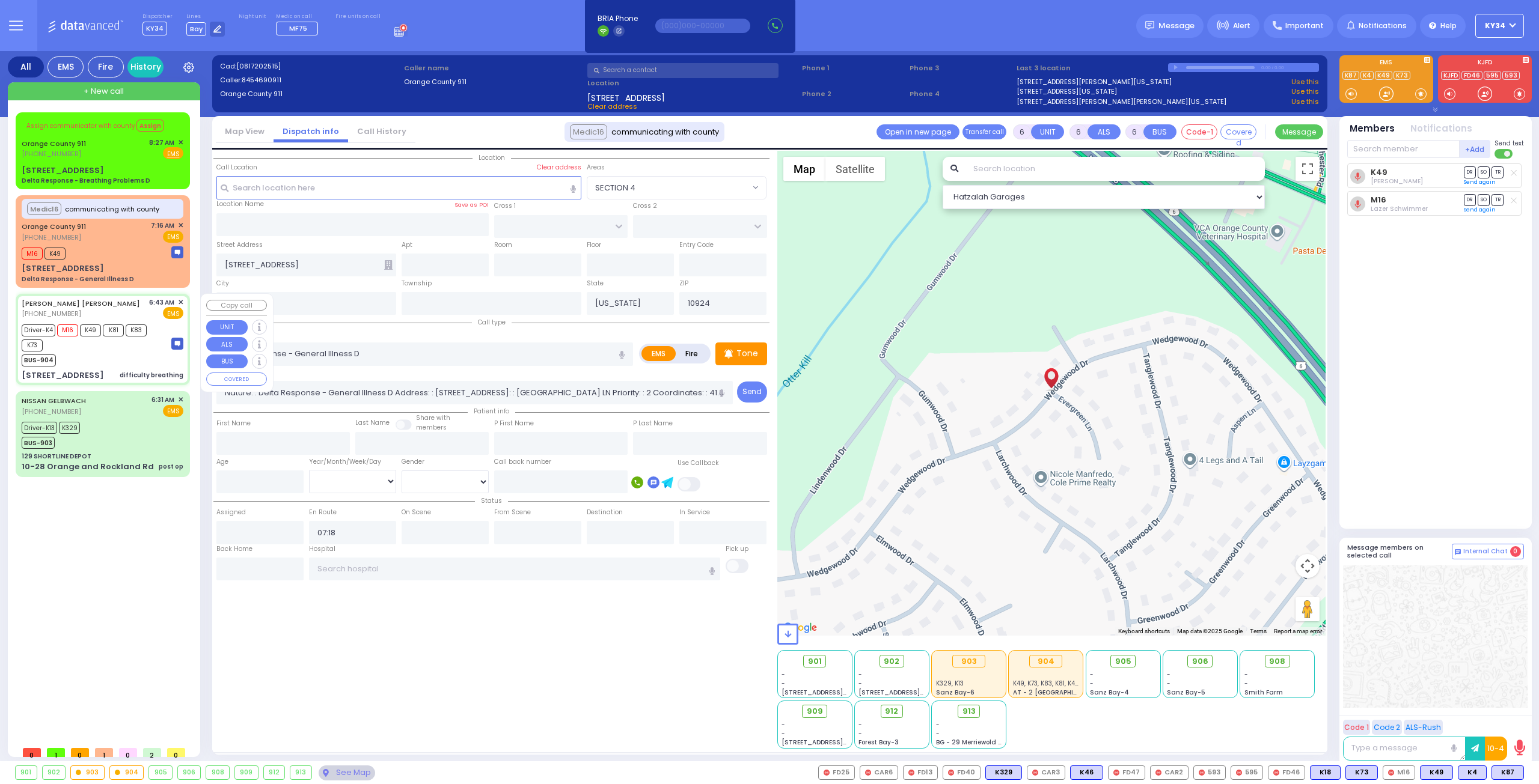
select select
type input "difficulty breathing"
radio input "true"
type input "CHAIM HERSH"
type input "SOFER"
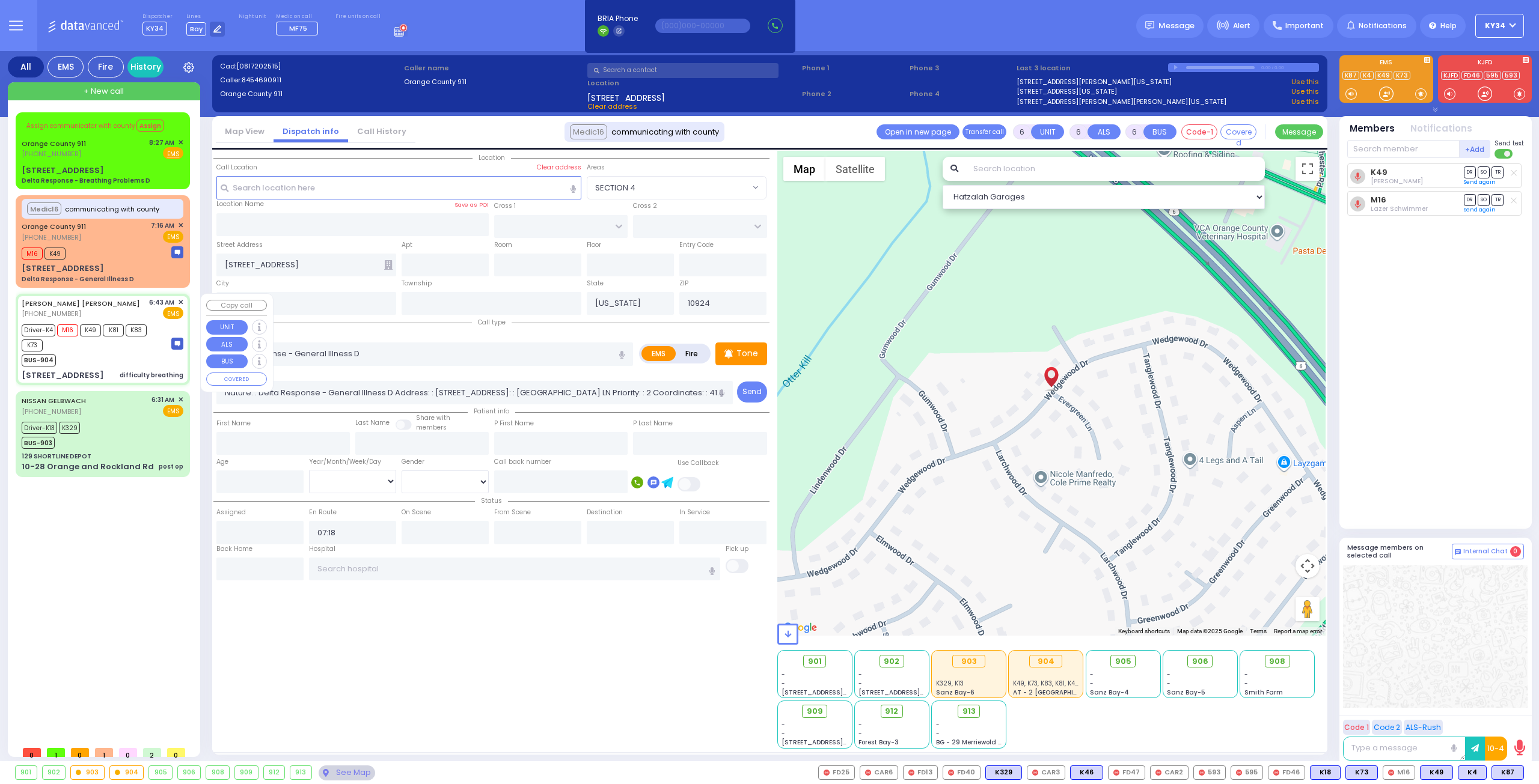
type input "Rachel"
type input "Sofer"
type input "39"
select select "Year"
select select "[DEMOGRAPHIC_DATA]"
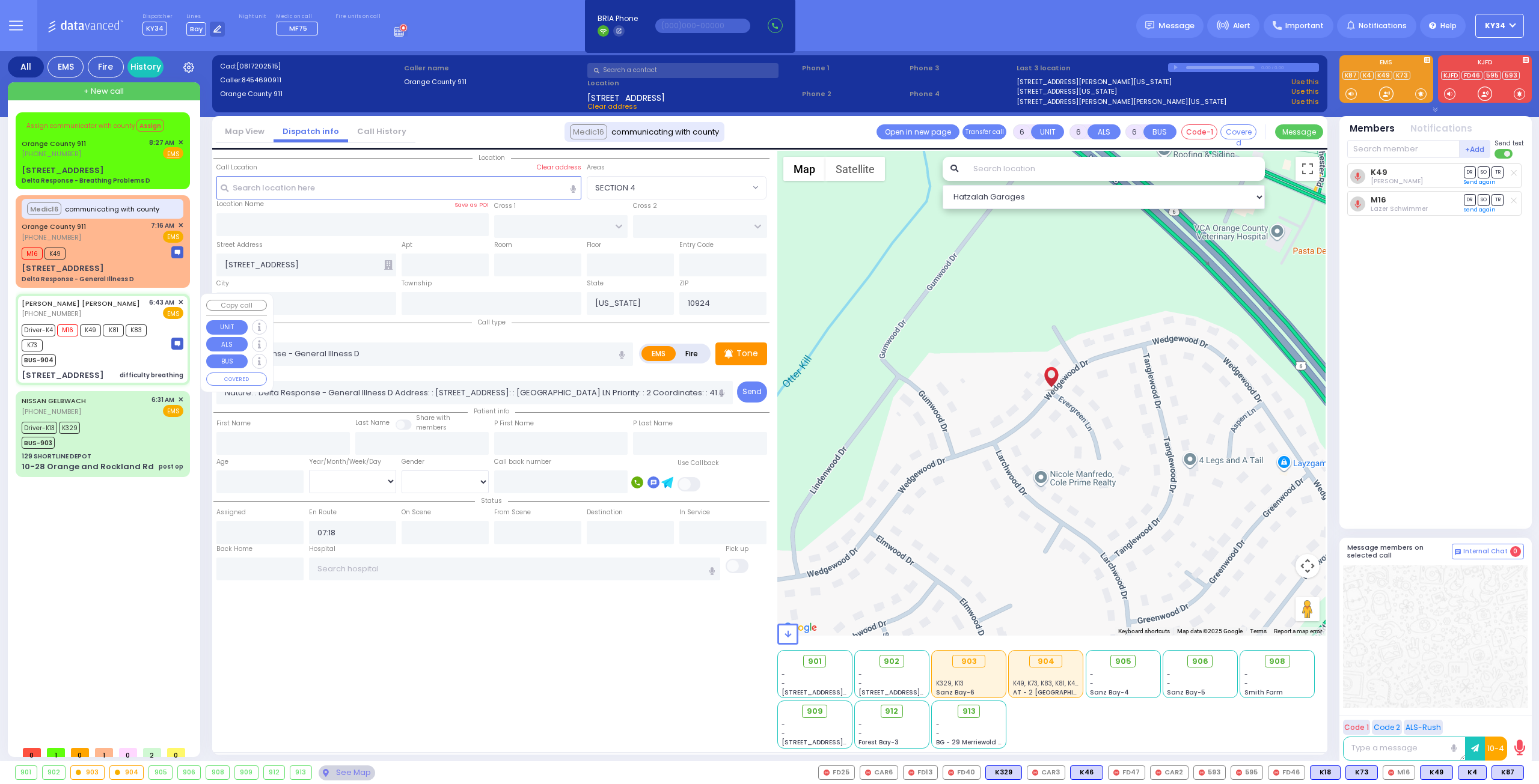
type input "06:43"
type input "06:45"
type input "07:50"
type input "08:08"
type input "Good Samaritan Hospital 257 Lafayette Avenue 8457909405 Suffern"
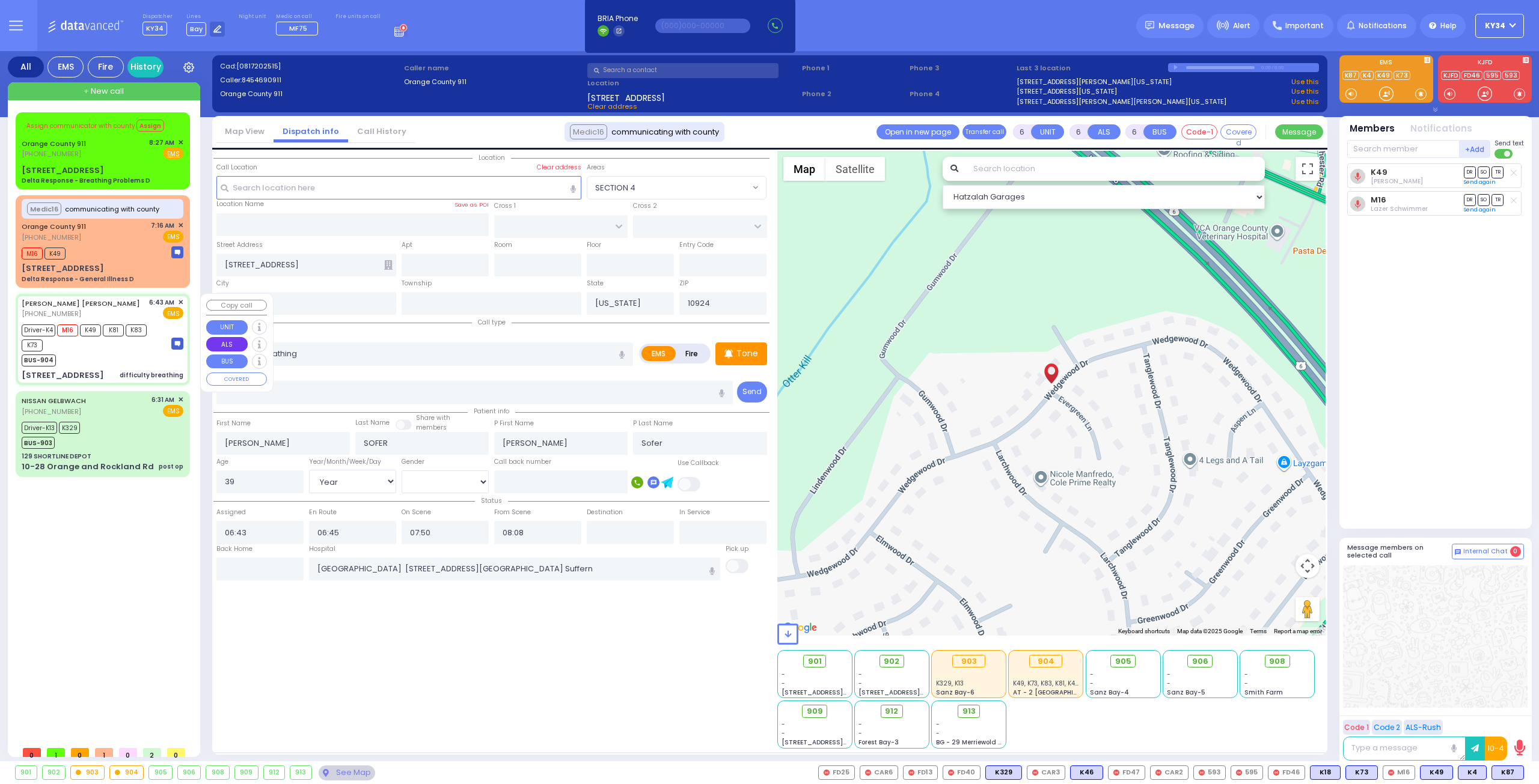
type input "GETZIL BERGER BLVD"
type input "KAHAN DR"
type input "3 KERESTIER CT"
type input "406"
type input "Kiryas Joel"
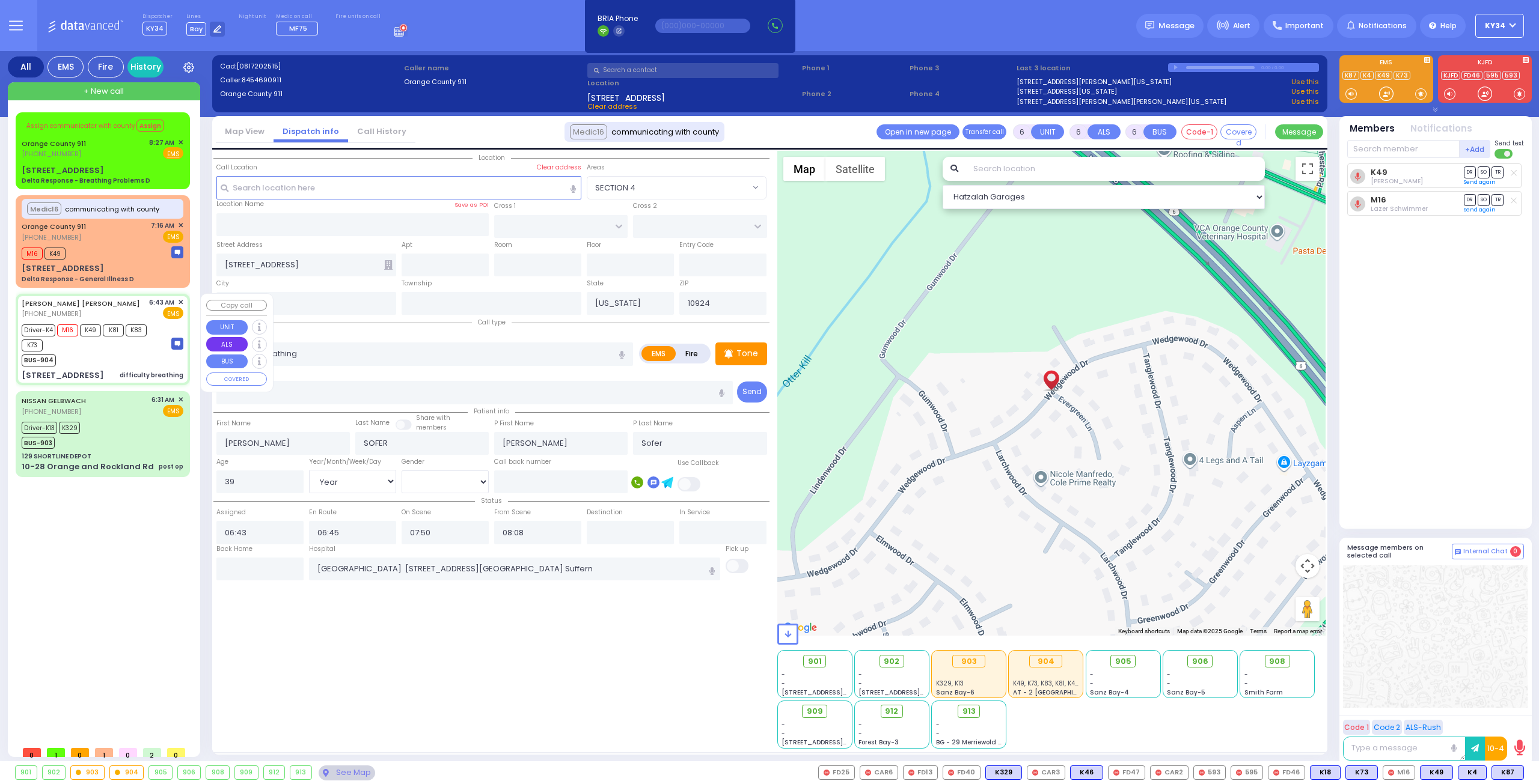
type input "10950"
select select "SECTION 4"
select select "Hatzalah Garages"
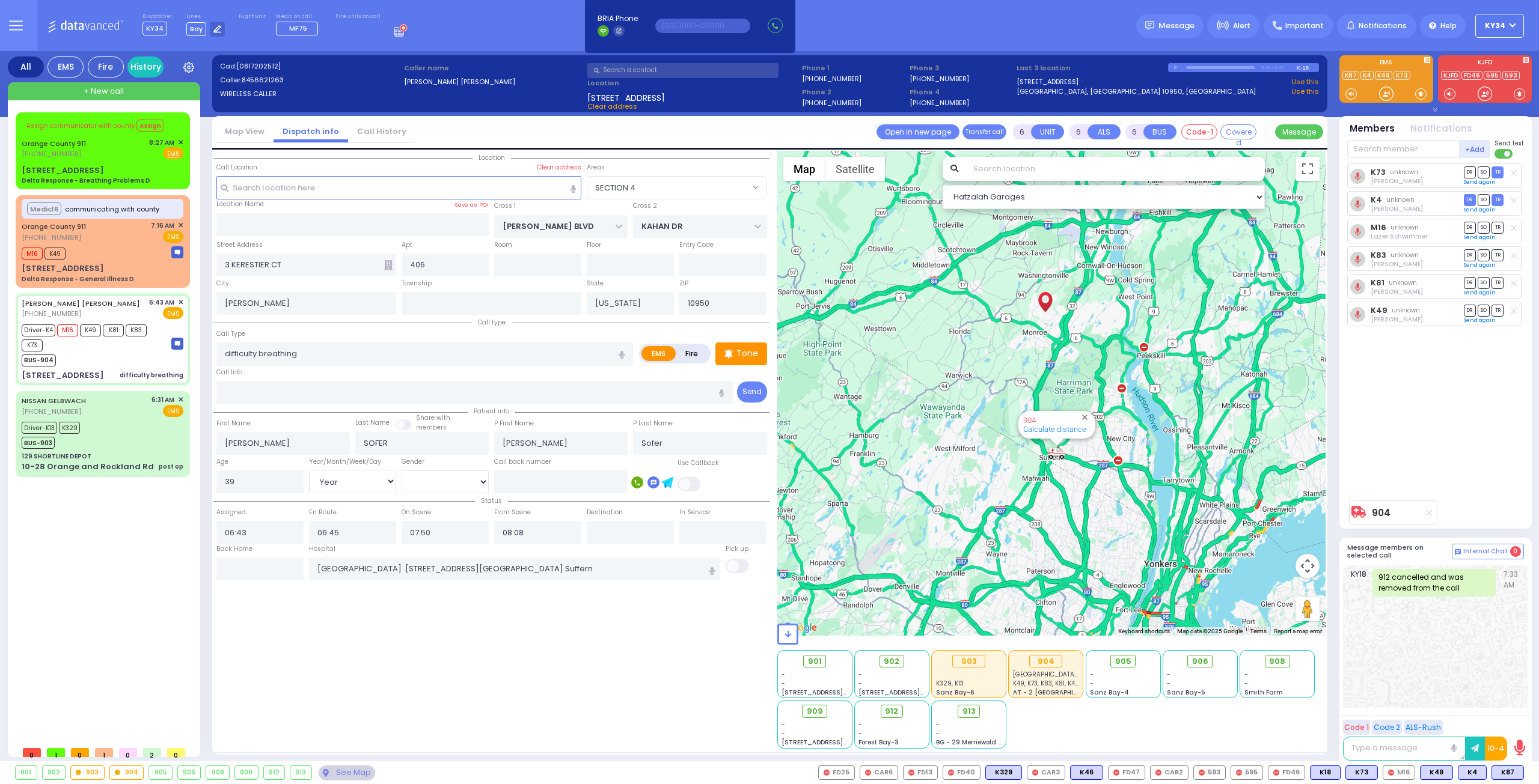
click at [1174, 67] on div "0.00 / 0.00" at bounding box center [1244, 67] width 151 height 9
click at [114, 152] on div "Orange County 911 (845) 469-0911 8:27 AM ✕ Fire EMS" at bounding box center [103, 149] width 162 height 22
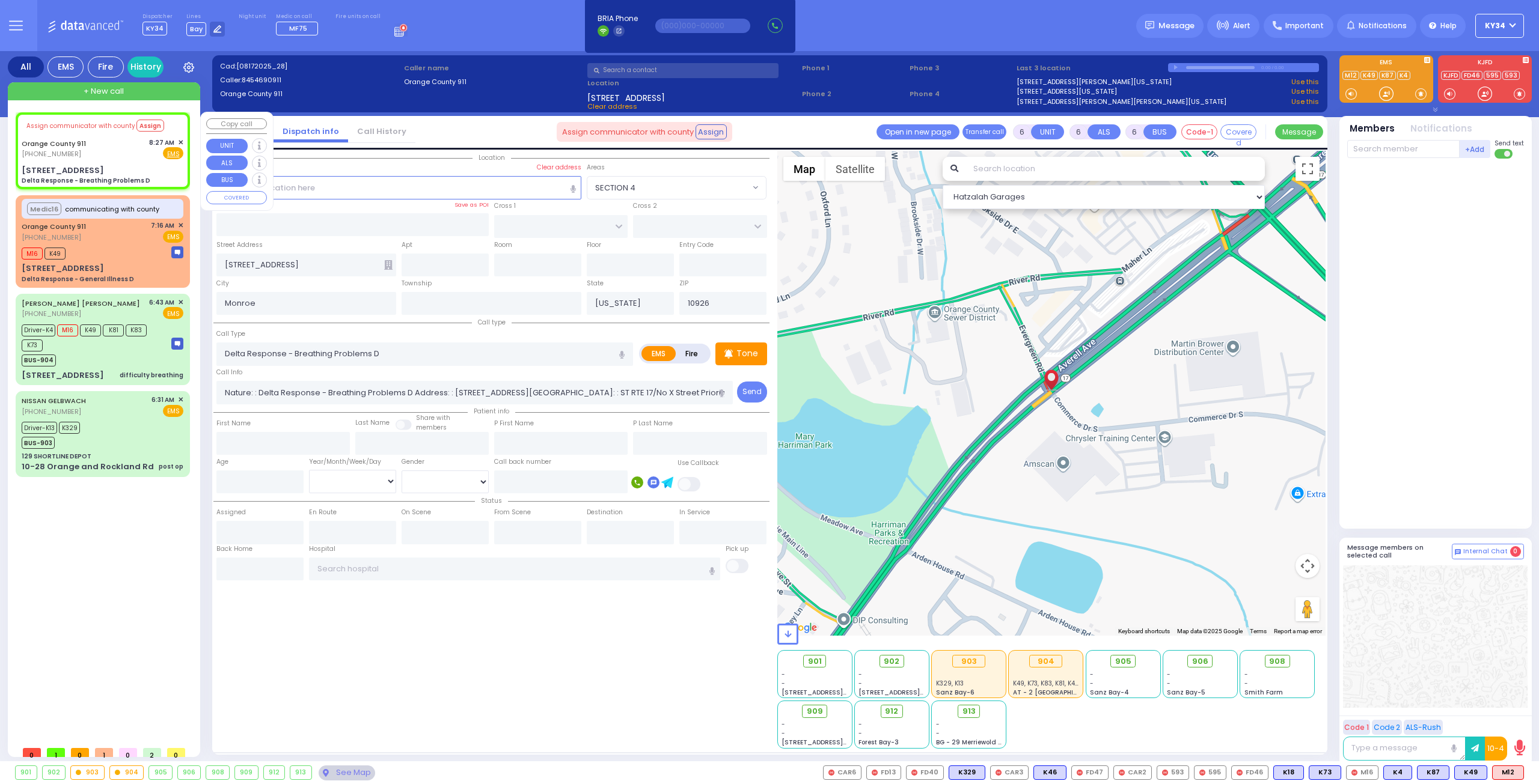
click at [181, 139] on span "✕" at bounding box center [181, 143] width 6 height 10
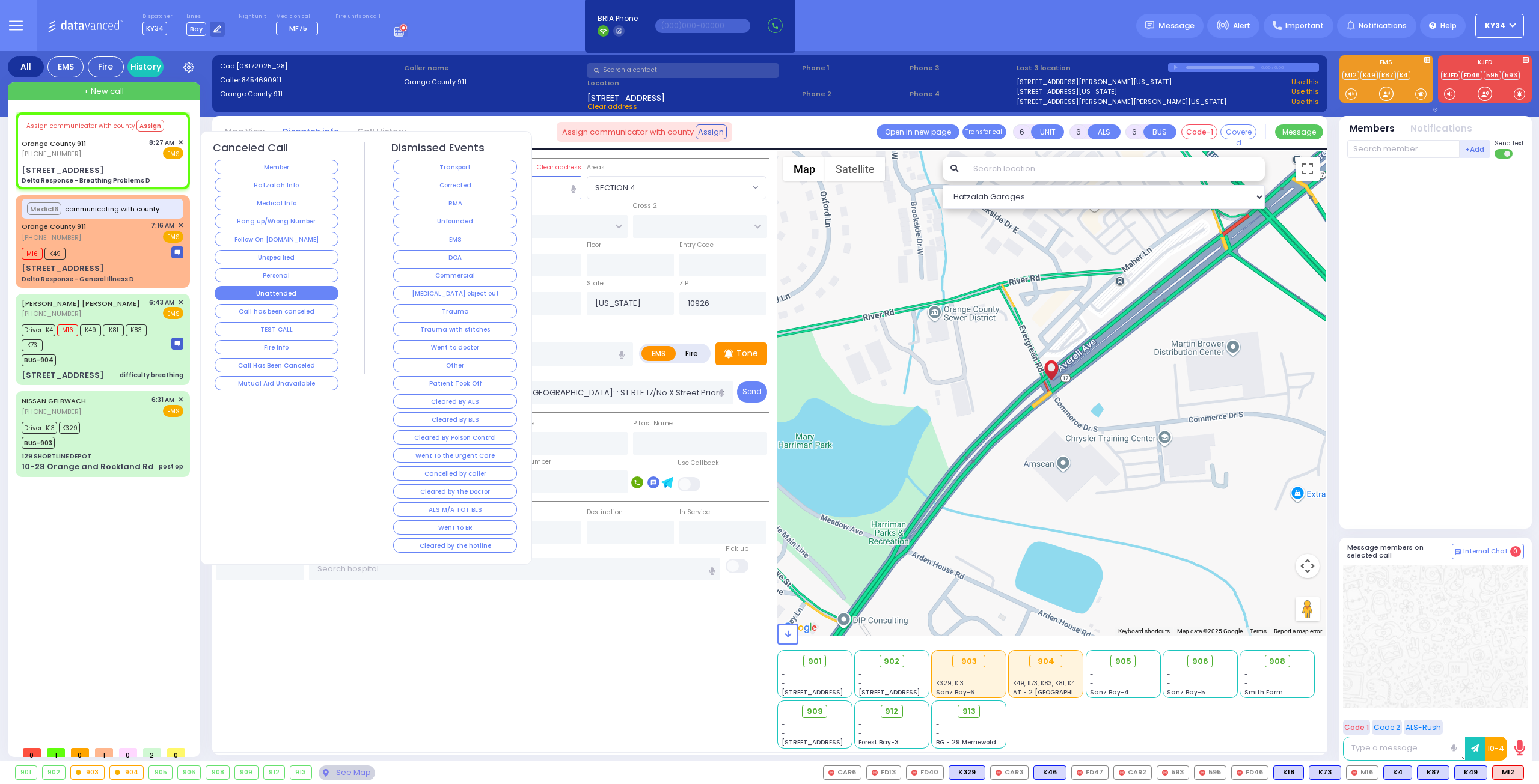
click at [287, 290] on button "Unattended" at bounding box center [276, 293] width 124 height 14
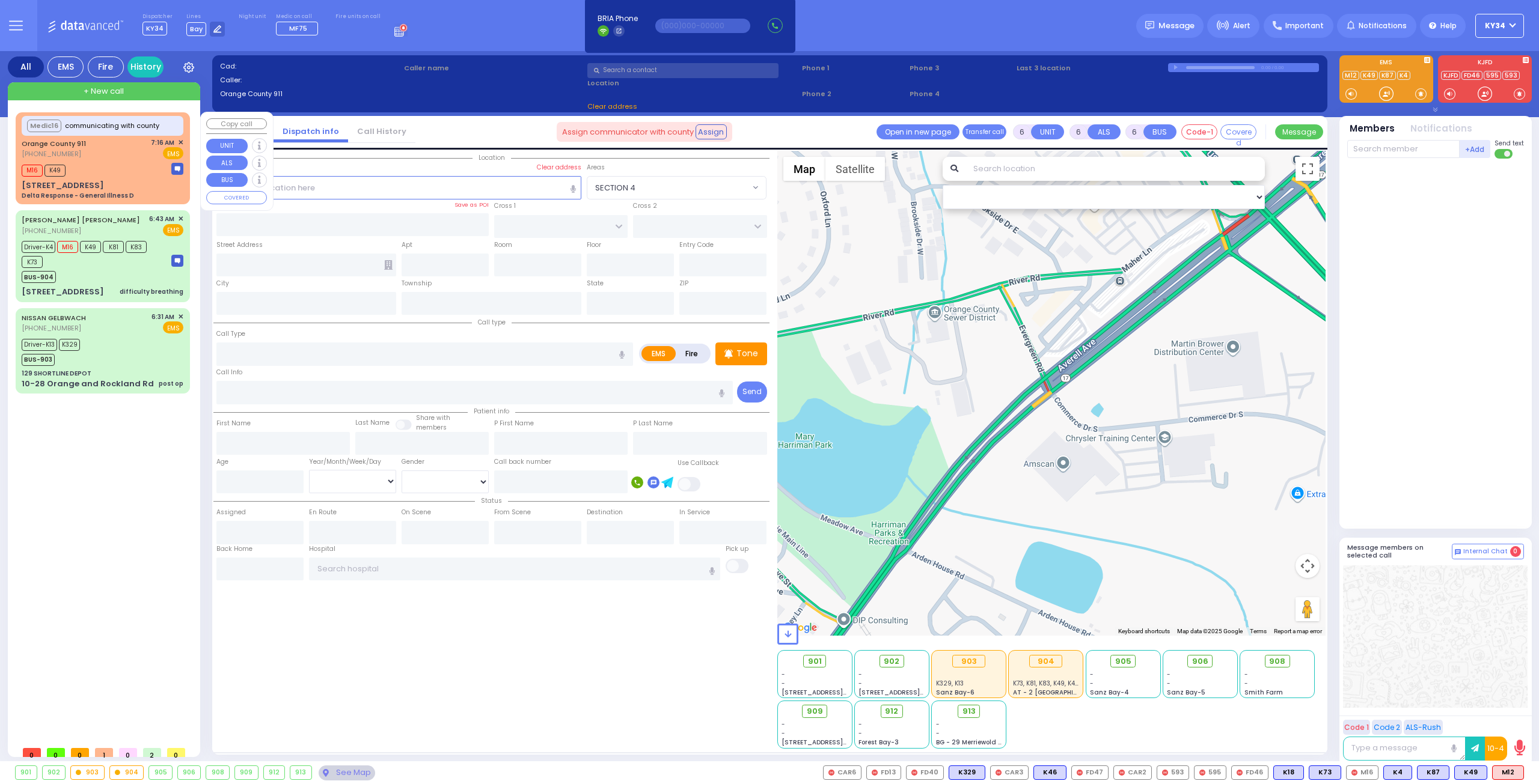
click at [101, 175] on div "M16 K49" at bounding box center [103, 169] width 162 height 15
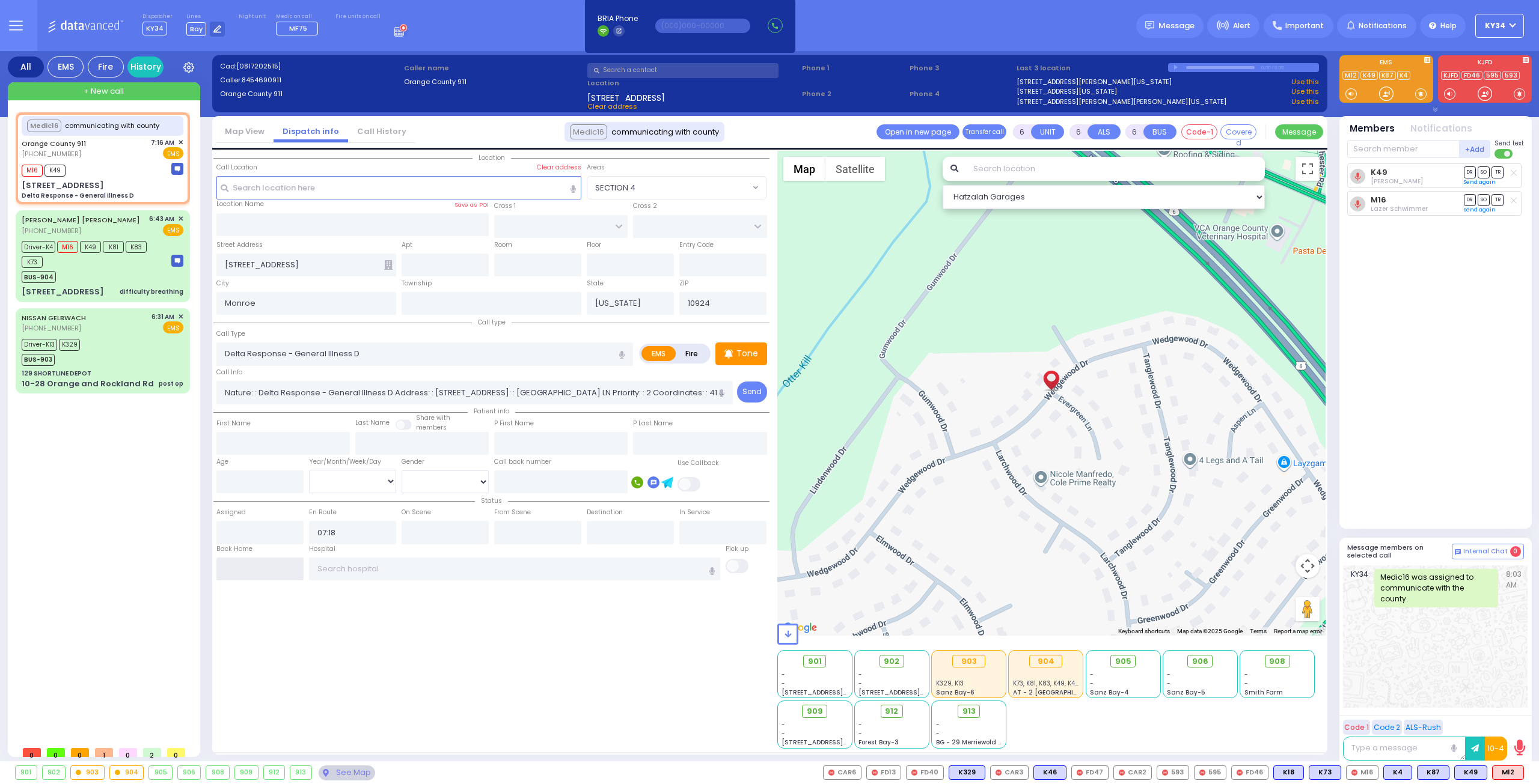
click at [269, 569] on input "text" at bounding box center [260, 569] width 87 height 23
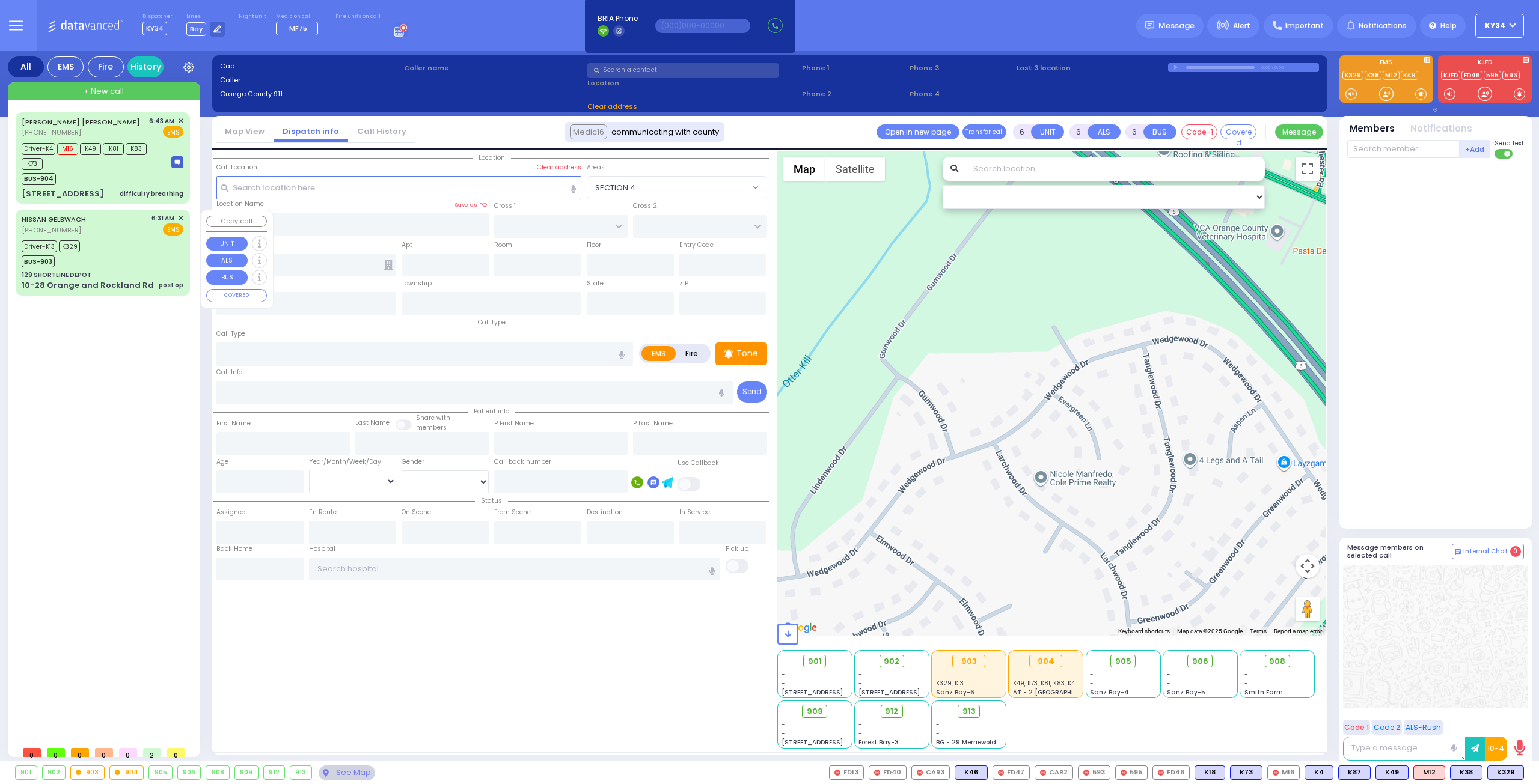
click at [125, 255] on div "Driver-K13 K329 BUS-903" at bounding box center [103, 252] width 162 height 30
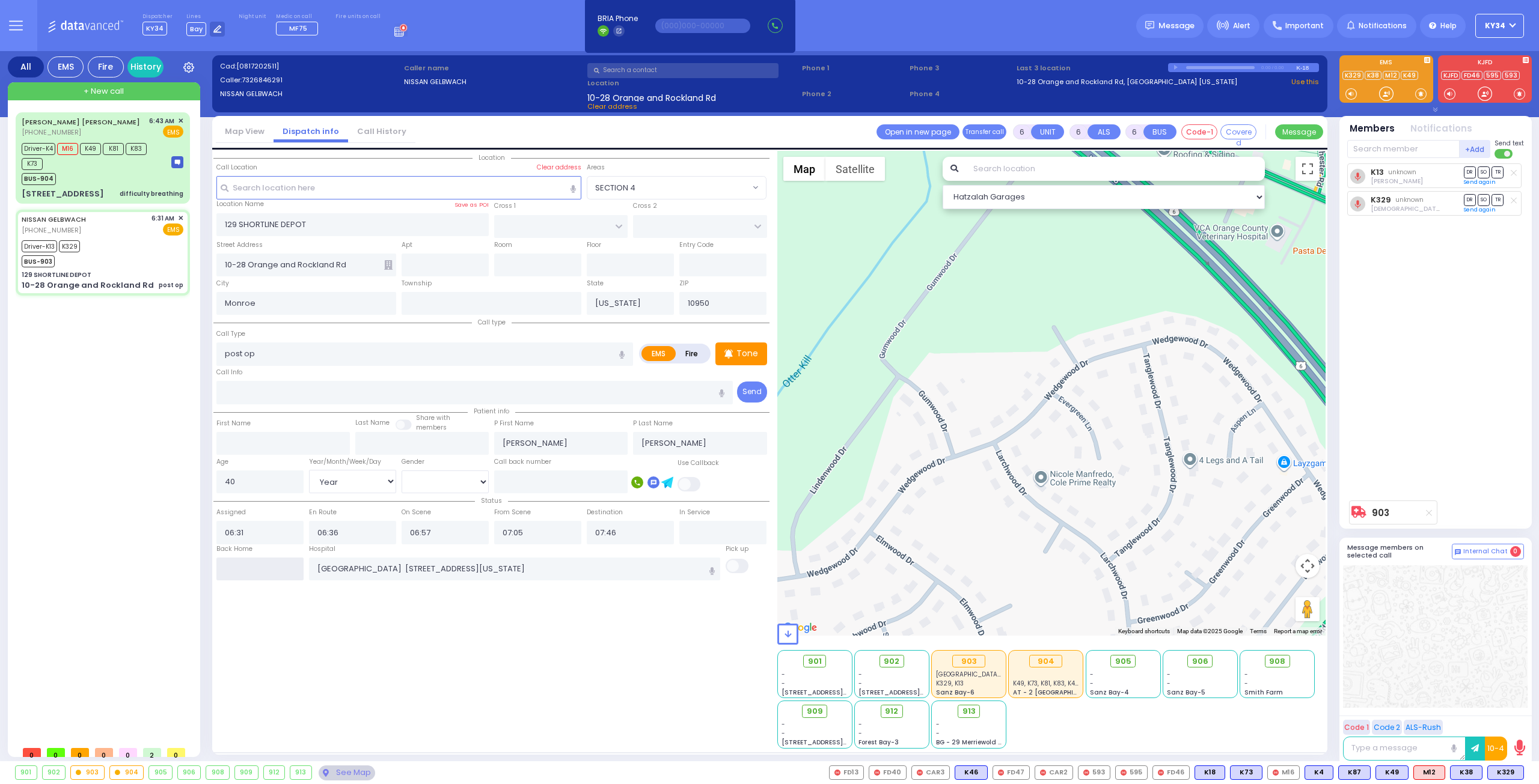
click at [260, 565] on input "text" at bounding box center [260, 569] width 87 height 23
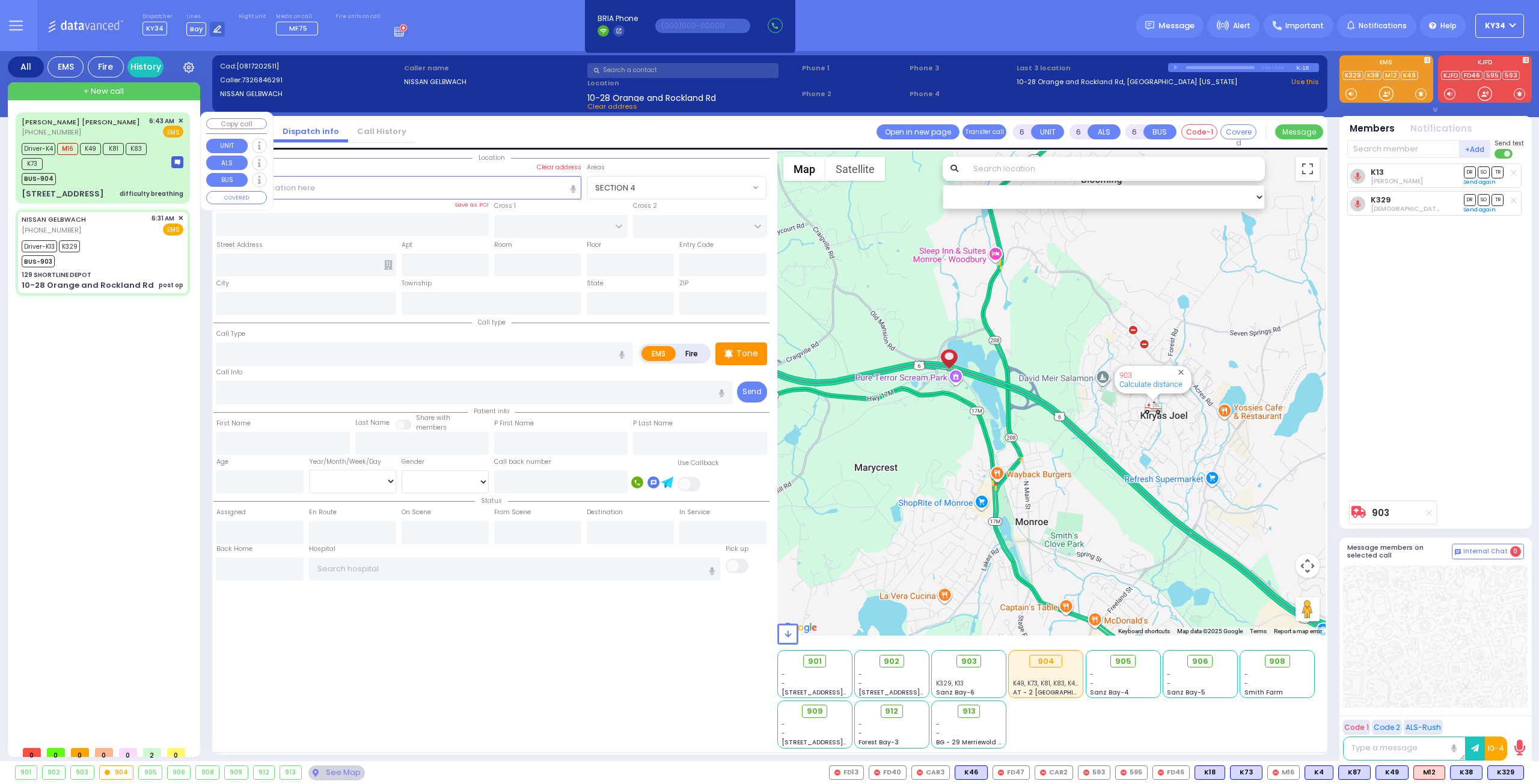
click at [125, 174] on div "BUS-904" at bounding box center [91, 177] width 138 height 15
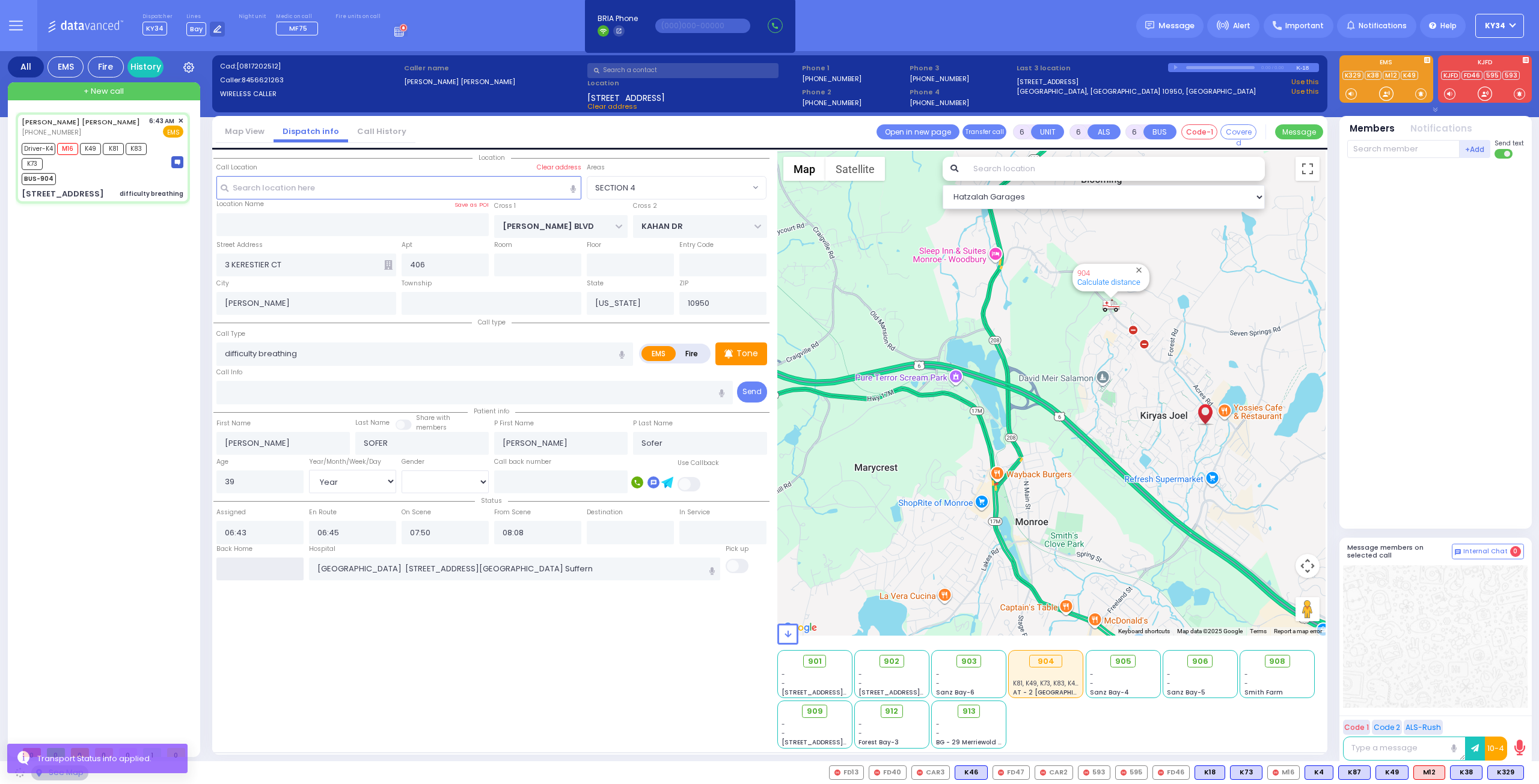
click at [270, 569] on input "text" at bounding box center [260, 569] width 87 height 23
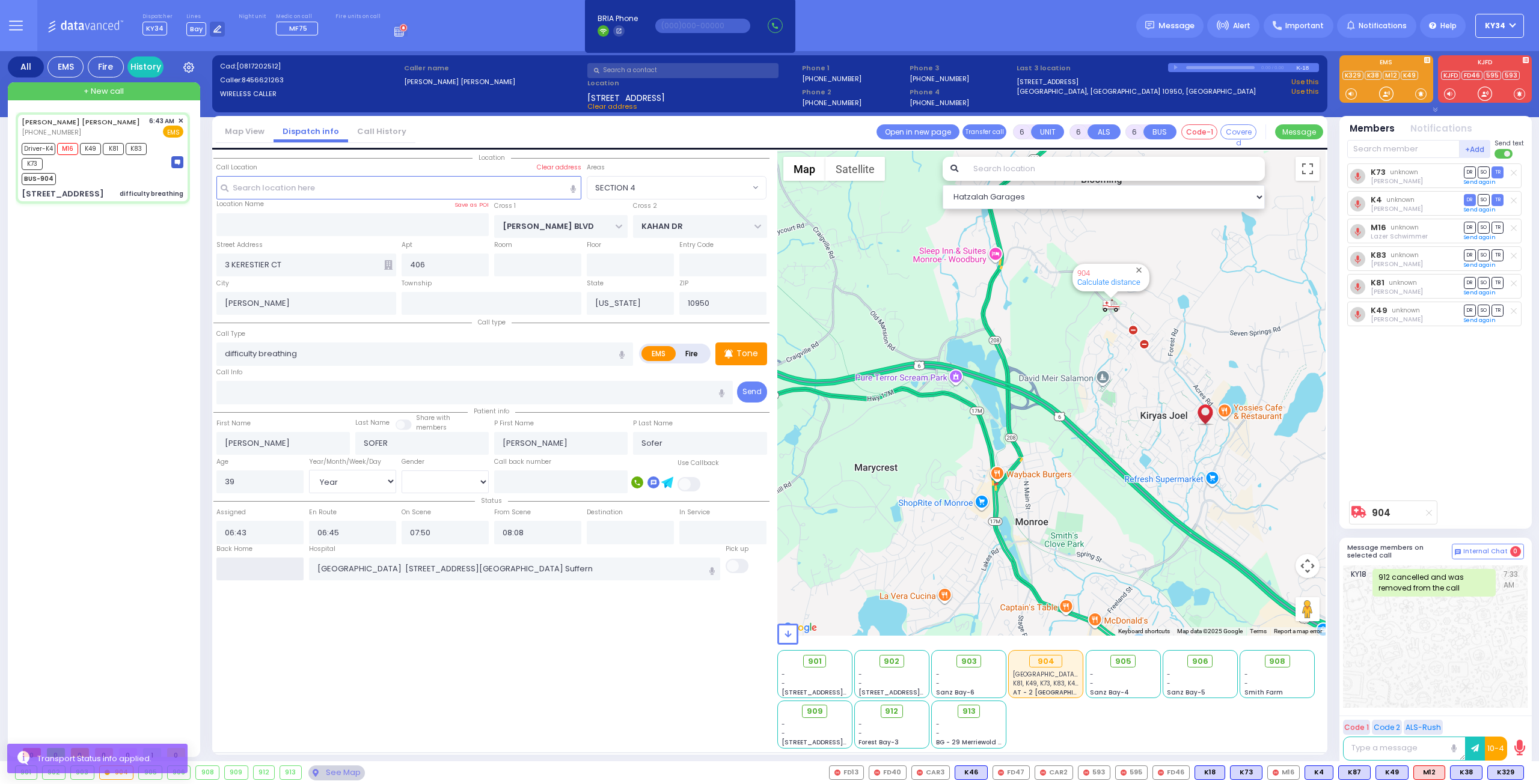
click at [270, 569] on input "text" at bounding box center [260, 569] width 87 height 23
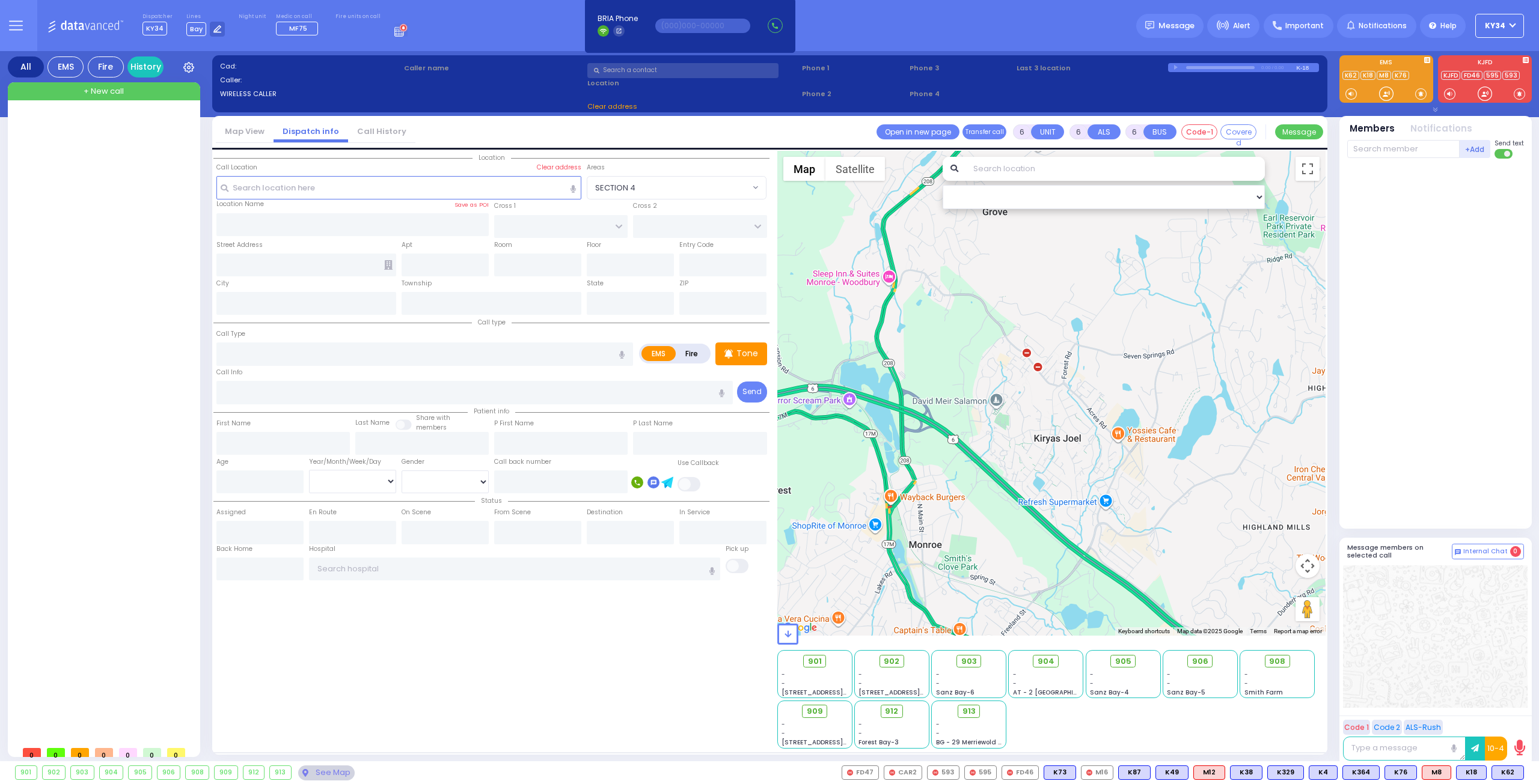
click at [77, 141] on div at bounding box center [105, 426] width 179 height 628
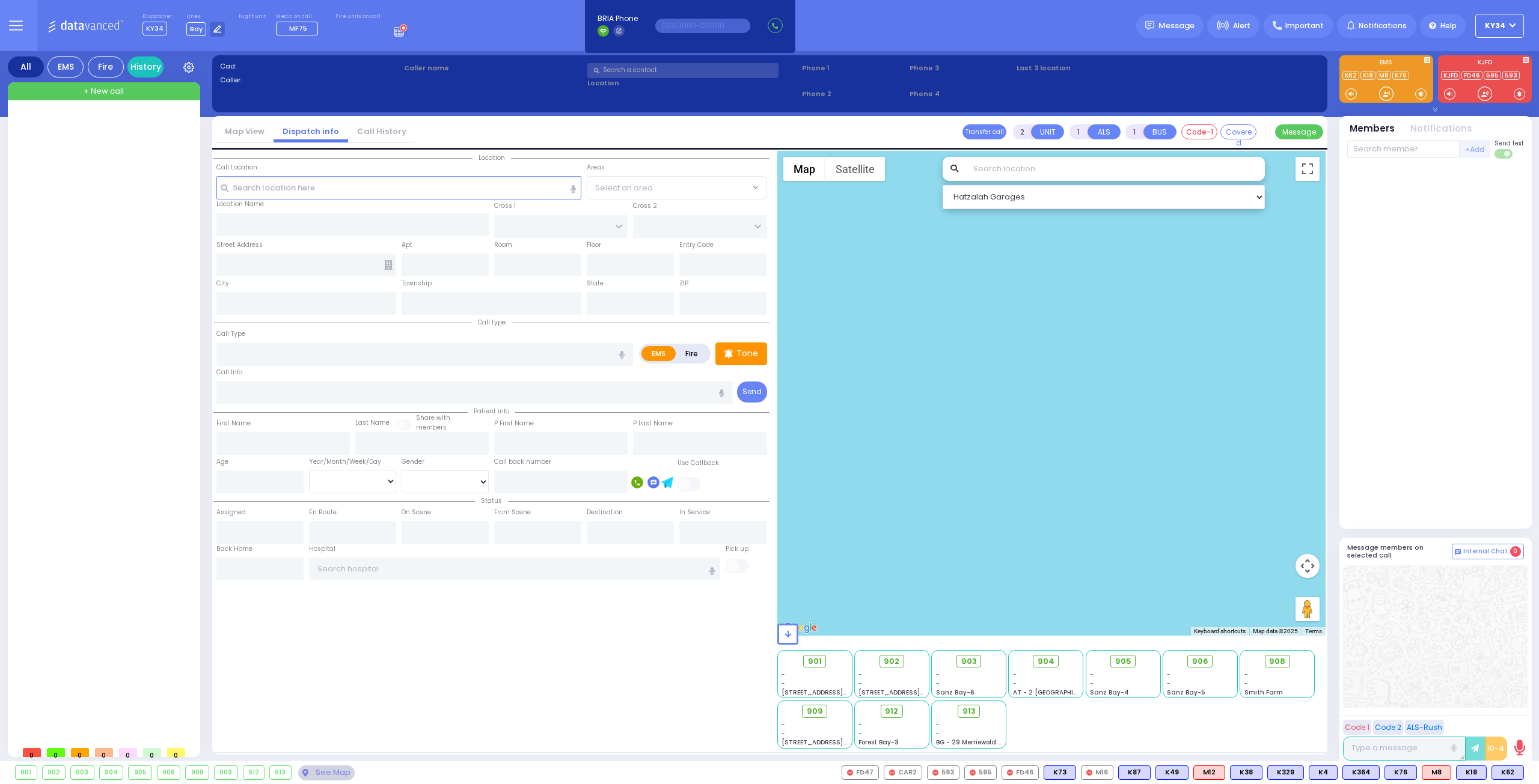
click at [114, 194] on div at bounding box center [105, 426] width 179 height 628
click at [71, 144] on div at bounding box center [105, 426] width 179 height 628
click at [14, 22] on icon at bounding box center [16, 26] width 14 height 14
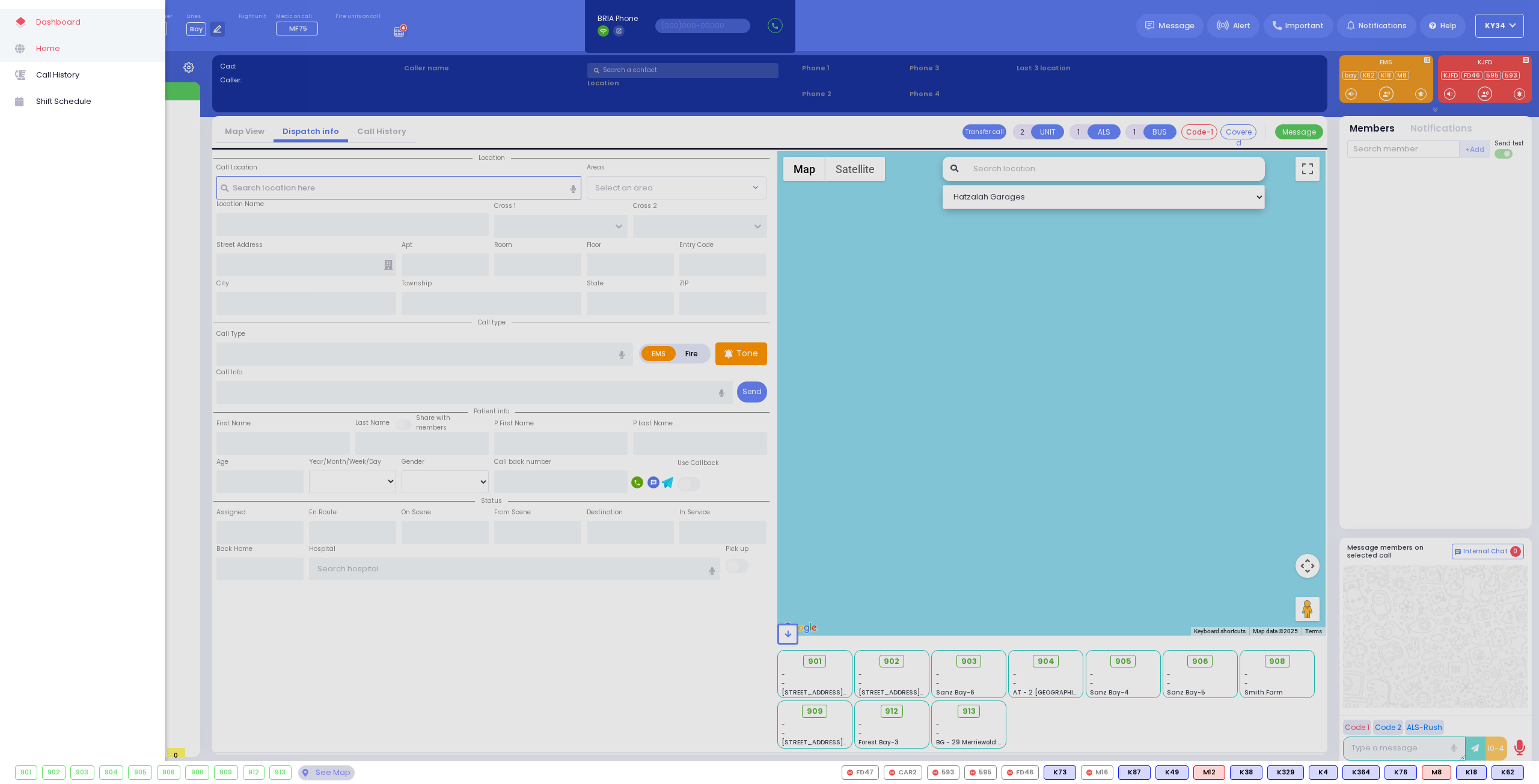
click at [48, 51] on span "Home" at bounding box center [93, 49] width 114 height 16
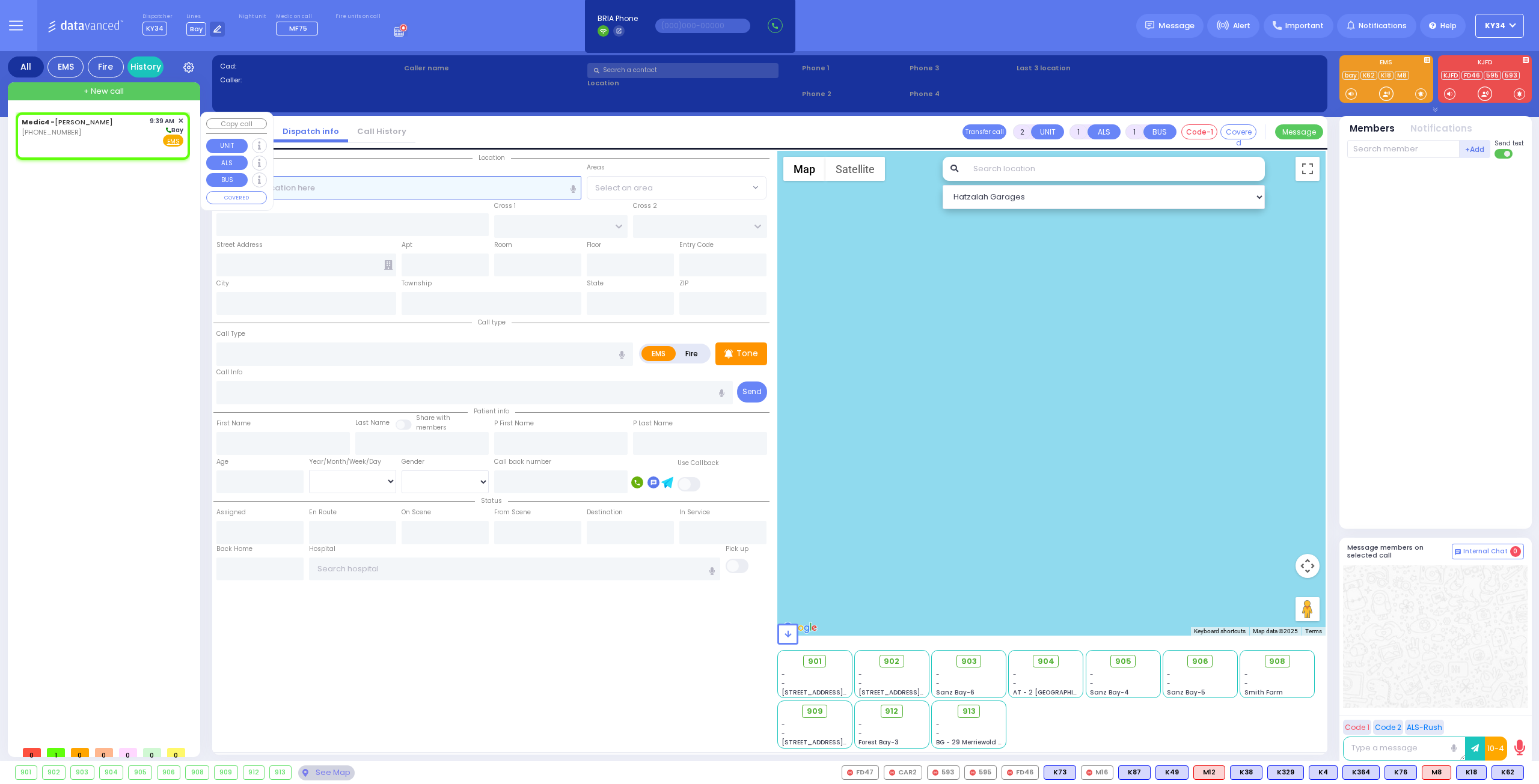
select select
radio input "true"
select select
type input "09:39"
select select "Hatzalah Garages"
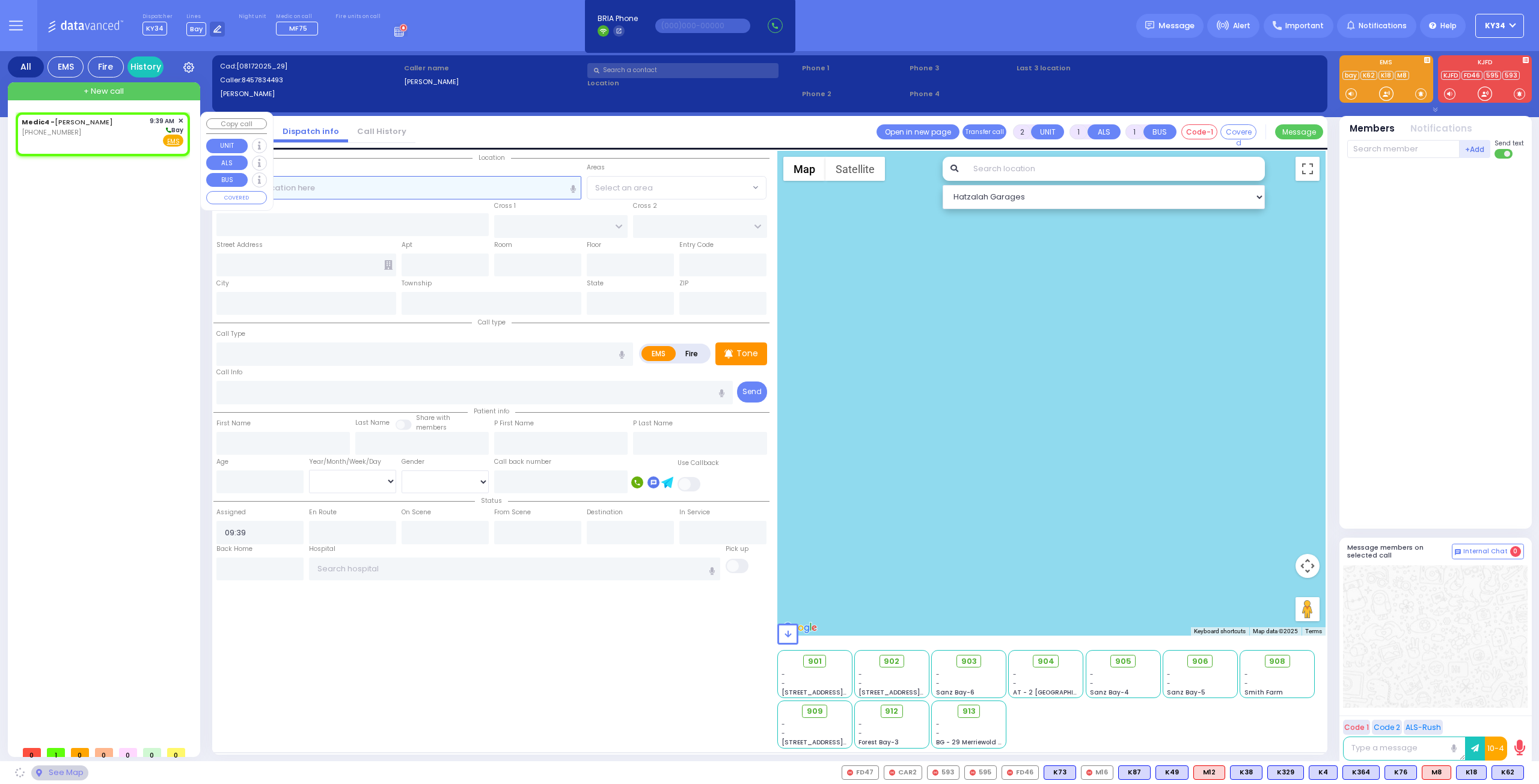
select select
radio input "true"
select select
select select "Hatzalah Garages"
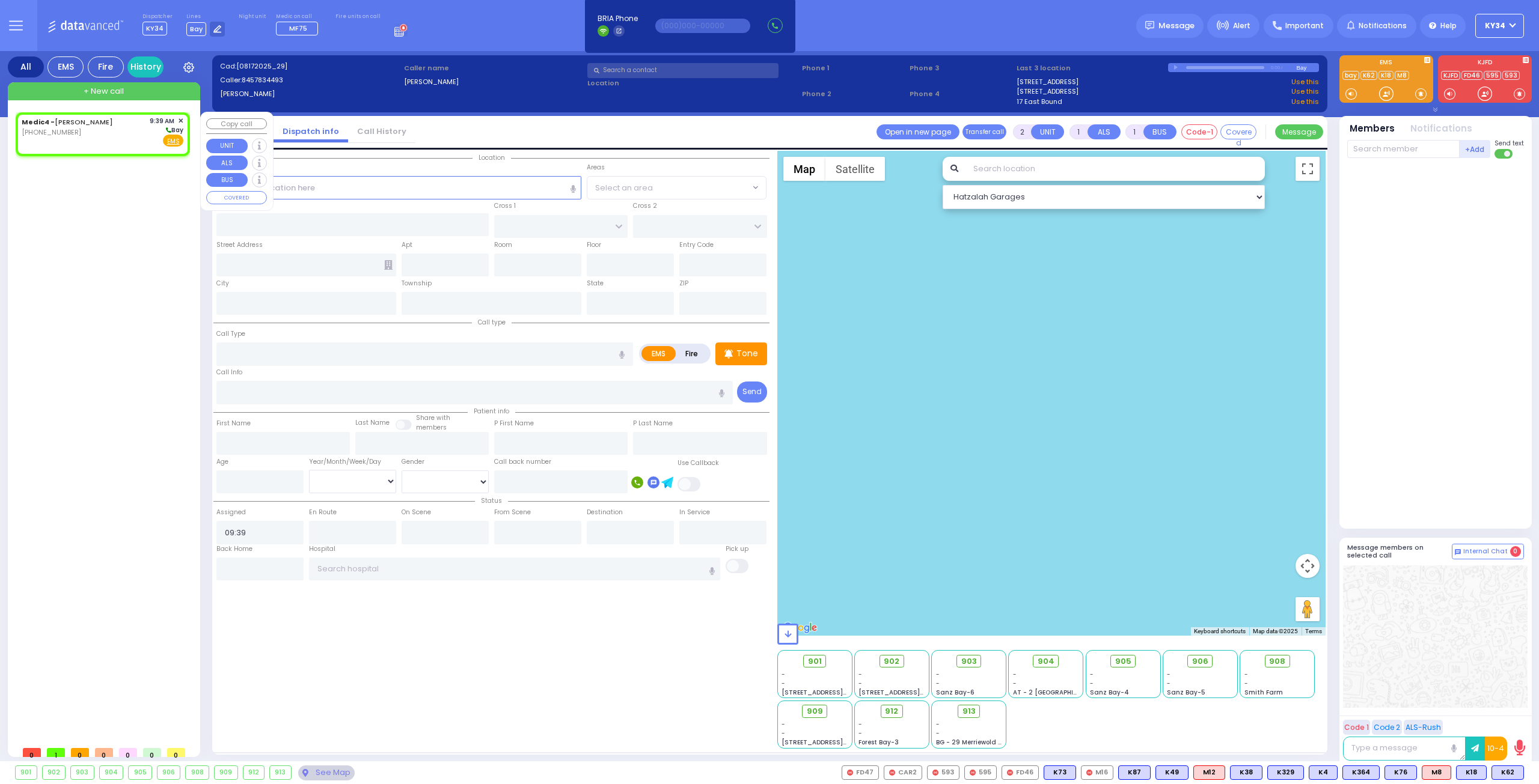
click at [179, 117] on span "✕" at bounding box center [181, 121] width 6 height 10
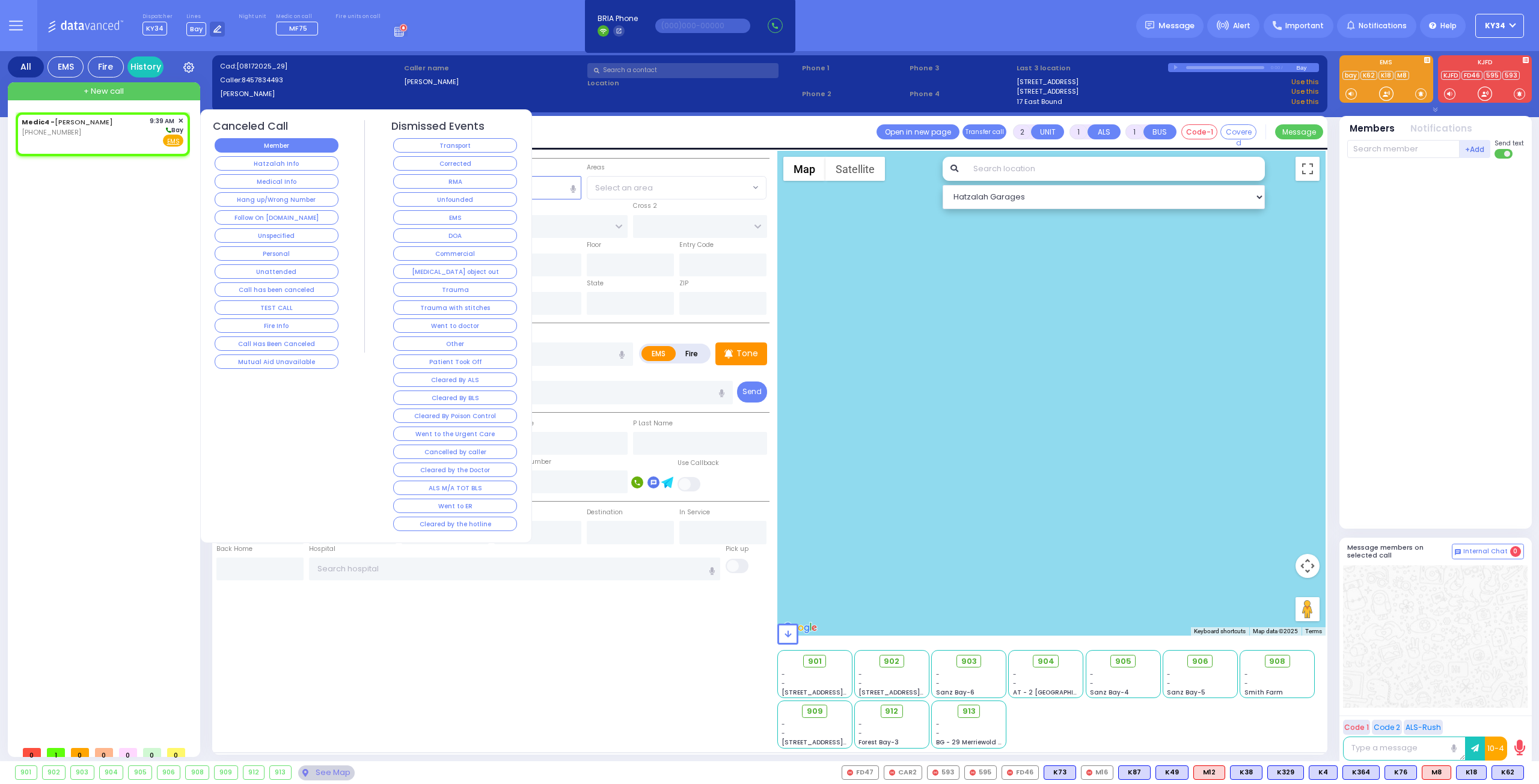
click at [268, 143] on button "Member" at bounding box center [276, 145] width 124 height 14
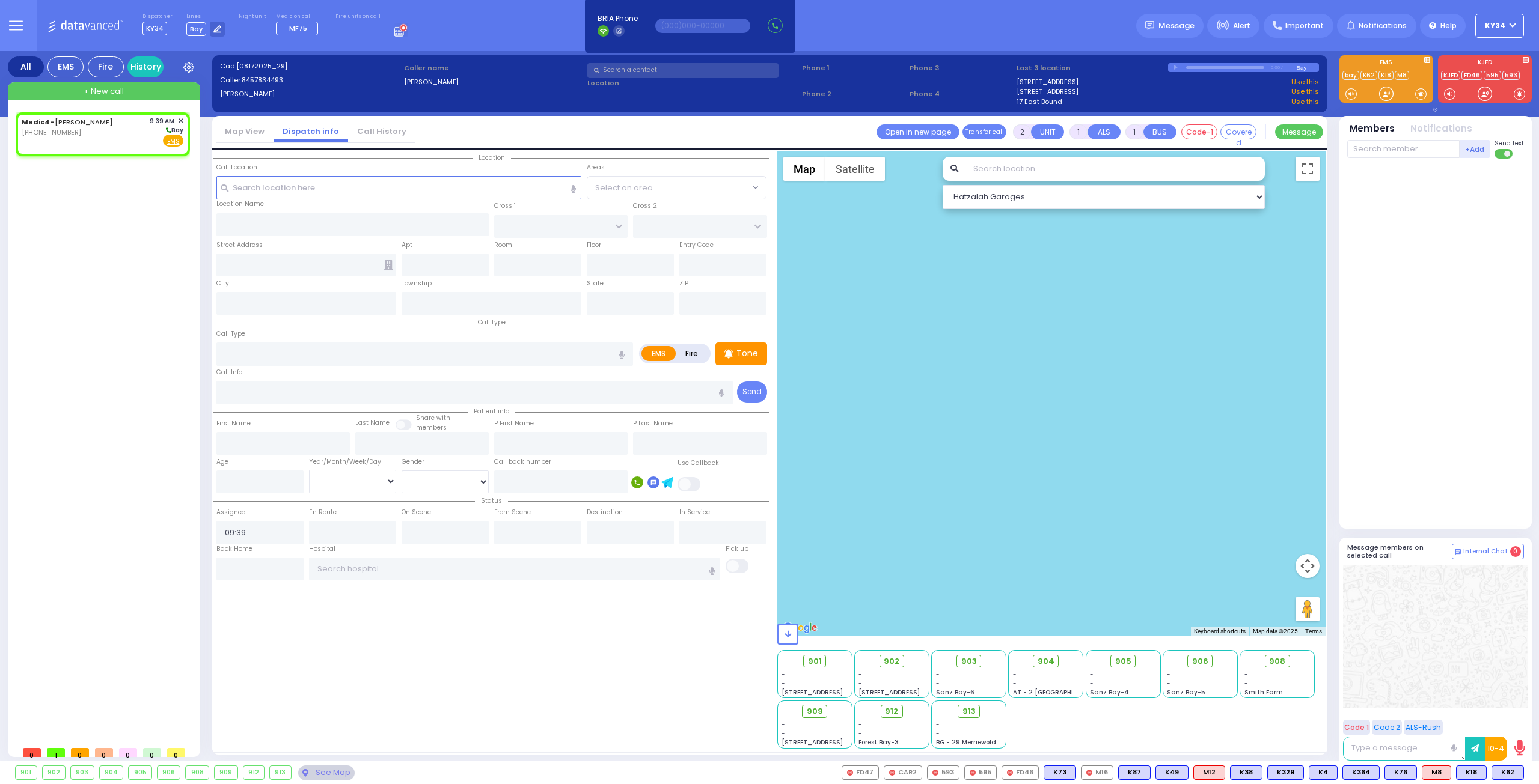
select select
radio input "true"
select select
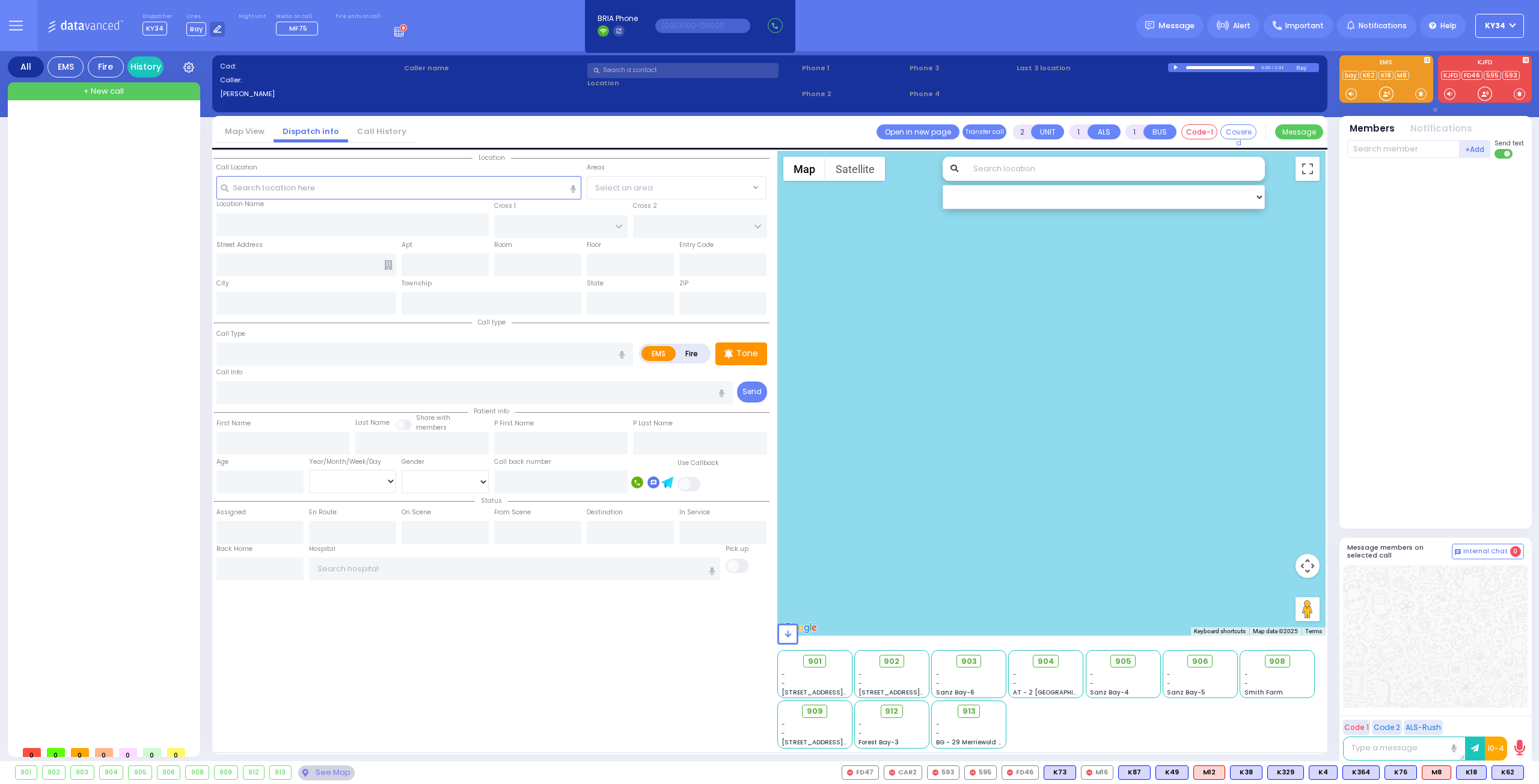
click at [588, 656] on div "Location State ZIP" at bounding box center [492, 450] width 556 height 598
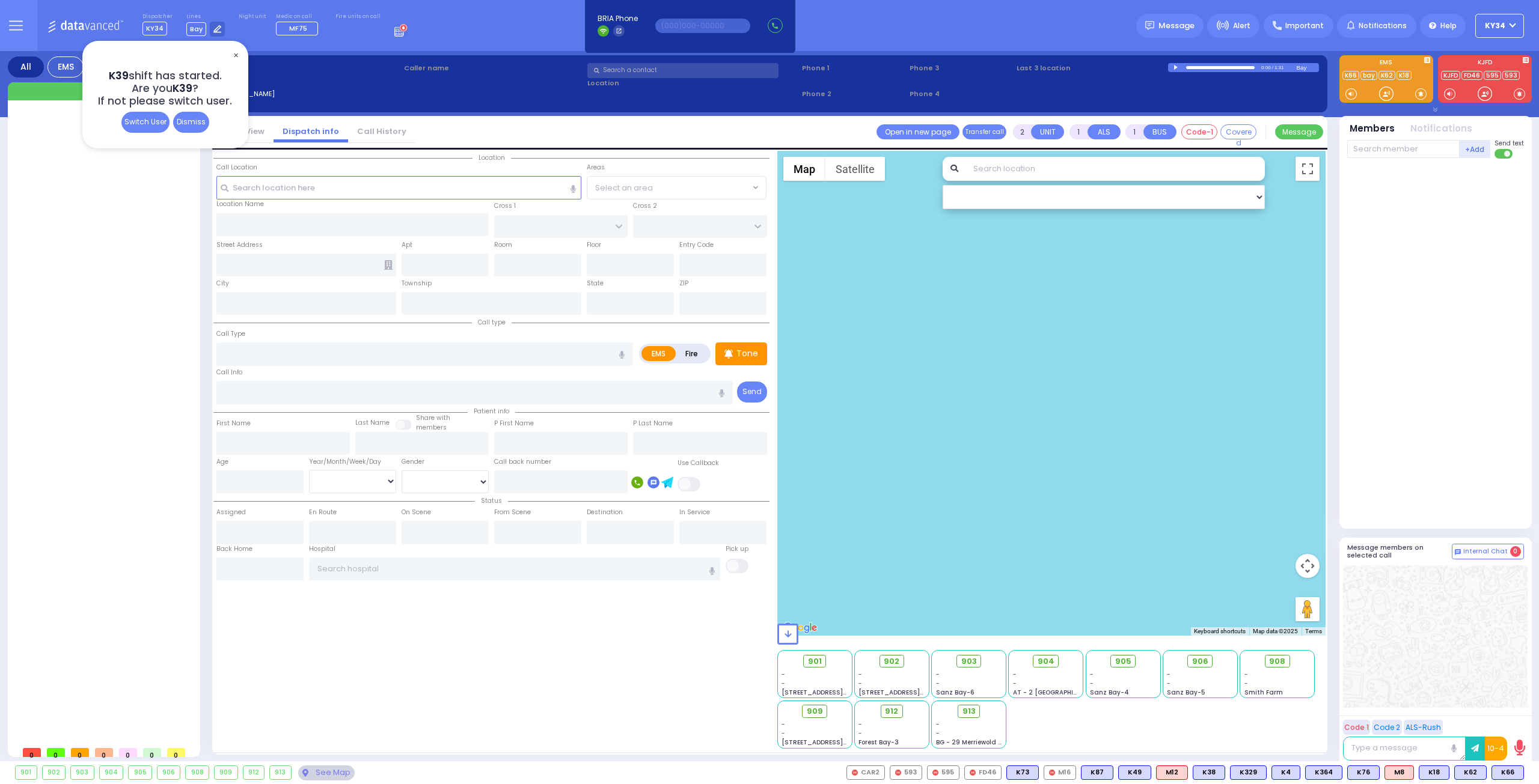
click at [1513, 26] on button "KY34" at bounding box center [1500, 26] width 49 height 24
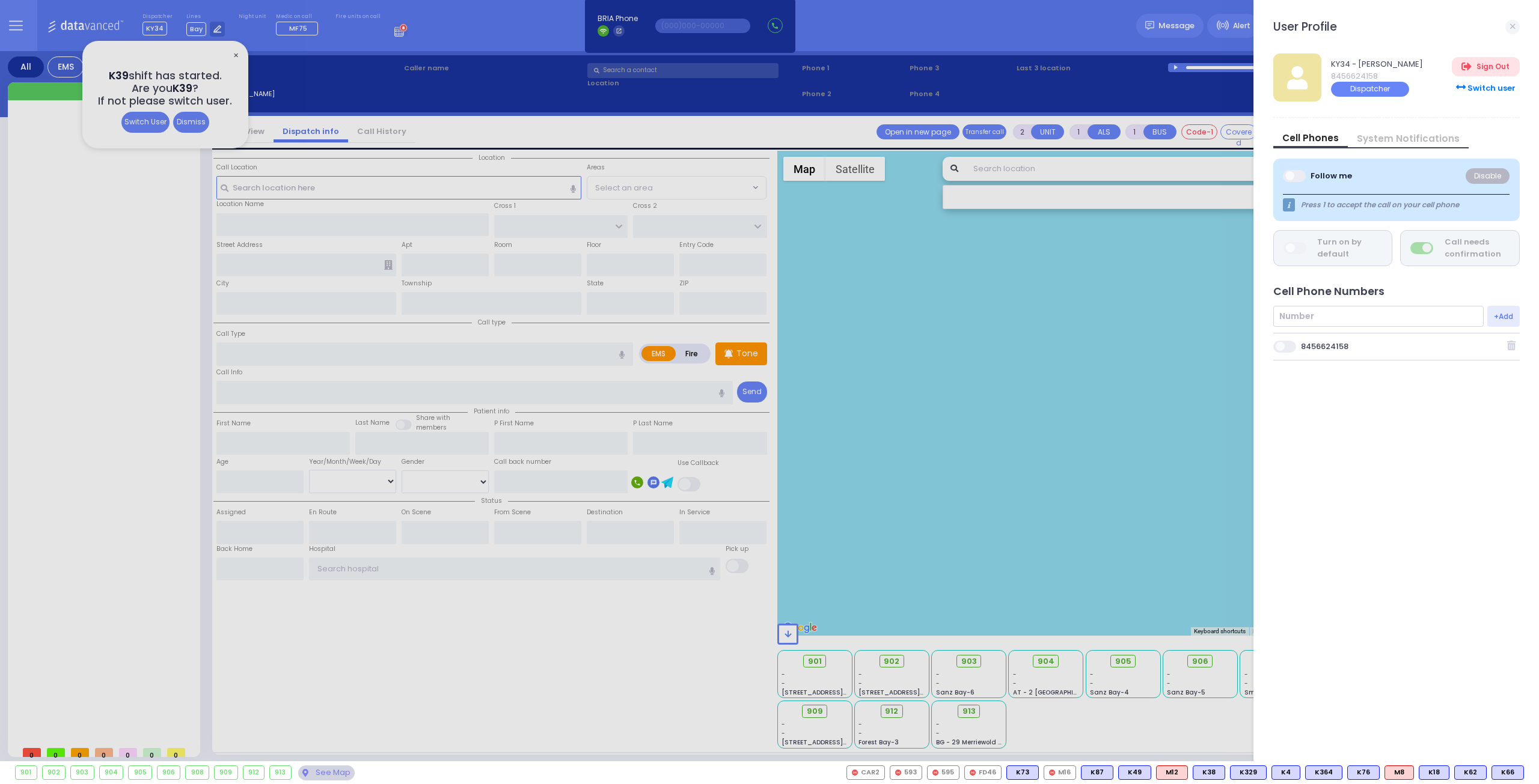
click at [1490, 88] on div "Switch user" at bounding box center [1485, 88] width 67 height 20
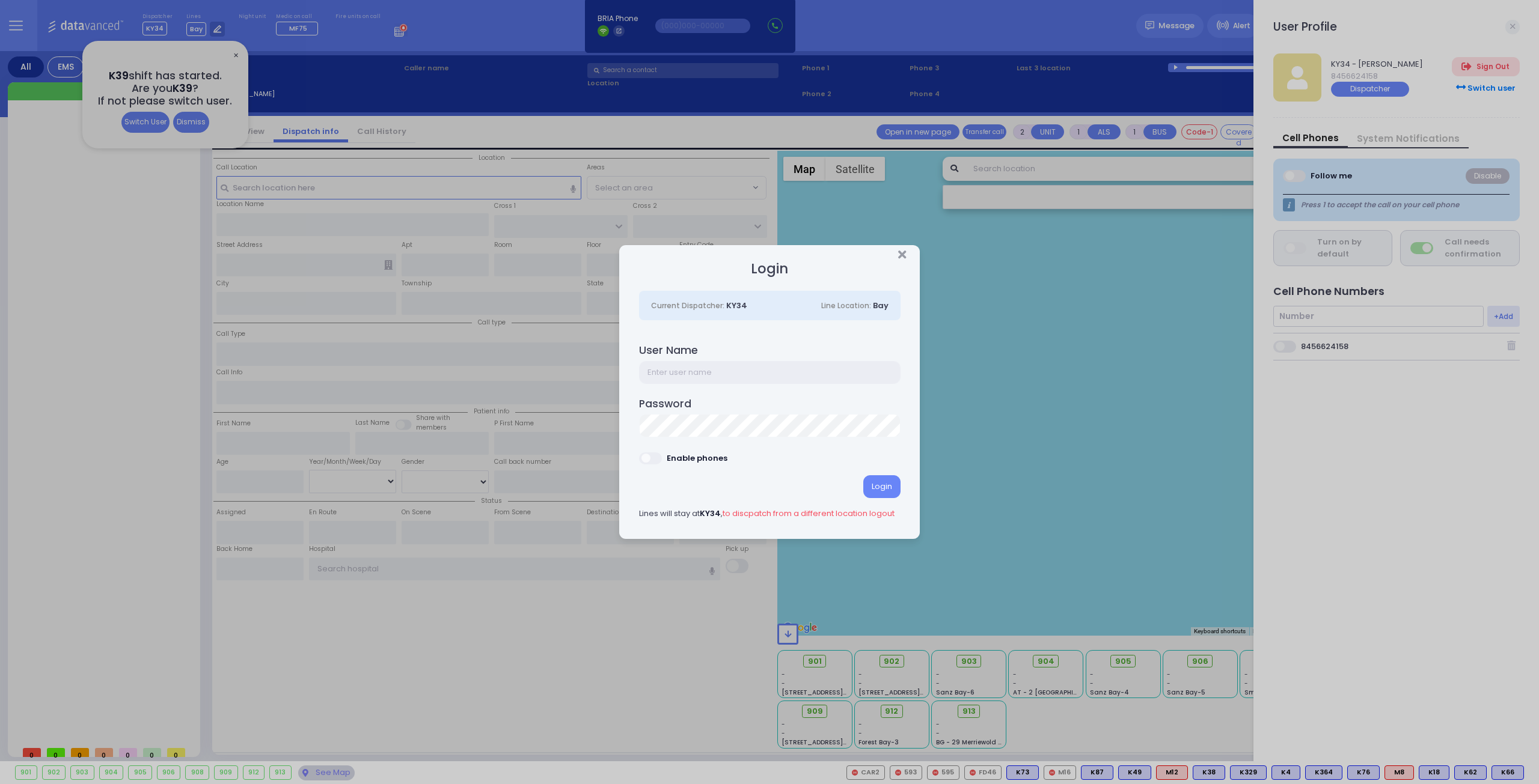
click at [740, 370] on input "text" at bounding box center [770, 372] width 262 height 23
type input "ky39"
